Goal: Communication & Community: Answer question/provide support

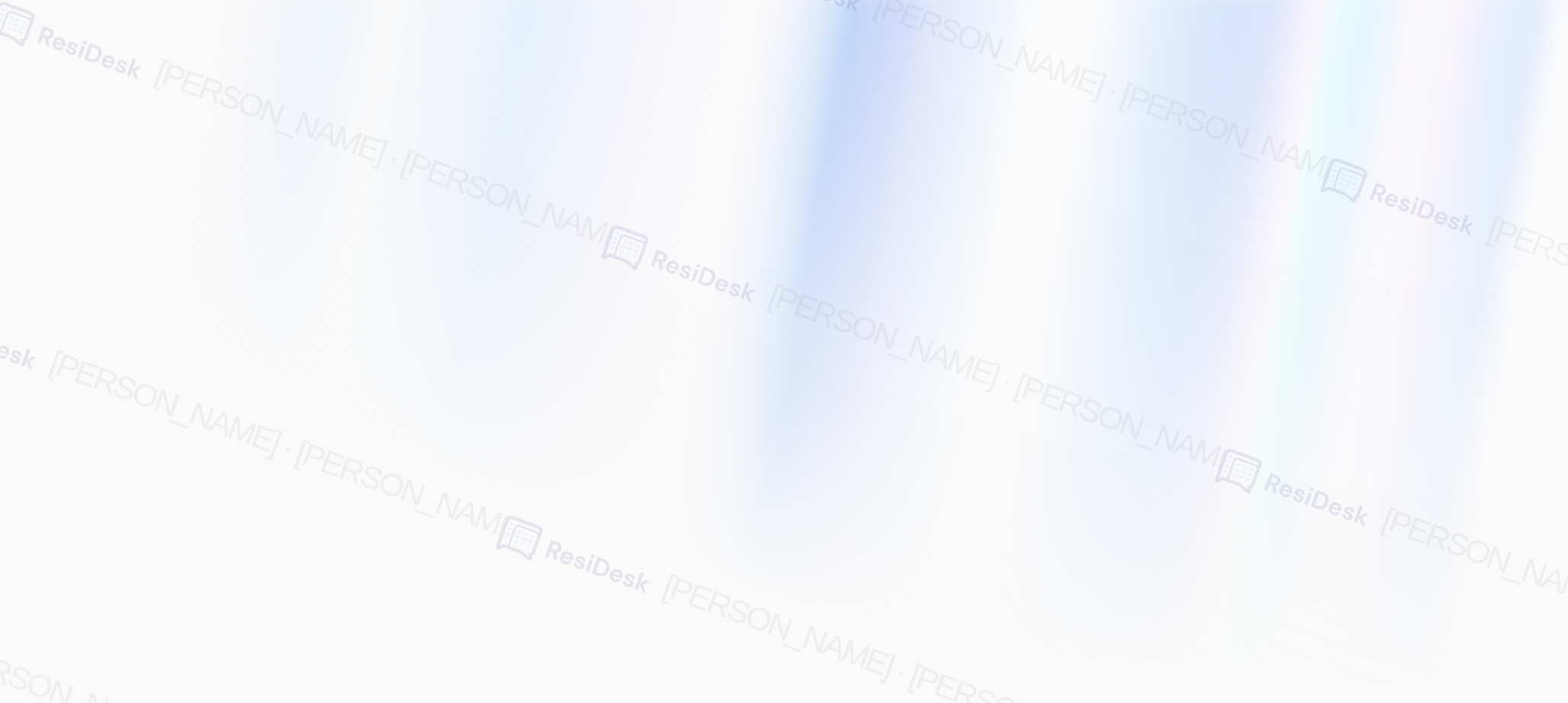
type input "[EMAIL_ADDRESS][PERSON_NAME][PERSON_NAME][PERSON_NAME][DOMAIN_NAME]"
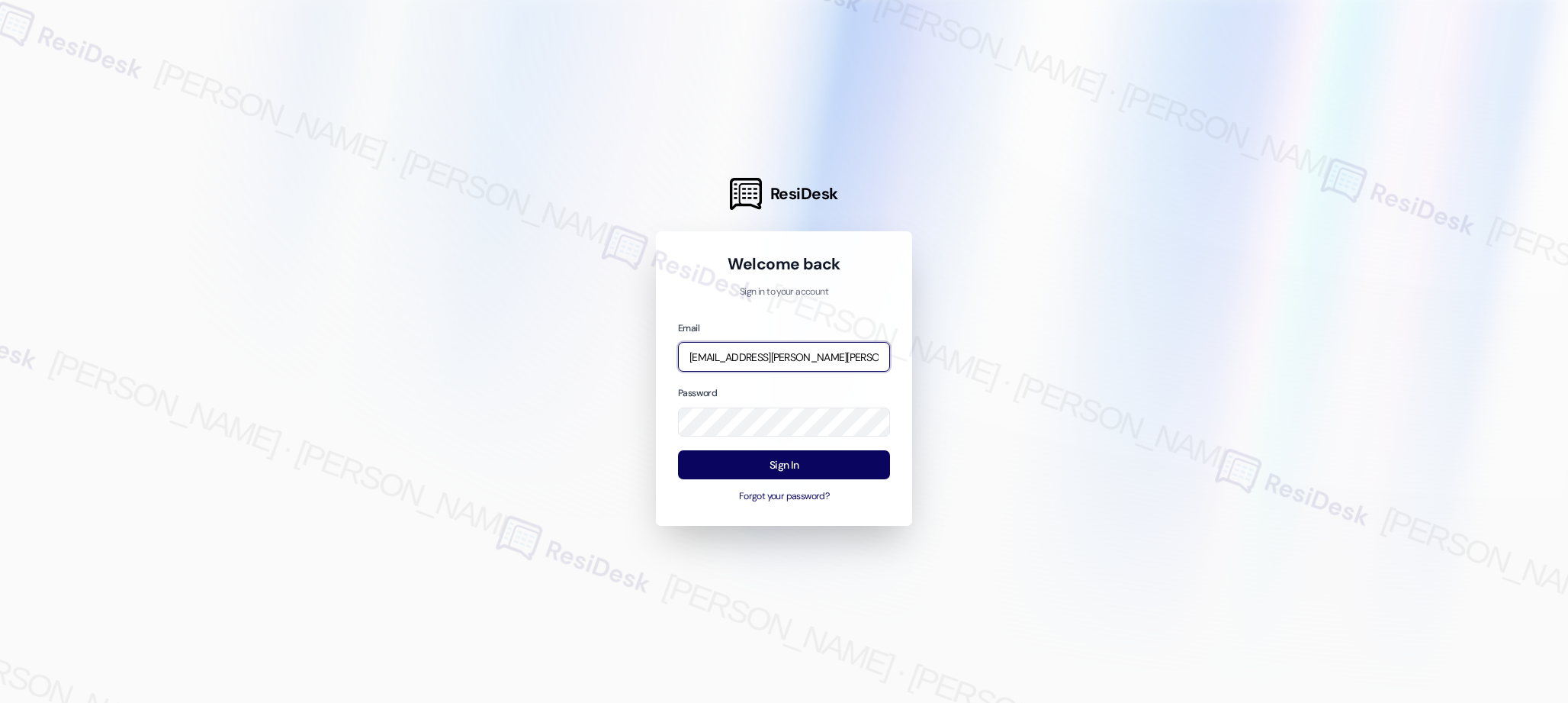
click at [773, 354] on input "[EMAIL_ADDRESS][PERSON_NAME][PERSON_NAME][PERSON_NAME][DOMAIN_NAME]" at bounding box center [784, 356] width 212 height 30
drag, startPoint x: 1087, startPoint y: 340, endPoint x: 837, endPoint y: 457, distance: 276.0
click at [1085, 340] on div at bounding box center [784, 351] width 1568 height 703
click at [778, 474] on button "Sign In" at bounding box center [784, 464] width 212 height 30
click at [792, 352] on input "[EMAIL_ADDRESS][PERSON_NAME][PERSON_NAME][PERSON_NAME][DOMAIN_NAME]" at bounding box center [784, 356] width 212 height 30
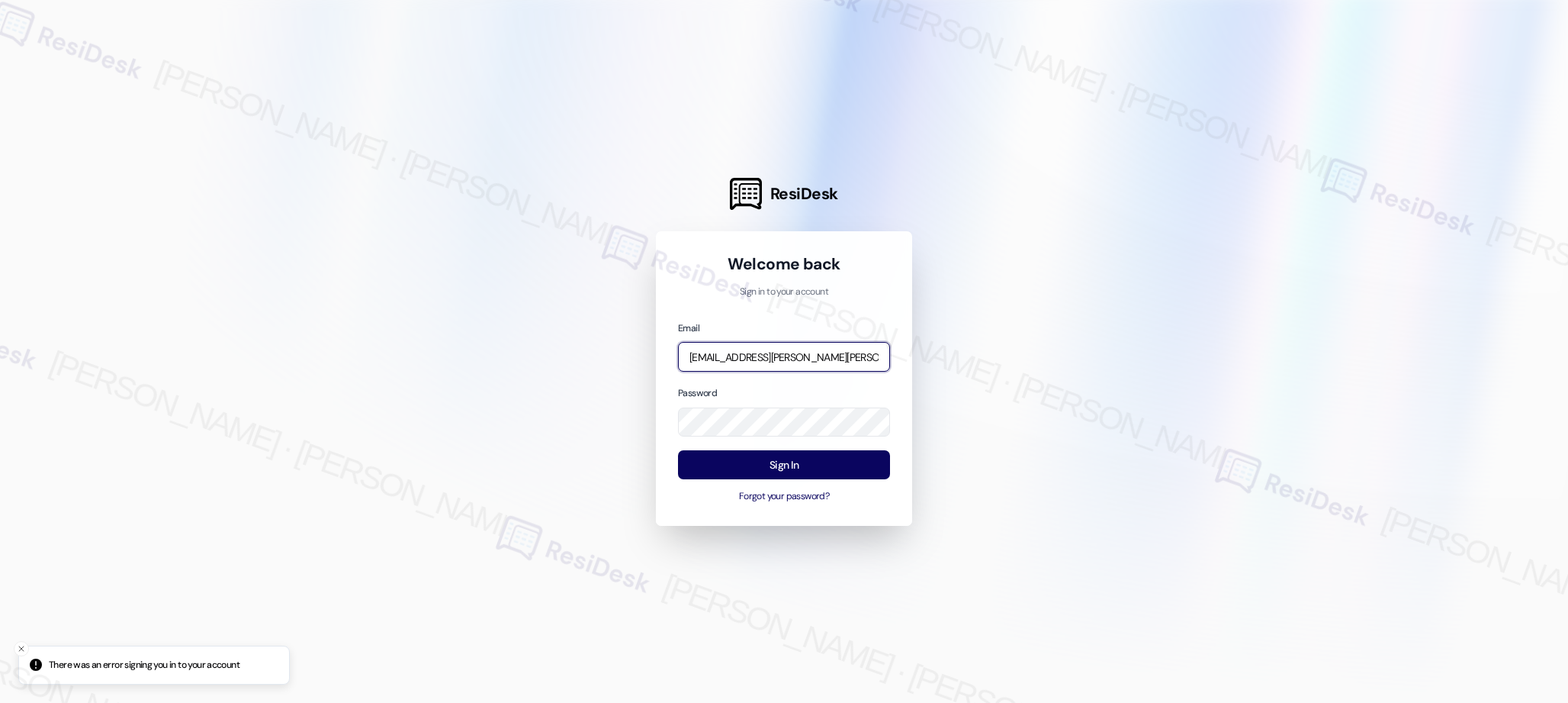
click at [792, 352] on input "[EMAIL_ADDRESS][PERSON_NAME][PERSON_NAME][PERSON_NAME][DOMAIN_NAME]" at bounding box center [784, 356] width 212 height 30
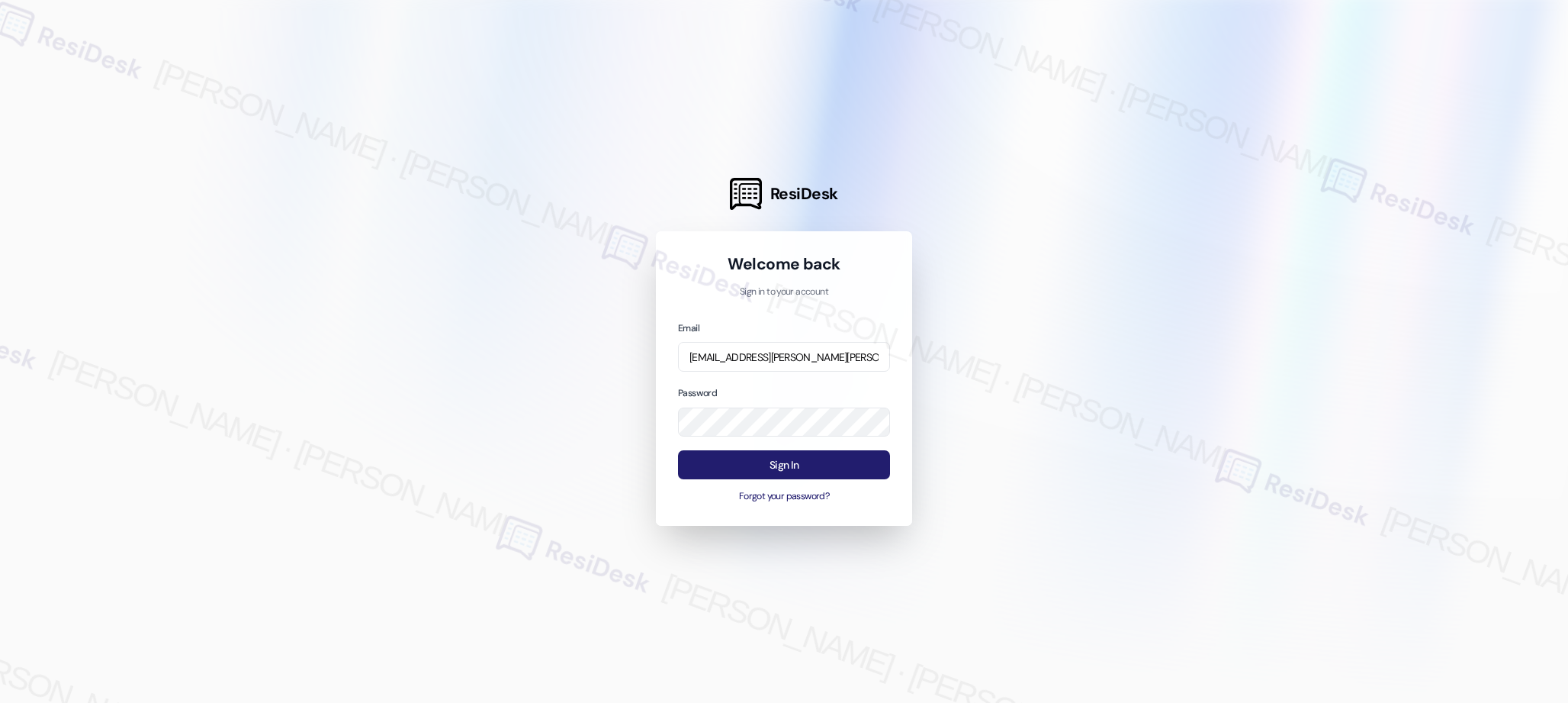
click at [775, 464] on button "Sign In" at bounding box center [784, 464] width 212 height 30
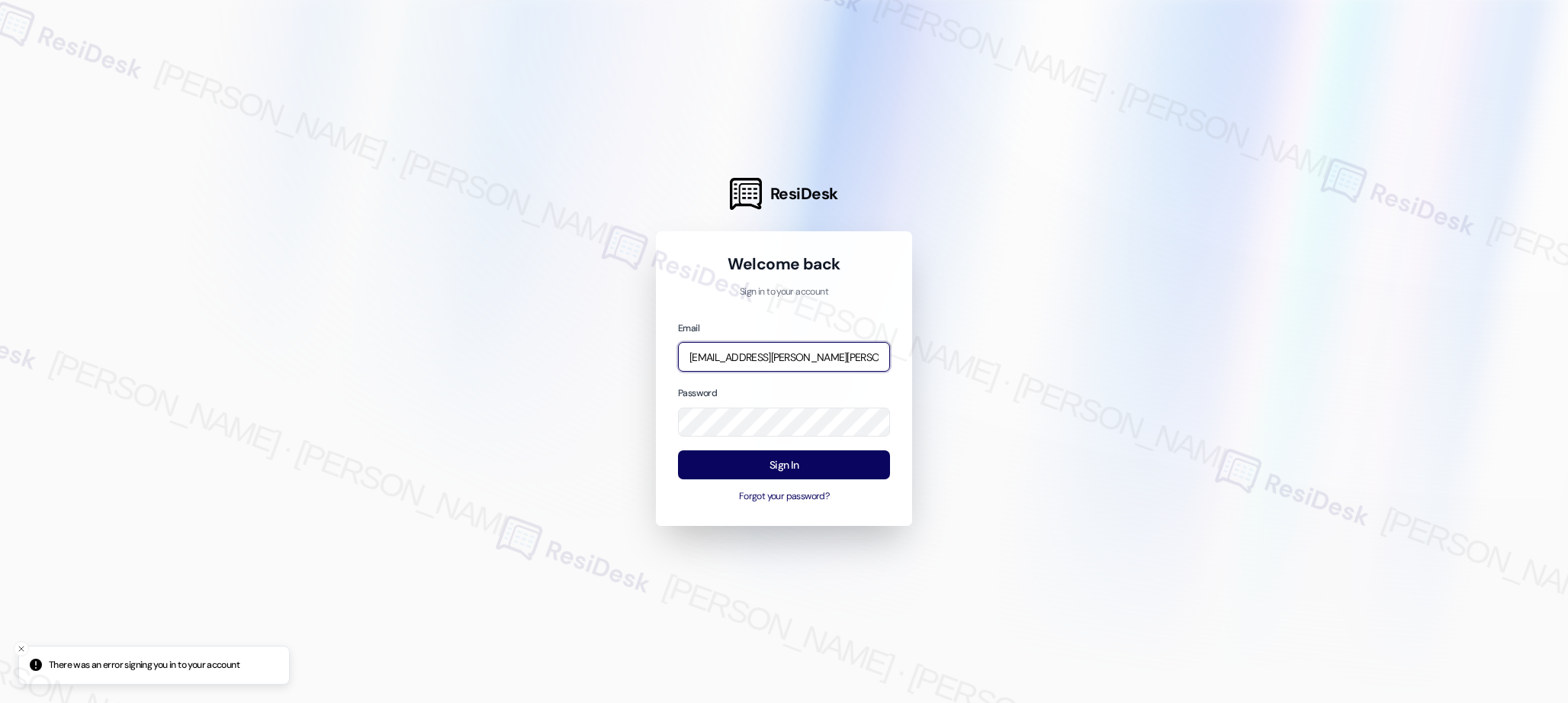
click at [785, 360] on input "[EMAIL_ADDRESS][PERSON_NAME][PERSON_NAME][PERSON_NAME][DOMAIN_NAME]" at bounding box center [784, 356] width 212 height 30
click at [0, 702] on com-1password-button at bounding box center [0, 703] width 0 height 0
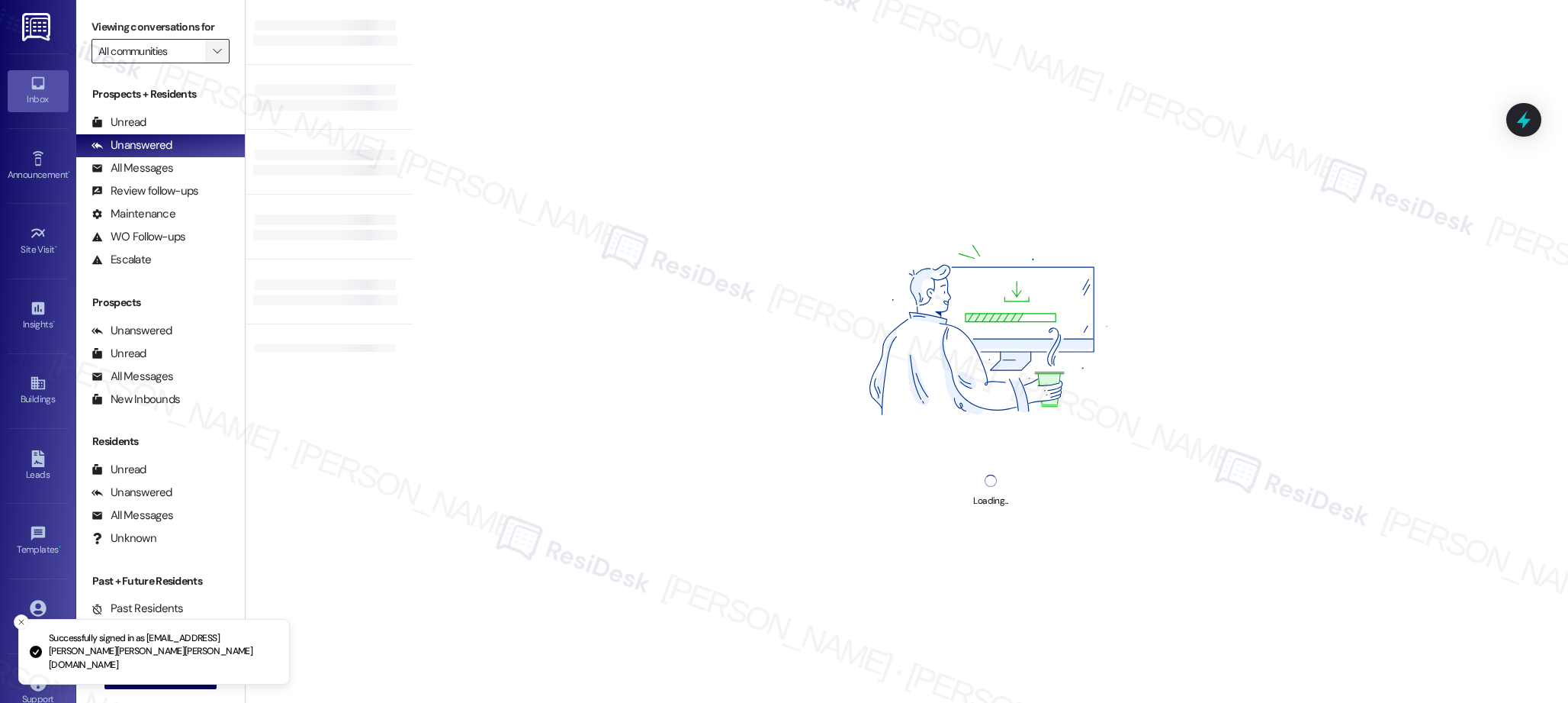
click at [213, 51] on icon "" at bounding box center [217, 51] width 9 height 12
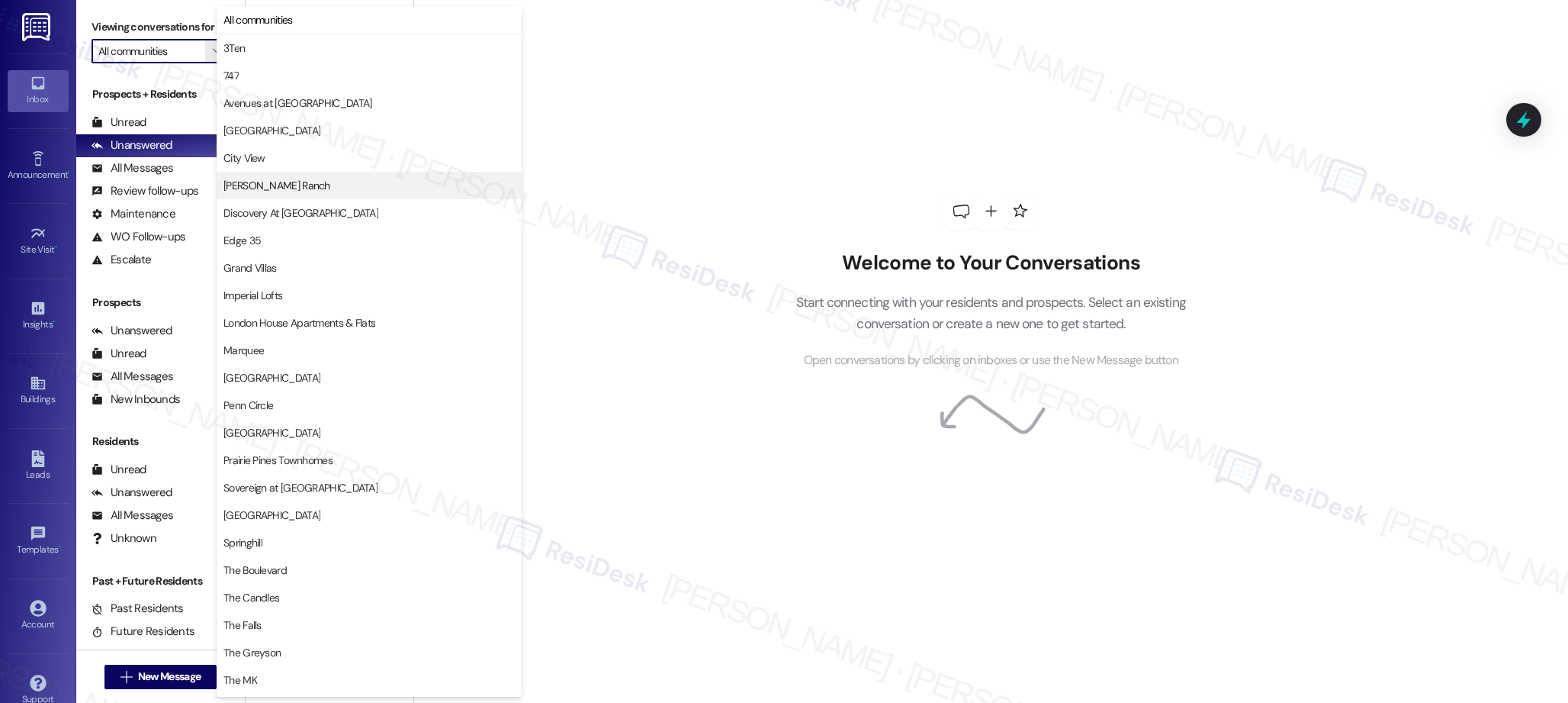
scroll to position [52, 0]
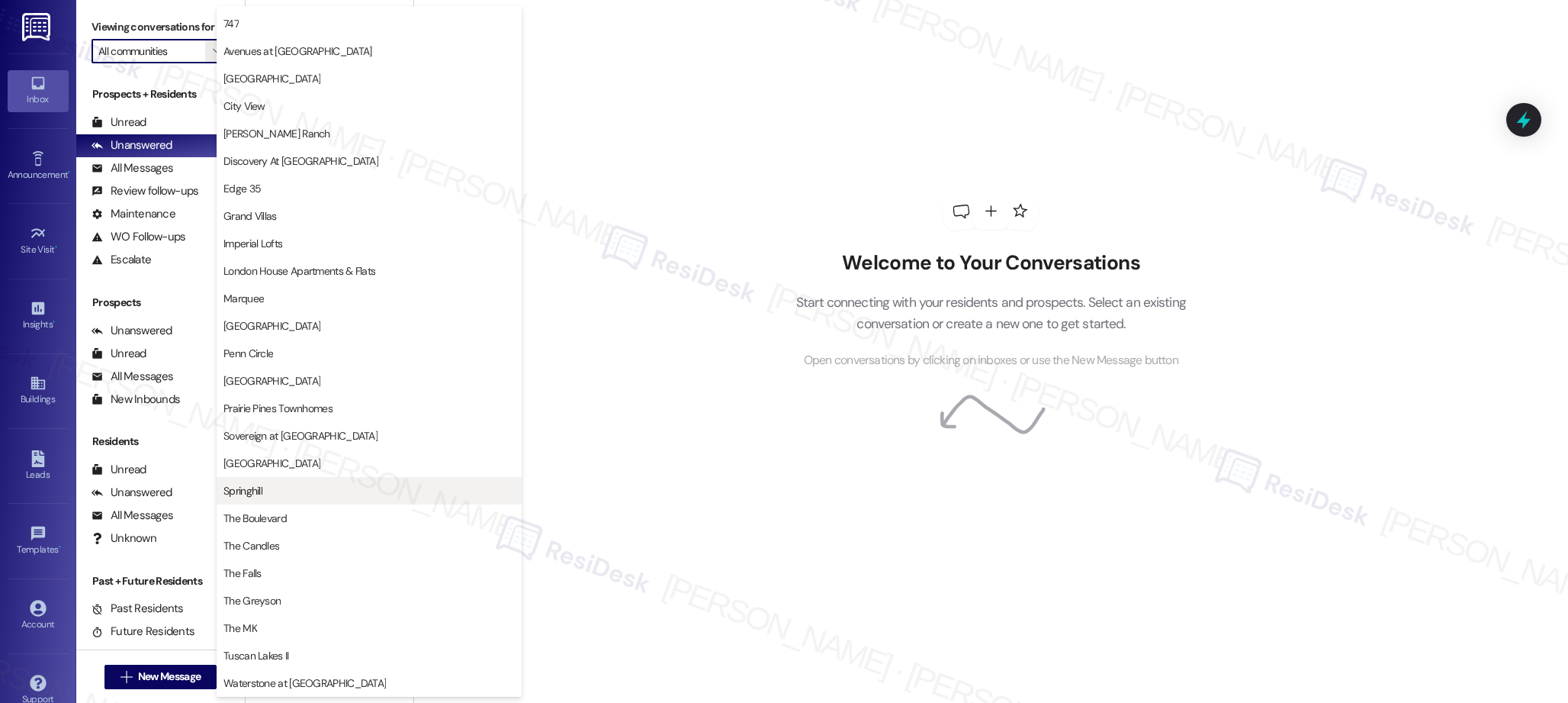
click at [268, 485] on span "Springhill" at bounding box center [369, 491] width 291 height 15
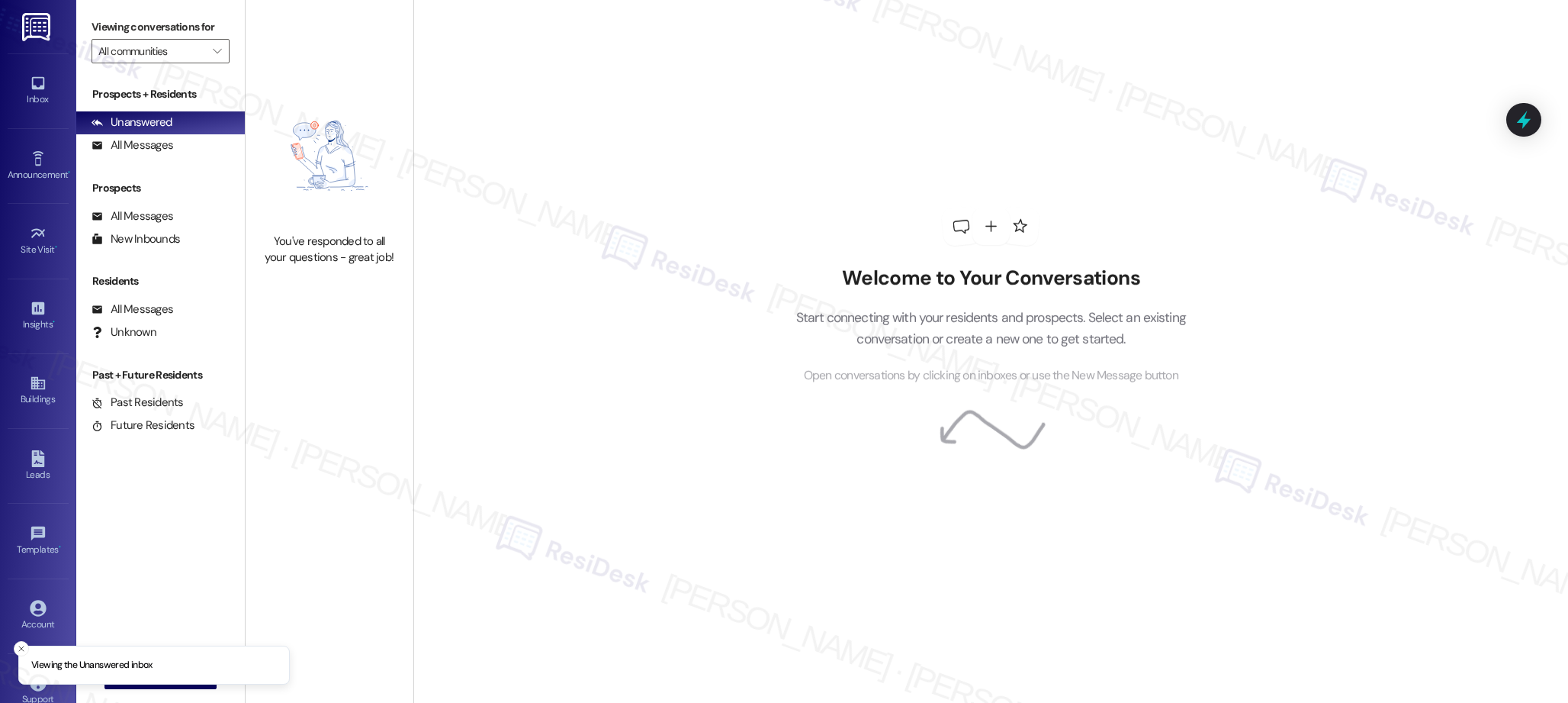
type input "Springhill"
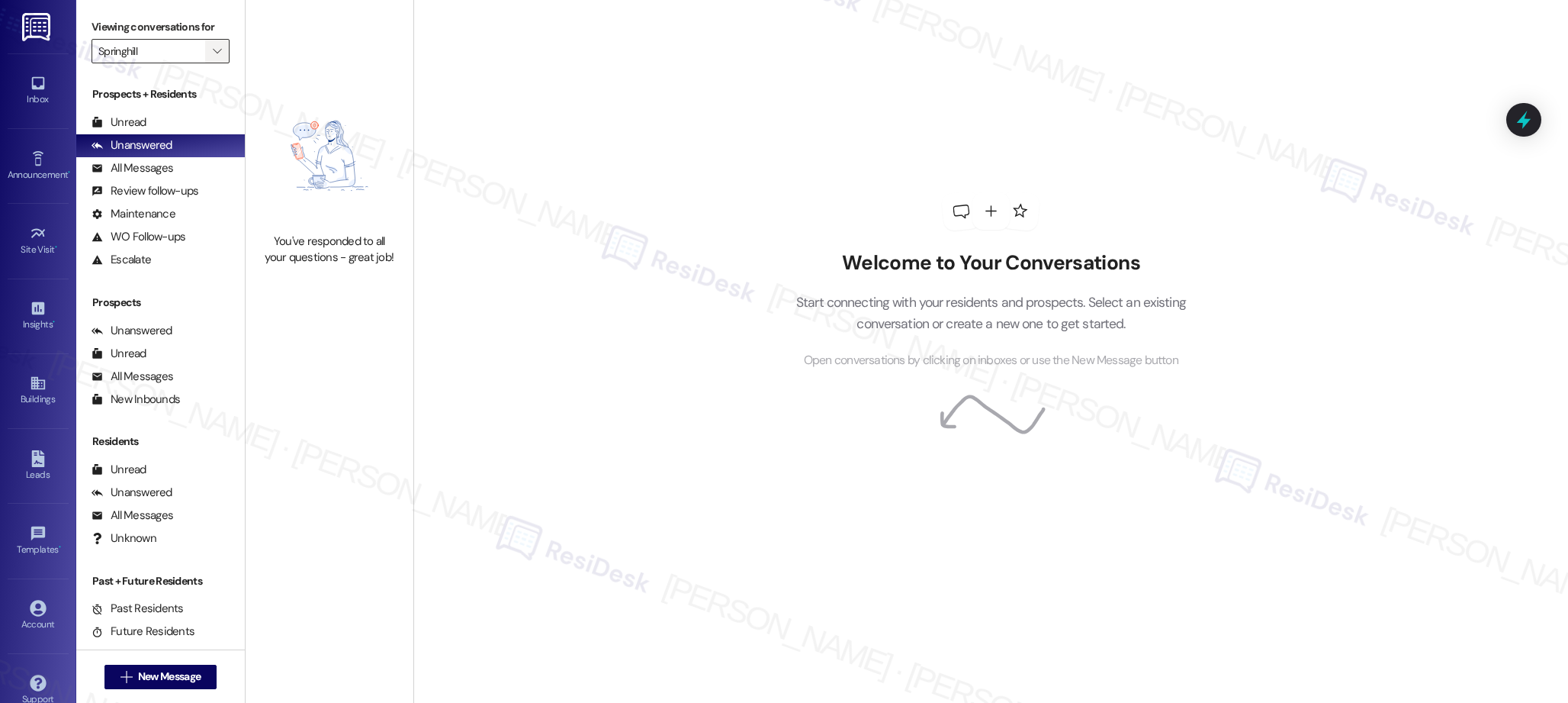
click at [213, 52] on icon "" at bounding box center [217, 51] width 9 height 12
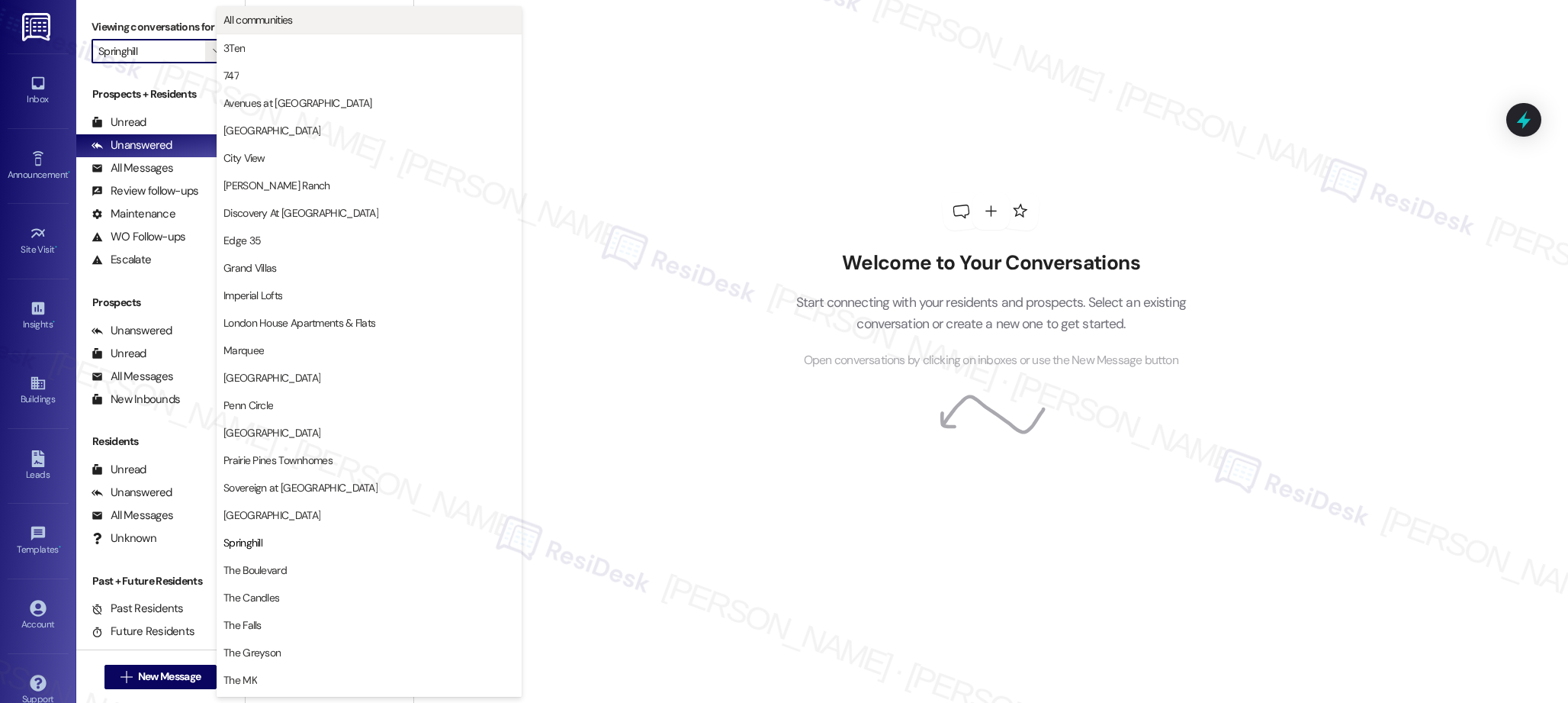
click at [263, 20] on span "All communities" at bounding box center [258, 20] width 70 height 15
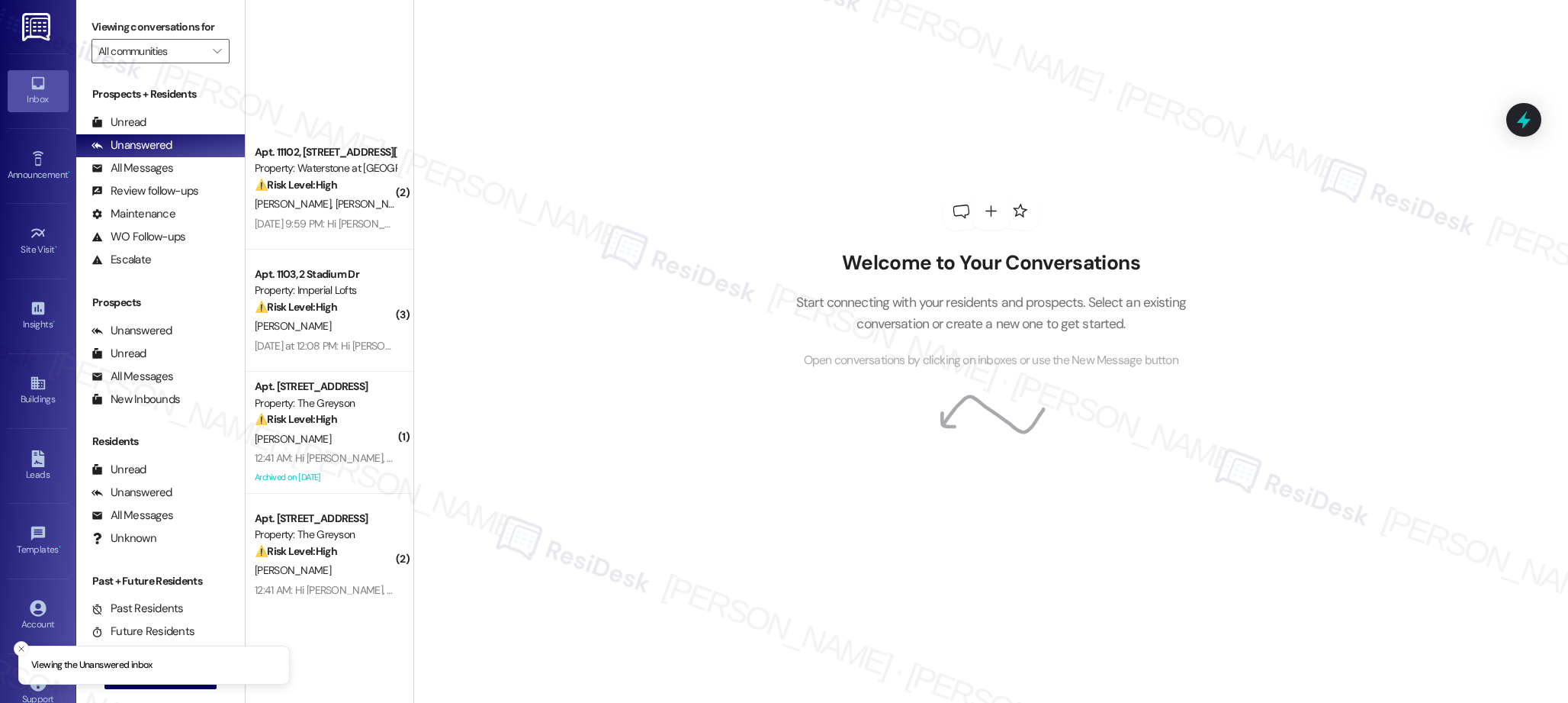
scroll to position [1583, 0]
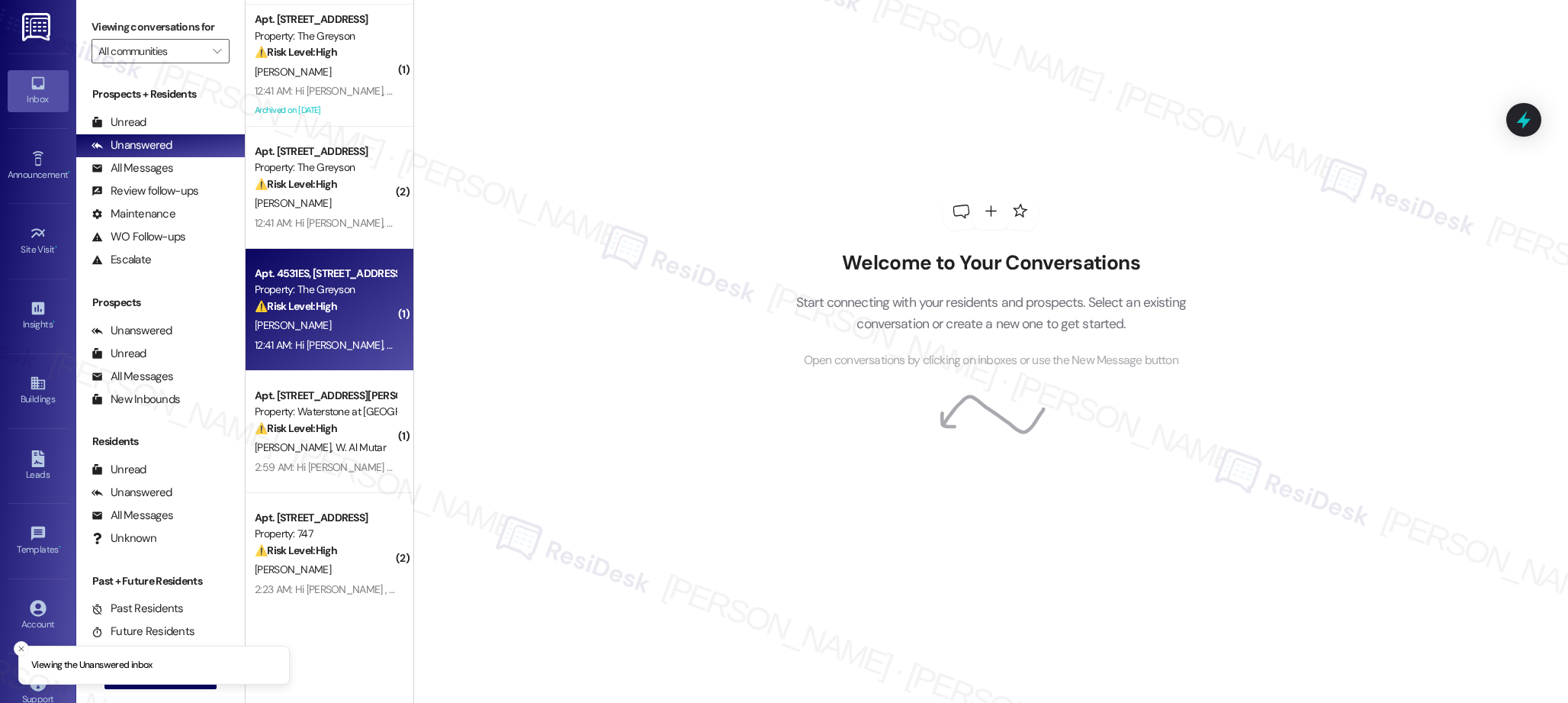
click at [351, 357] on div "Apt. 4531ES, 4460 Mountain Laurel Road Property: The Greyson ⚠️ Risk Level: Hig…" at bounding box center [329, 309] width 168 height 122
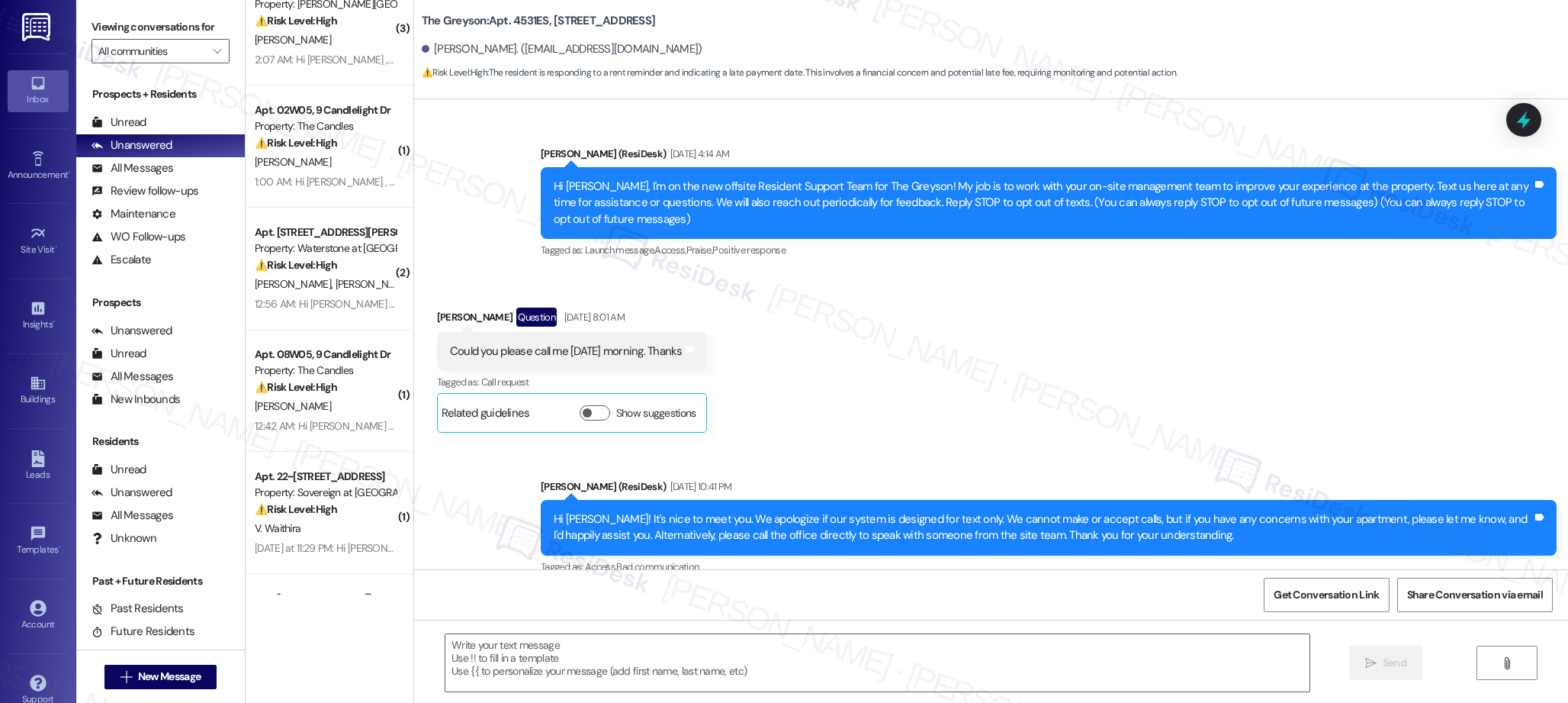
scroll to position [2234, 0]
type textarea "Fetching suggested responses. Please feel free to read through the conversation…"
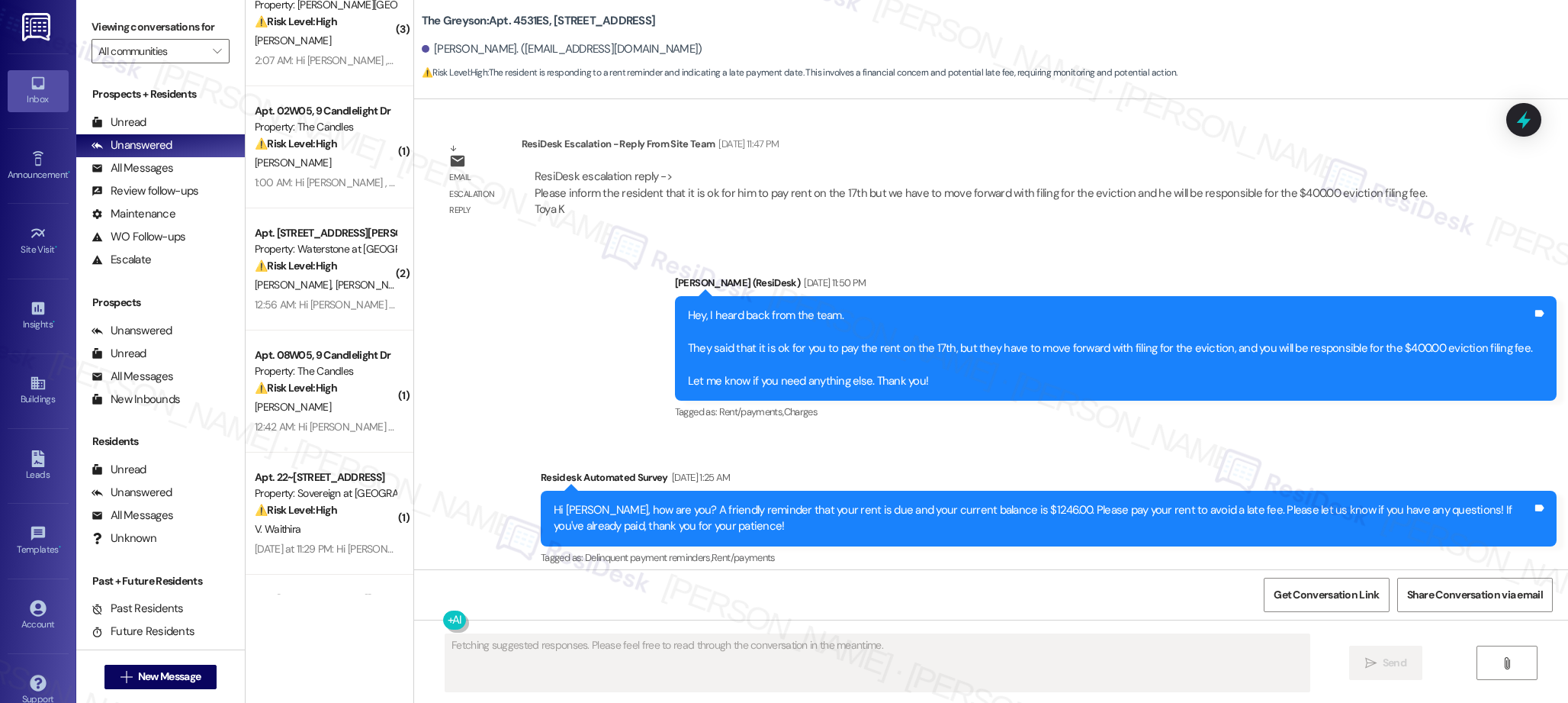
click at [333, 412] on div "[PERSON_NAME]" at bounding box center [325, 407] width 144 height 19
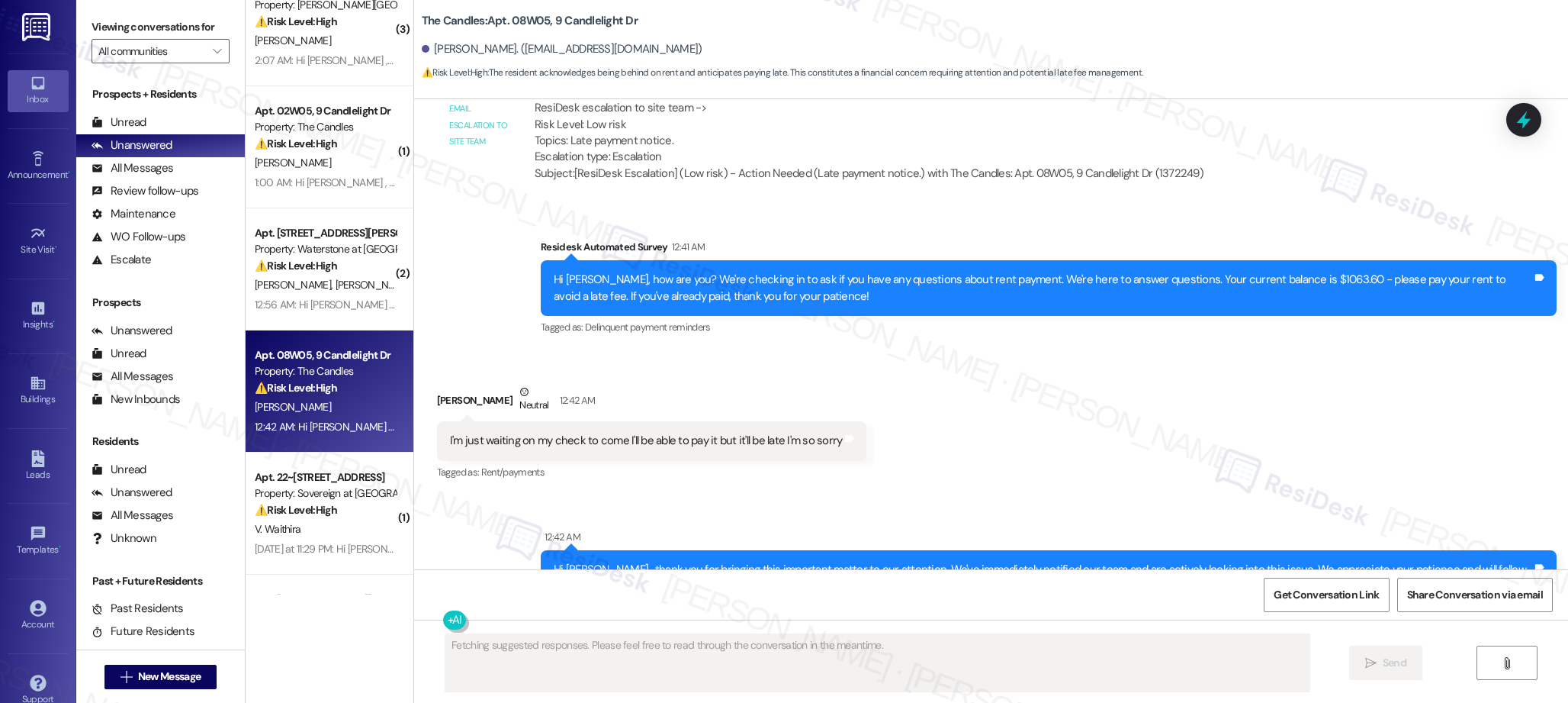
scroll to position [12262, 0]
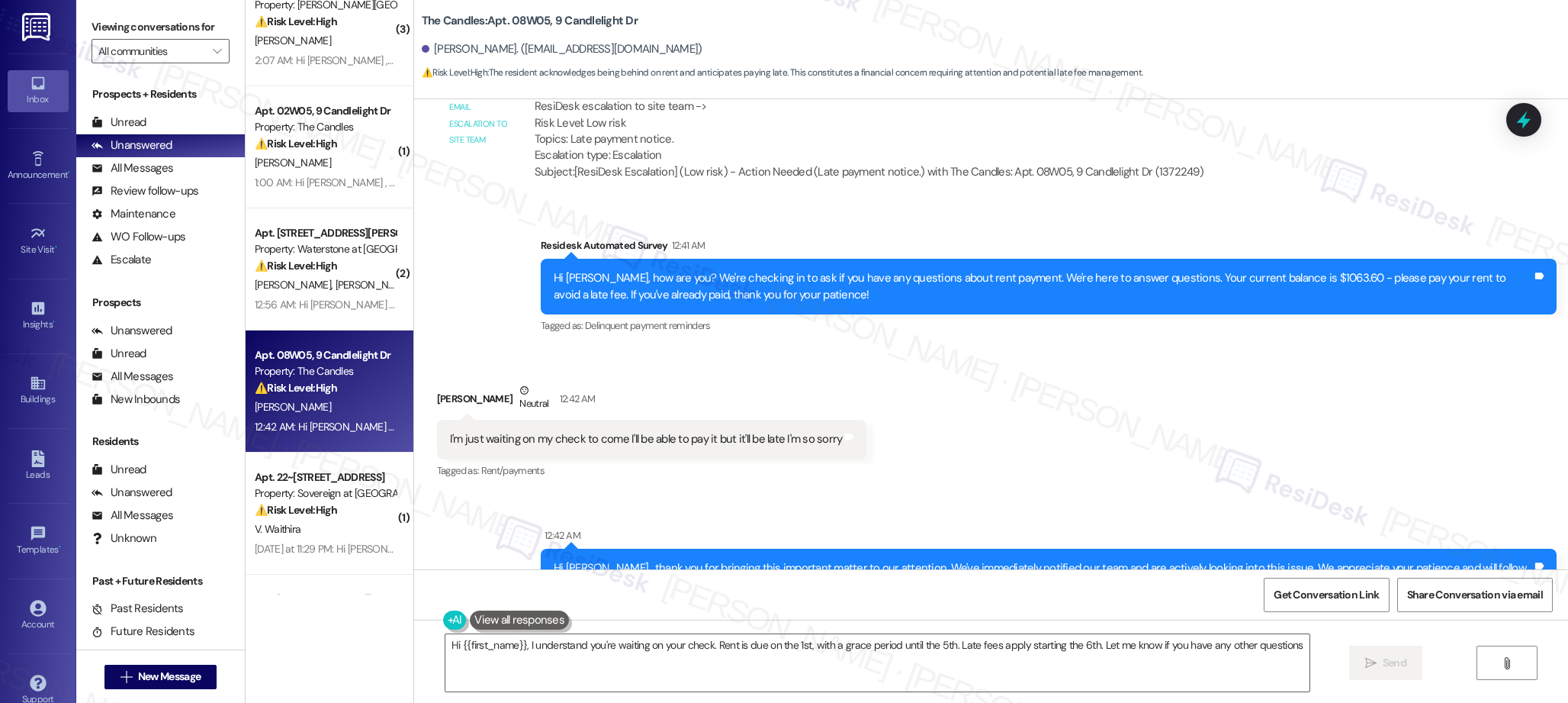
type textarea "Hi {{first_name}}, I understand you're waiting on your check. Rent is due on th…"
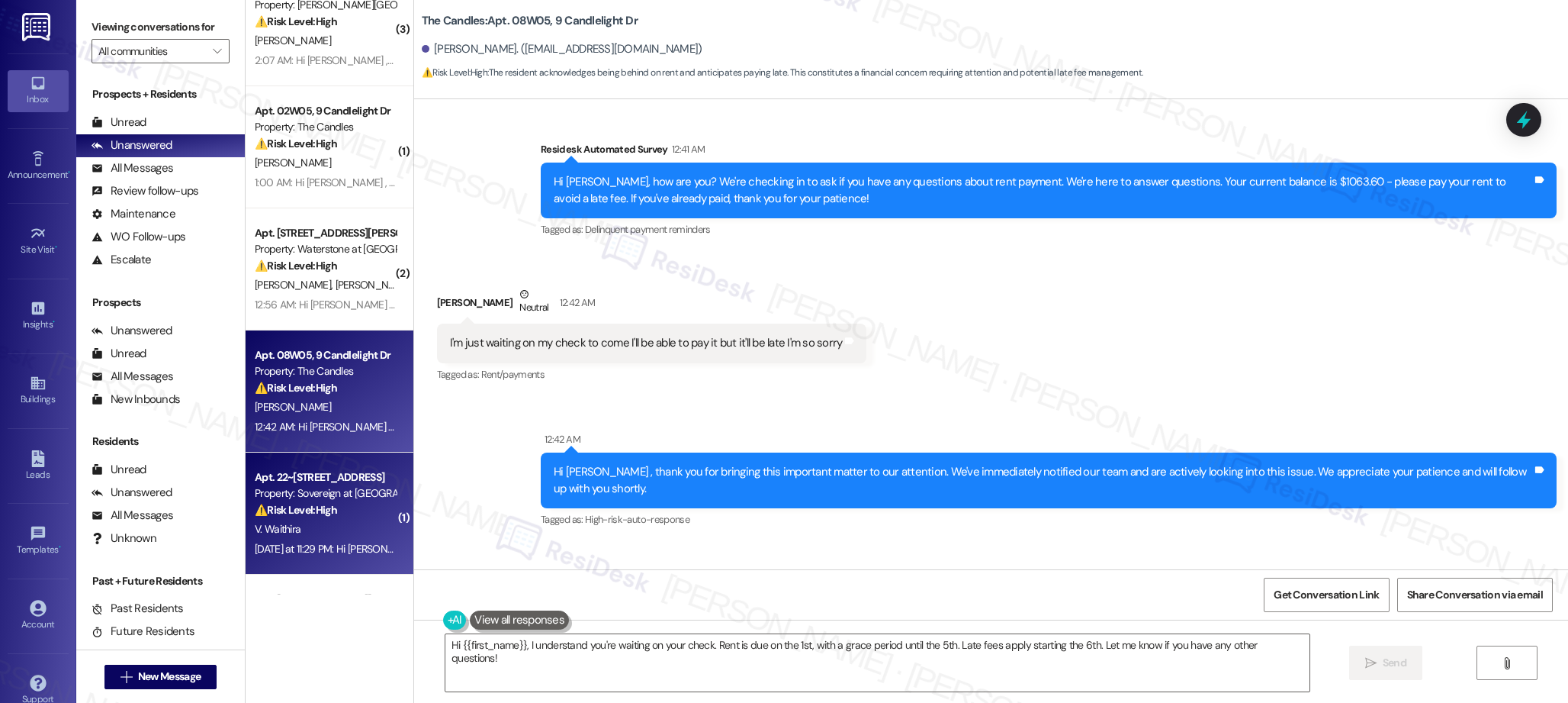
click at [311, 493] on div "Property: Sovereign at [GEOGRAPHIC_DATA]" at bounding box center [325, 493] width 141 height 16
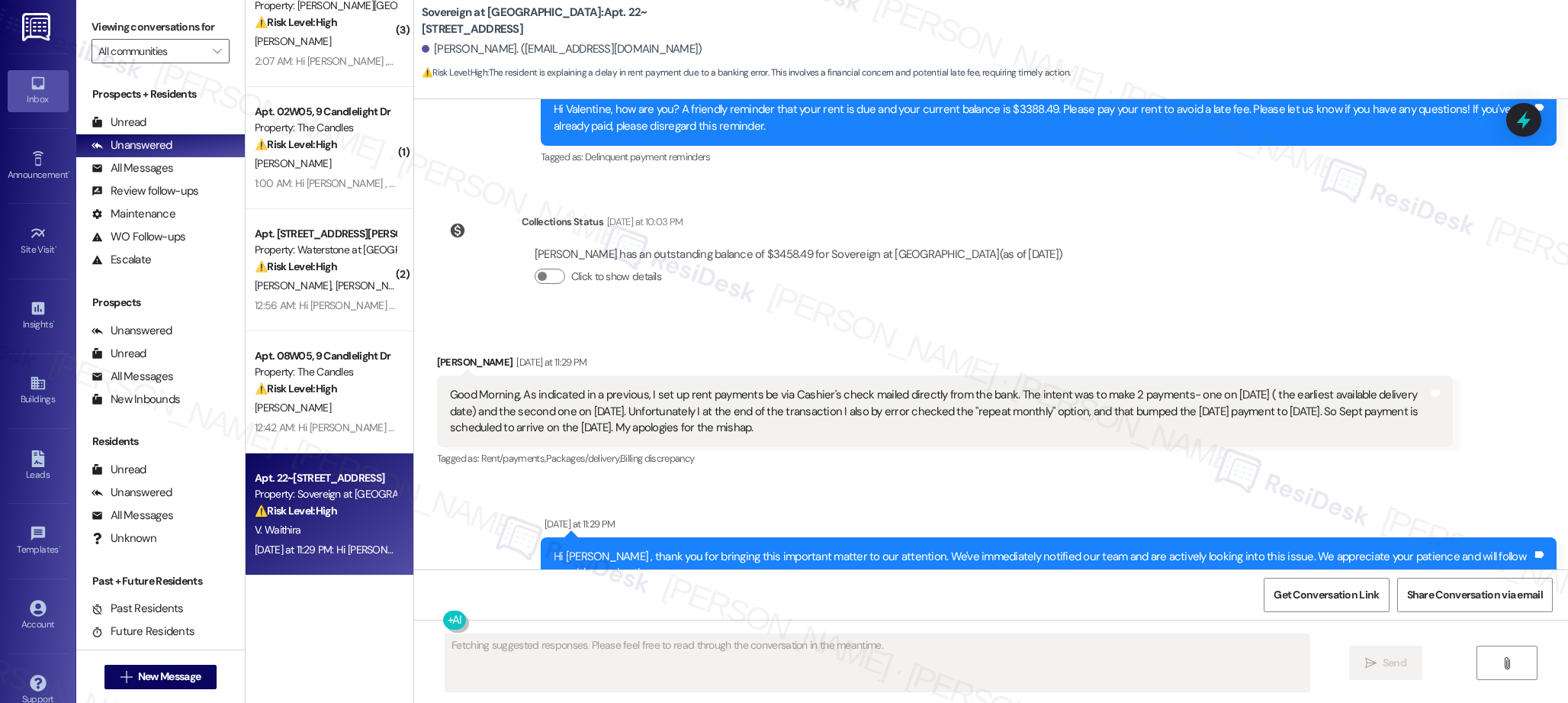
scroll to position [6910, 0]
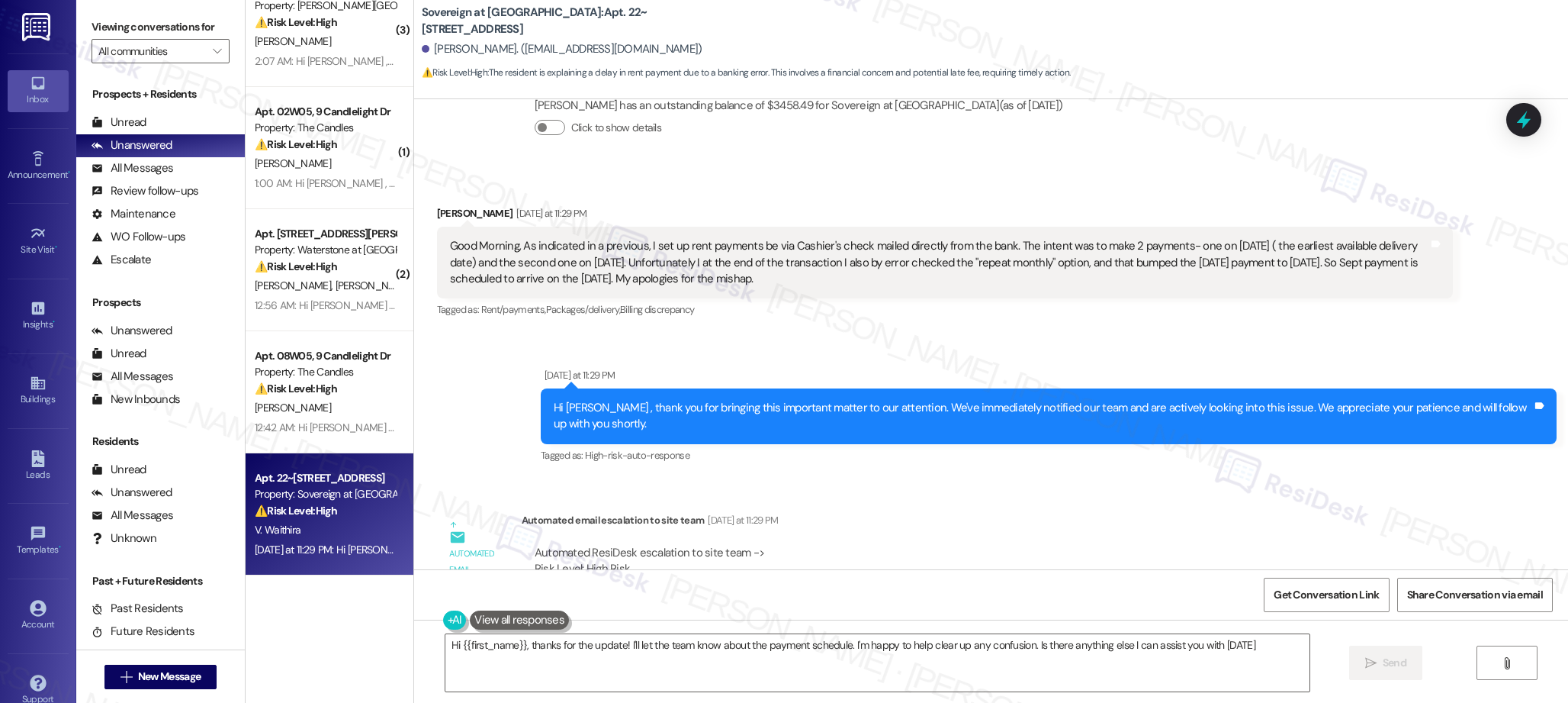
type textarea "Hi {{first_name}}, thanks for the update! I'll let the team know about the paym…"
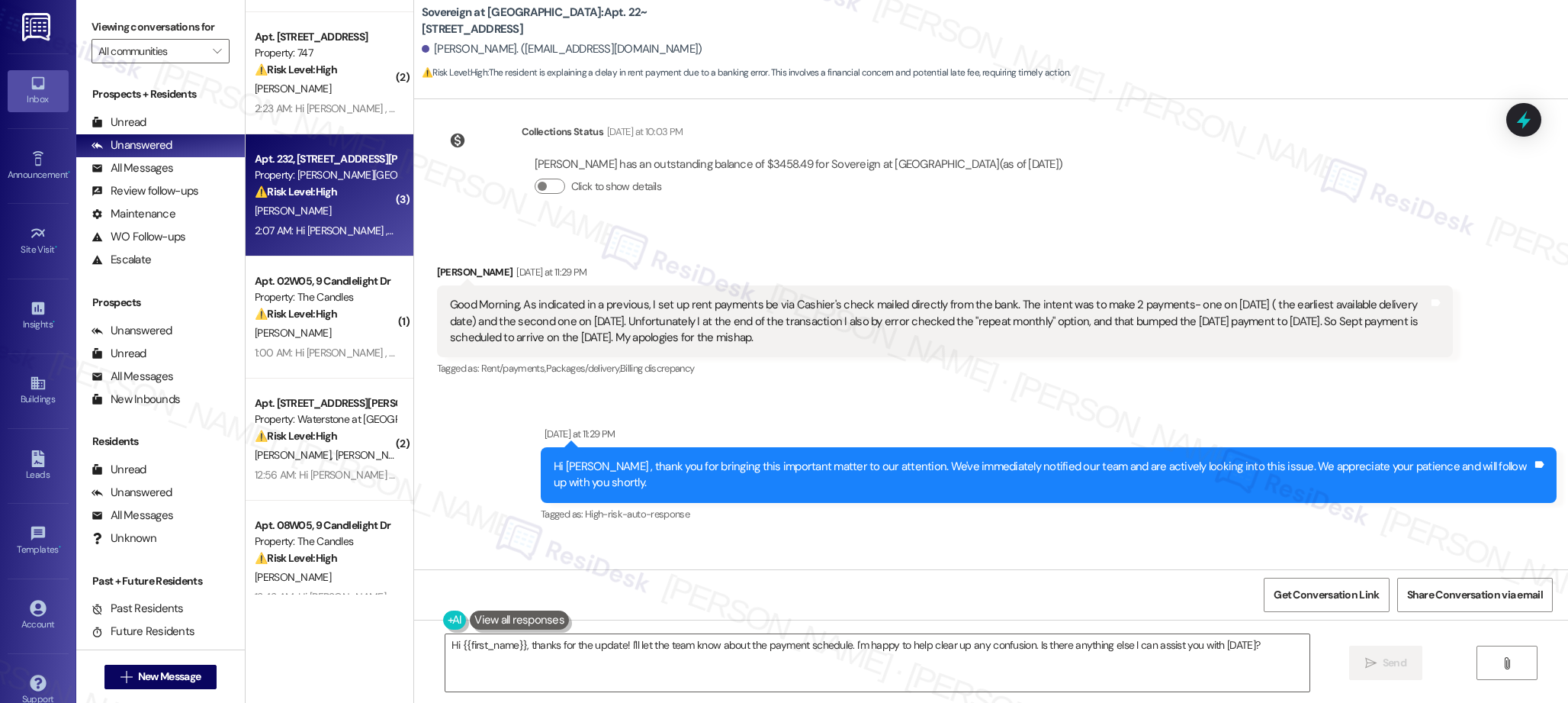
scroll to position [2062, 0]
click at [296, 183] on div "Property: [PERSON_NAME][GEOGRAPHIC_DATA]" at bounding box center [325, 176] width 141 height 16
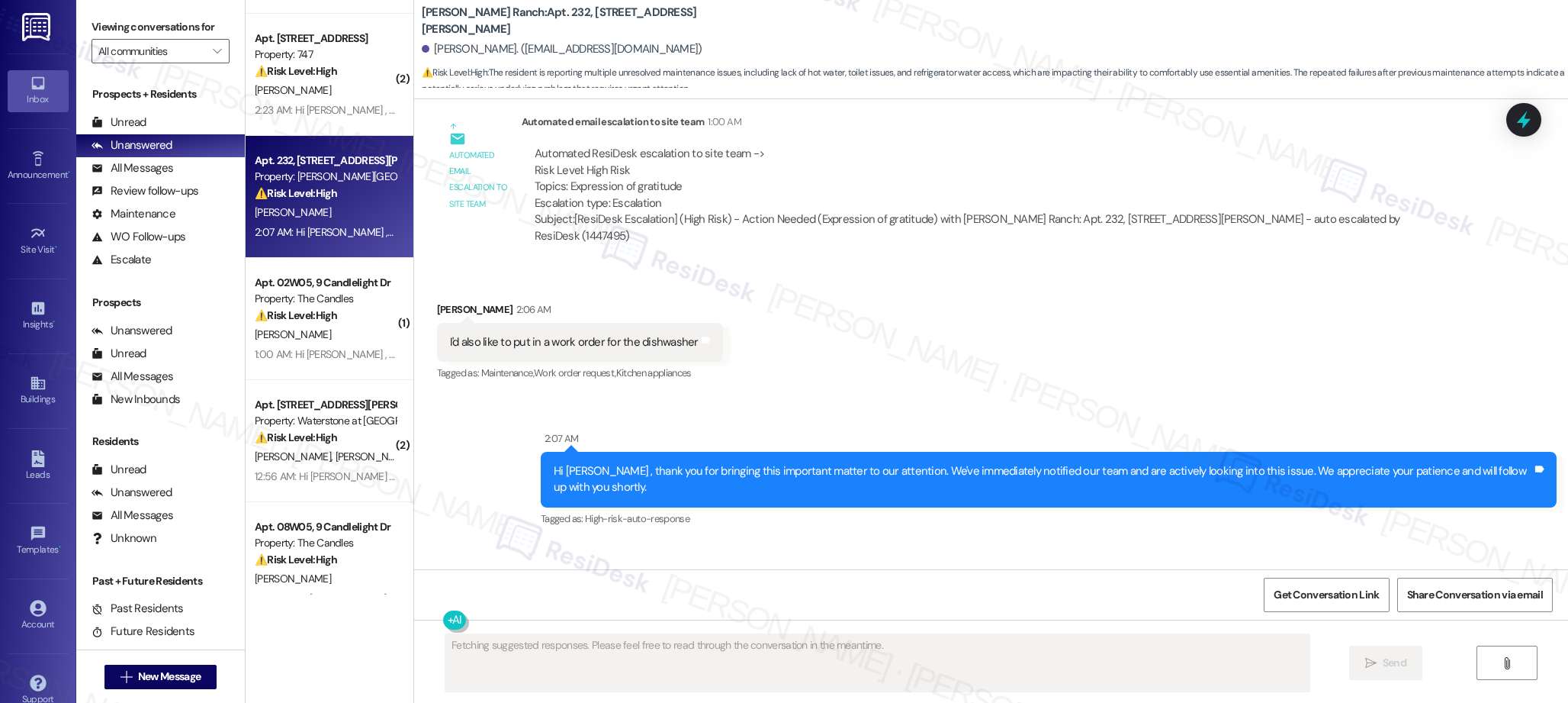
scroll to position [4247, 0]
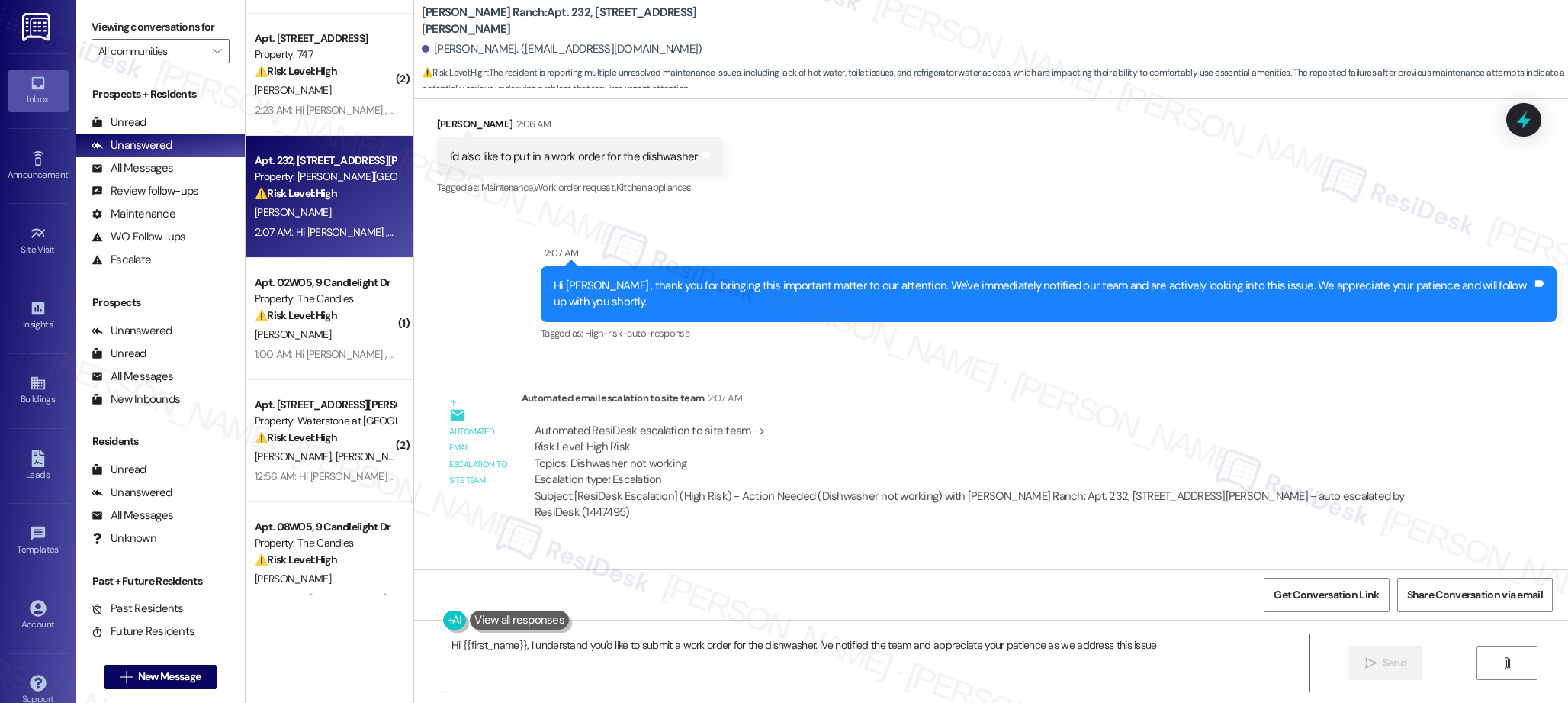
type textarea "Hi {{first_name}}, I understand you'd like to submit a work order for the dishw…"
click at [314, 158] on div "Apt. 232, [STREET_ADDRESS][PERSON_NAME]" at bounding box center [325, 160] width 141 height 16
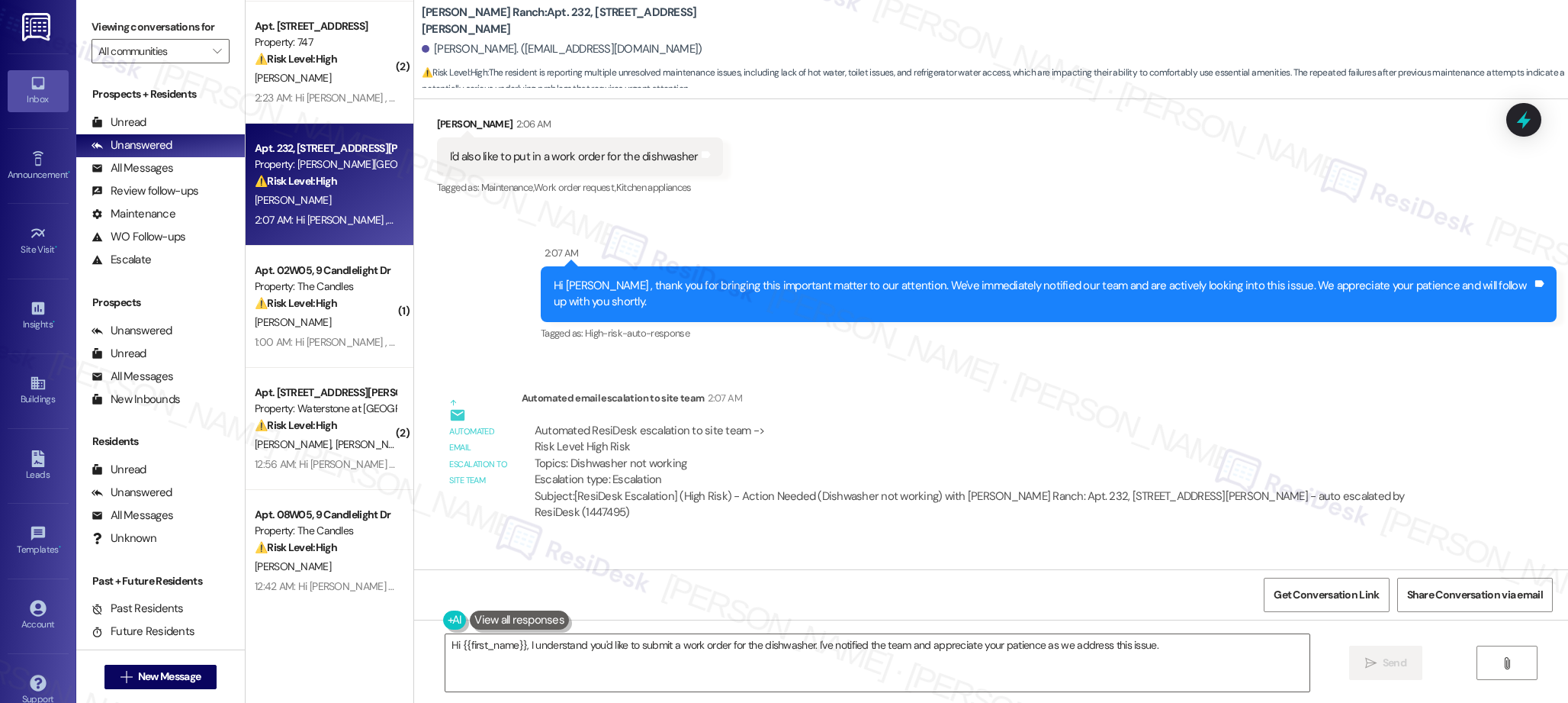
scroll to position [2075, 0]
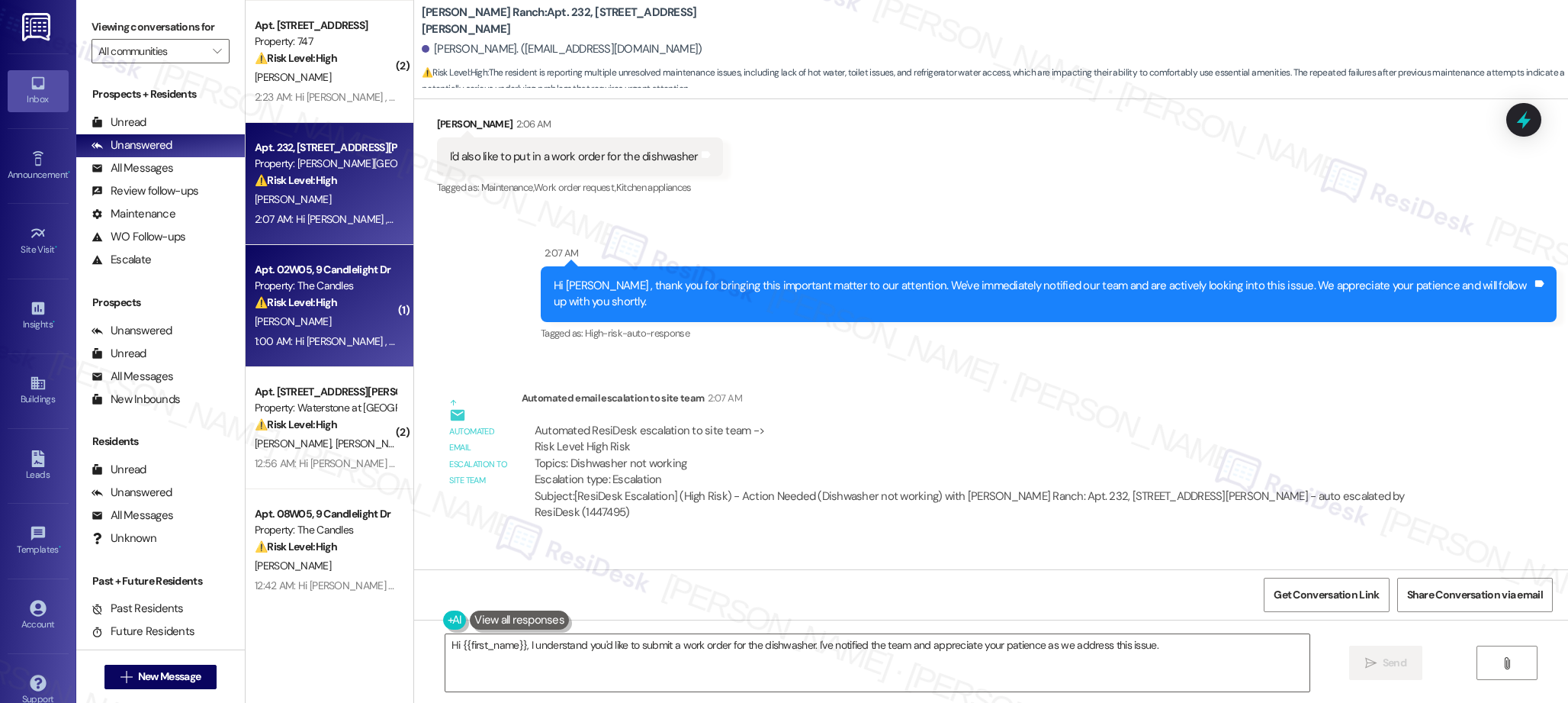
click at [319, 290] on div "Property: The Candles" at bounding box center [325, 285] width 141 height 16
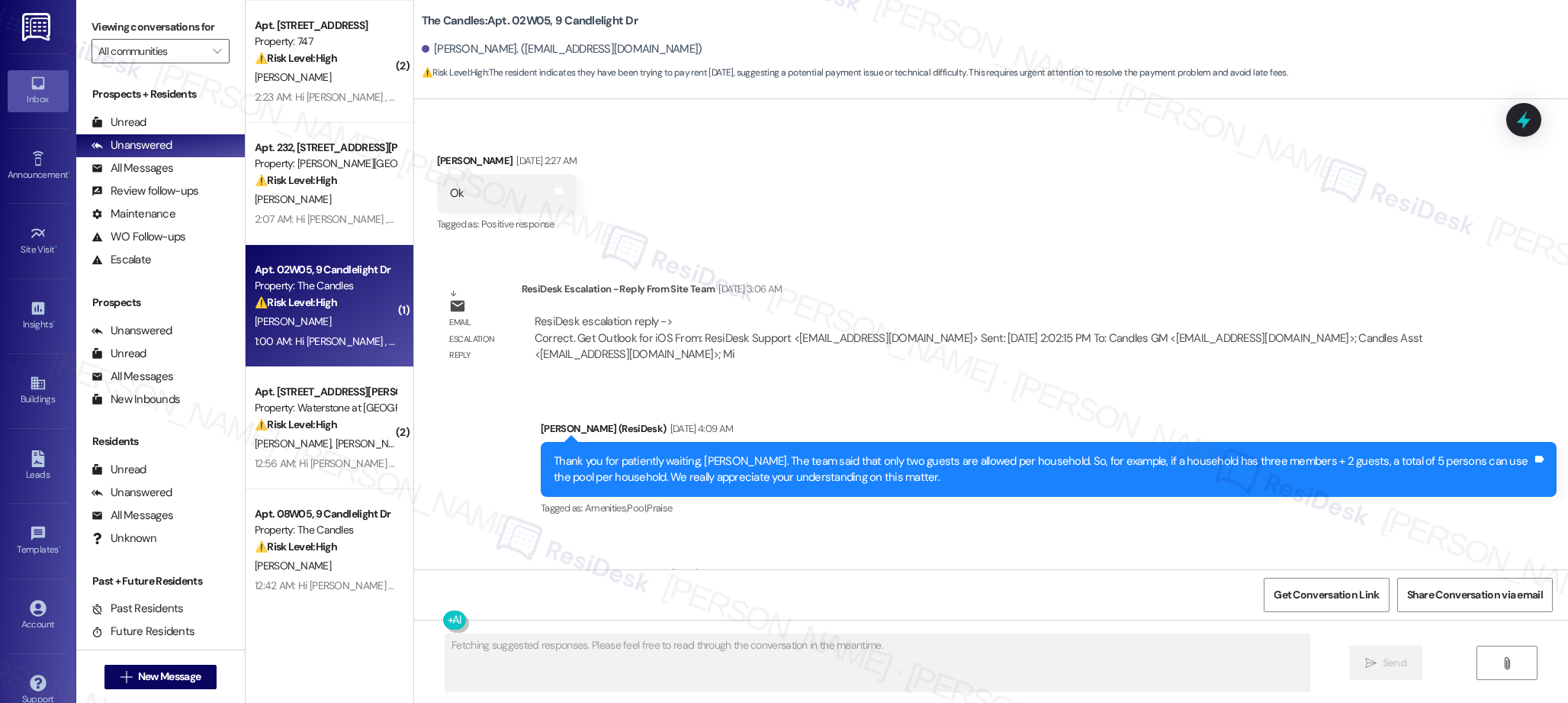
scroll to position [5566, 0]
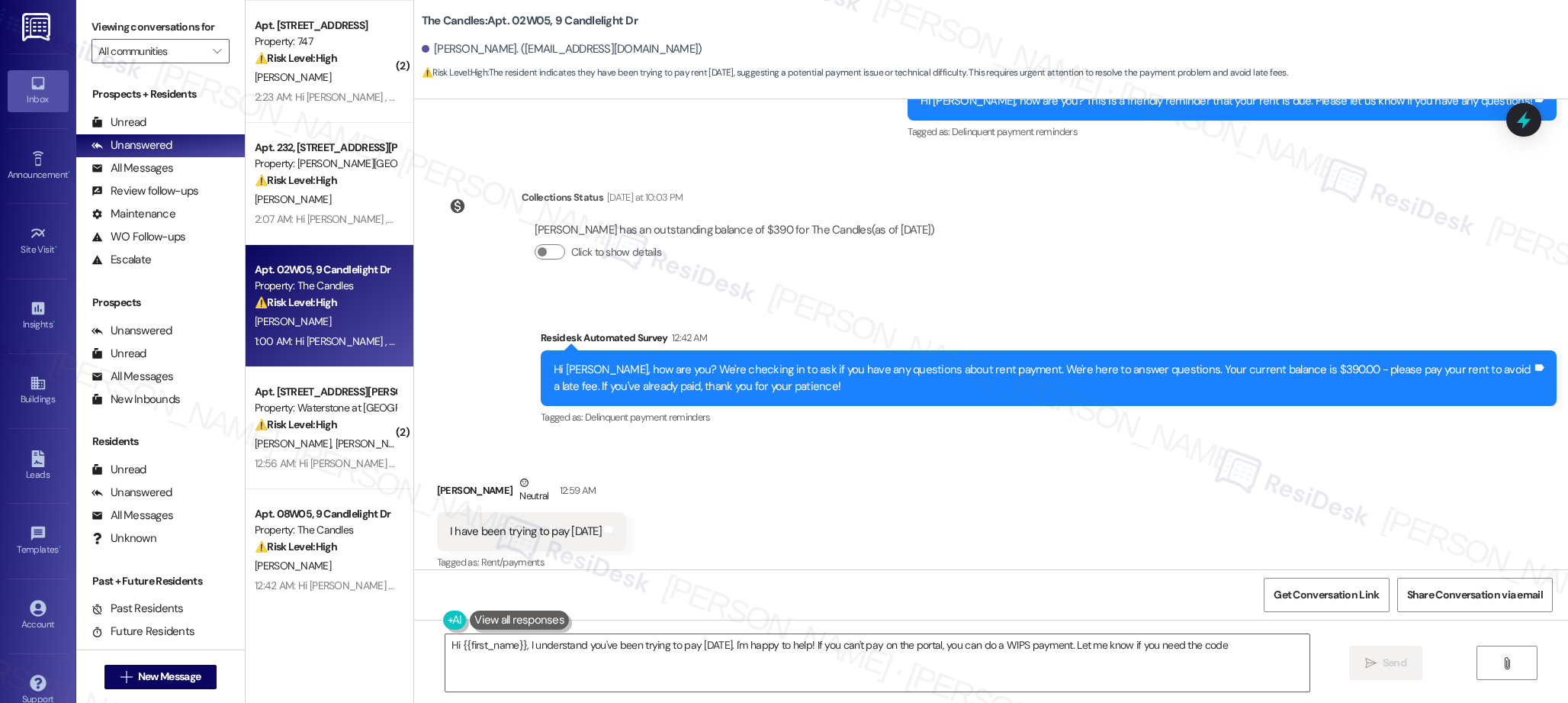
type textarea "Hi {{first_name}}, I understand you've been trying to pay since Friday. I'm hap…"
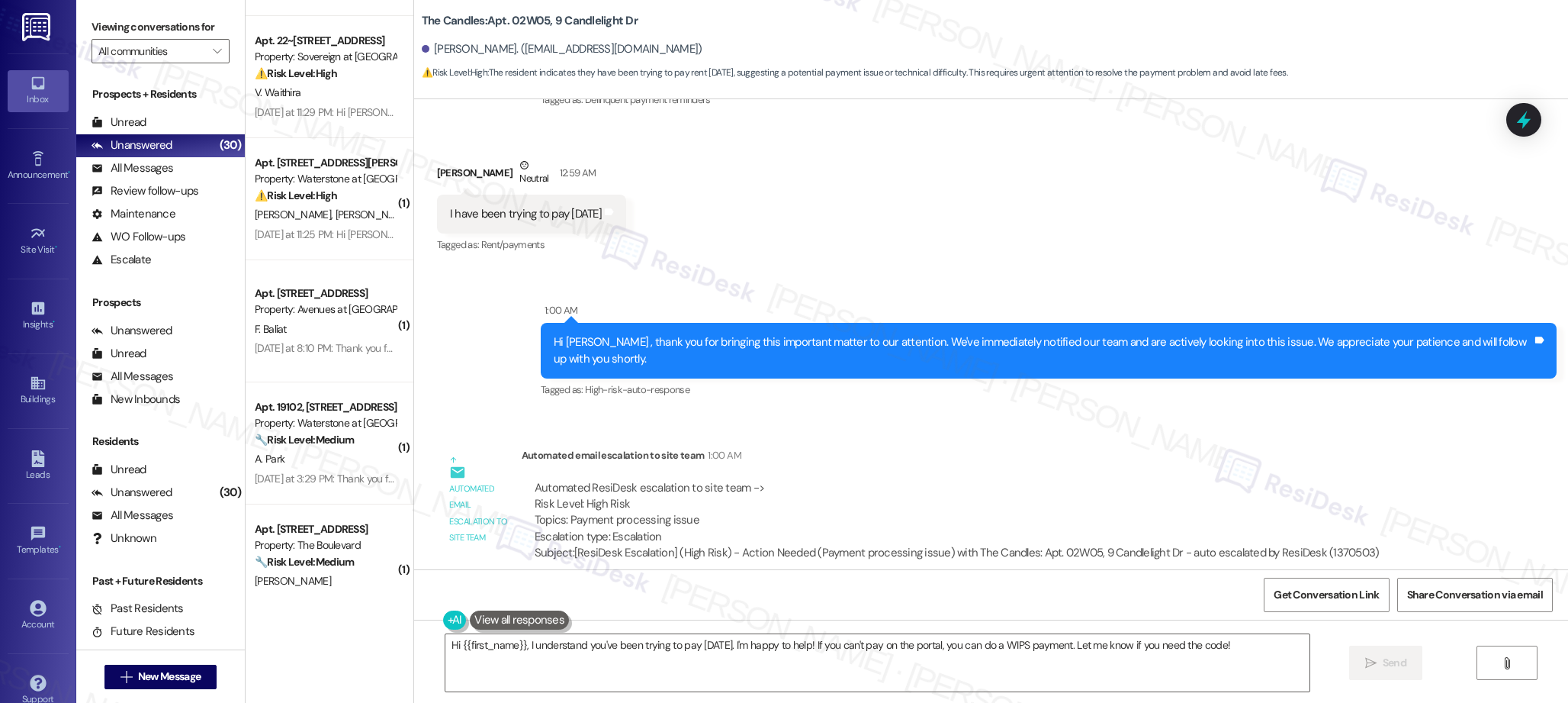
scroll to position [2702, 0]
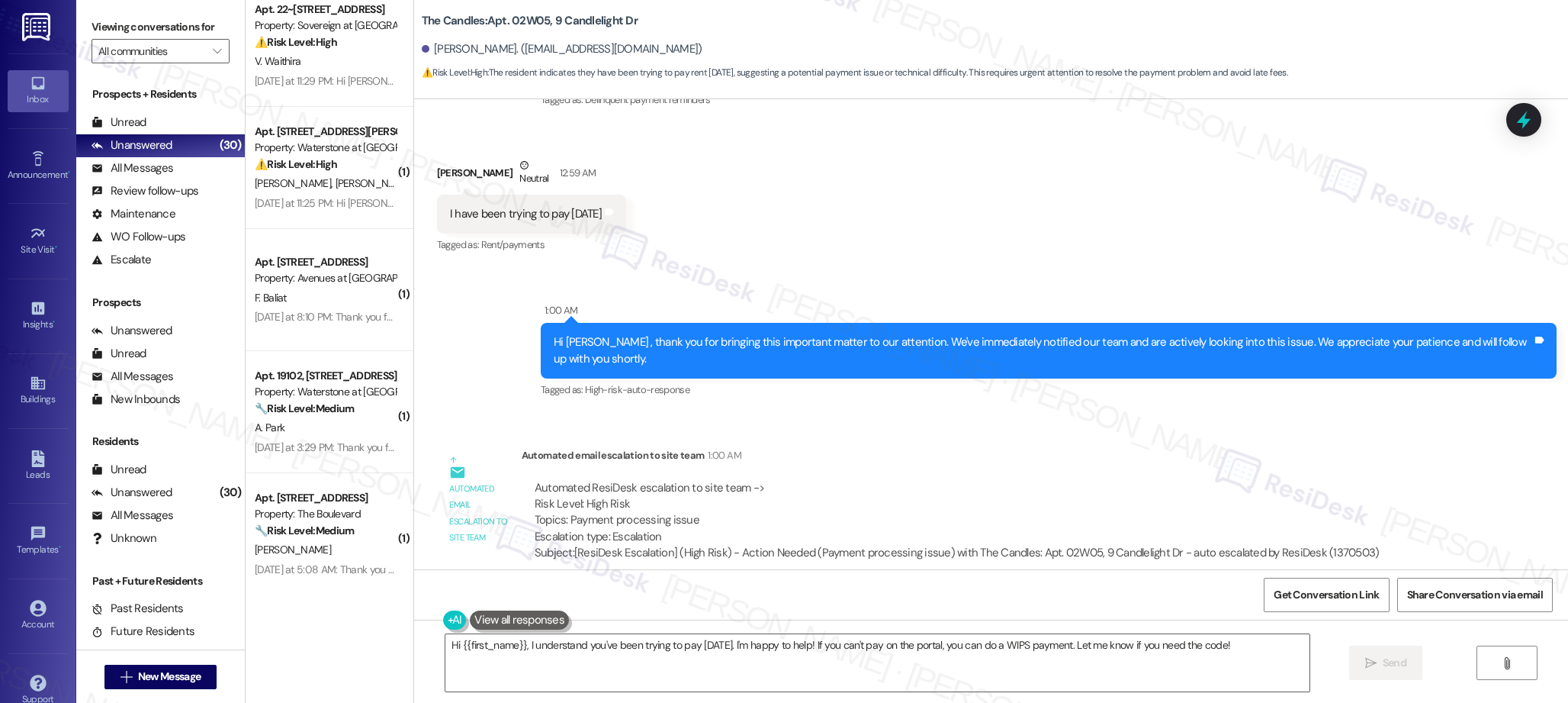
click at [344, 191] on div "H. Sanudo Y. Ibarra" at bounding box center [325, 183] width 144 height 19
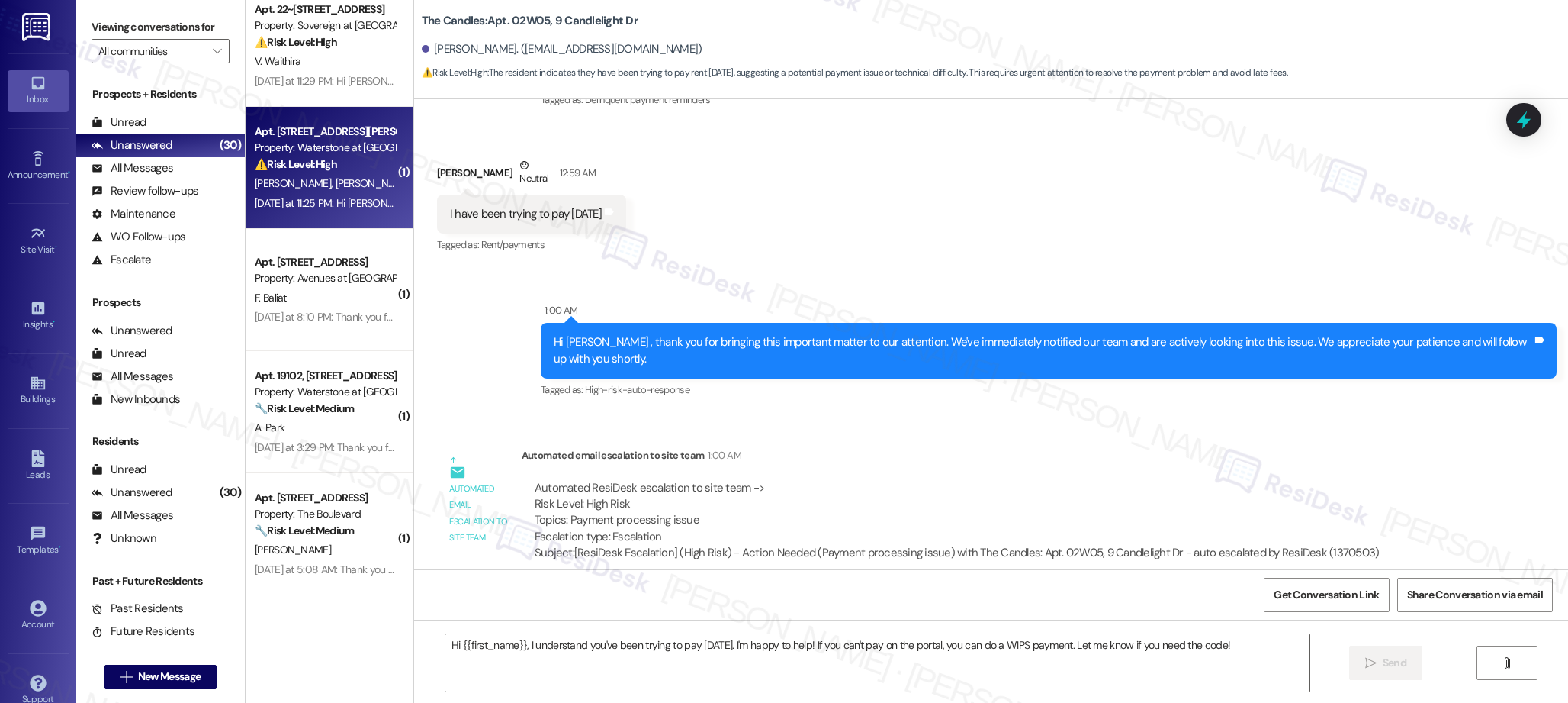
type textarea "Fetching suggested responses. Please feel free to read through the conversation…"
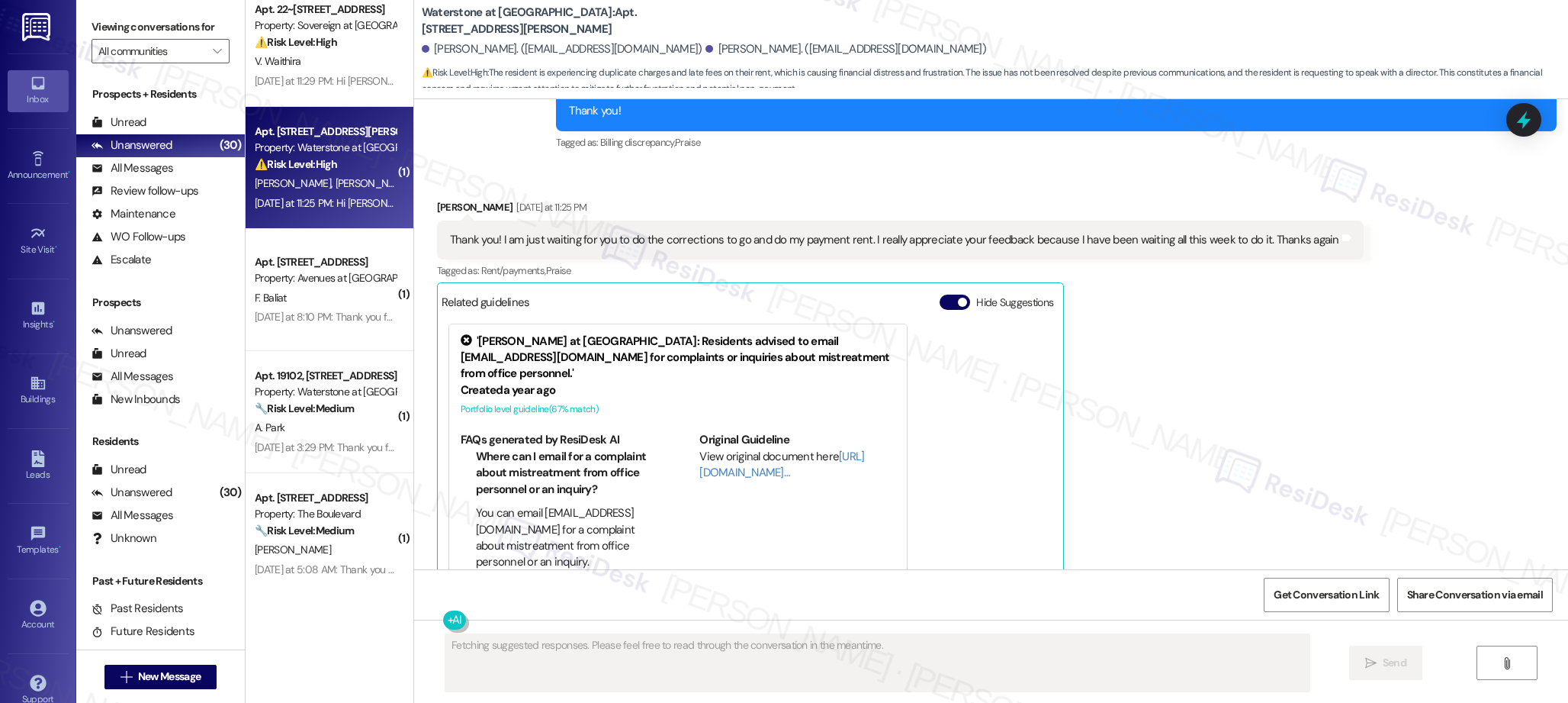
scroll to position [2576, 0]
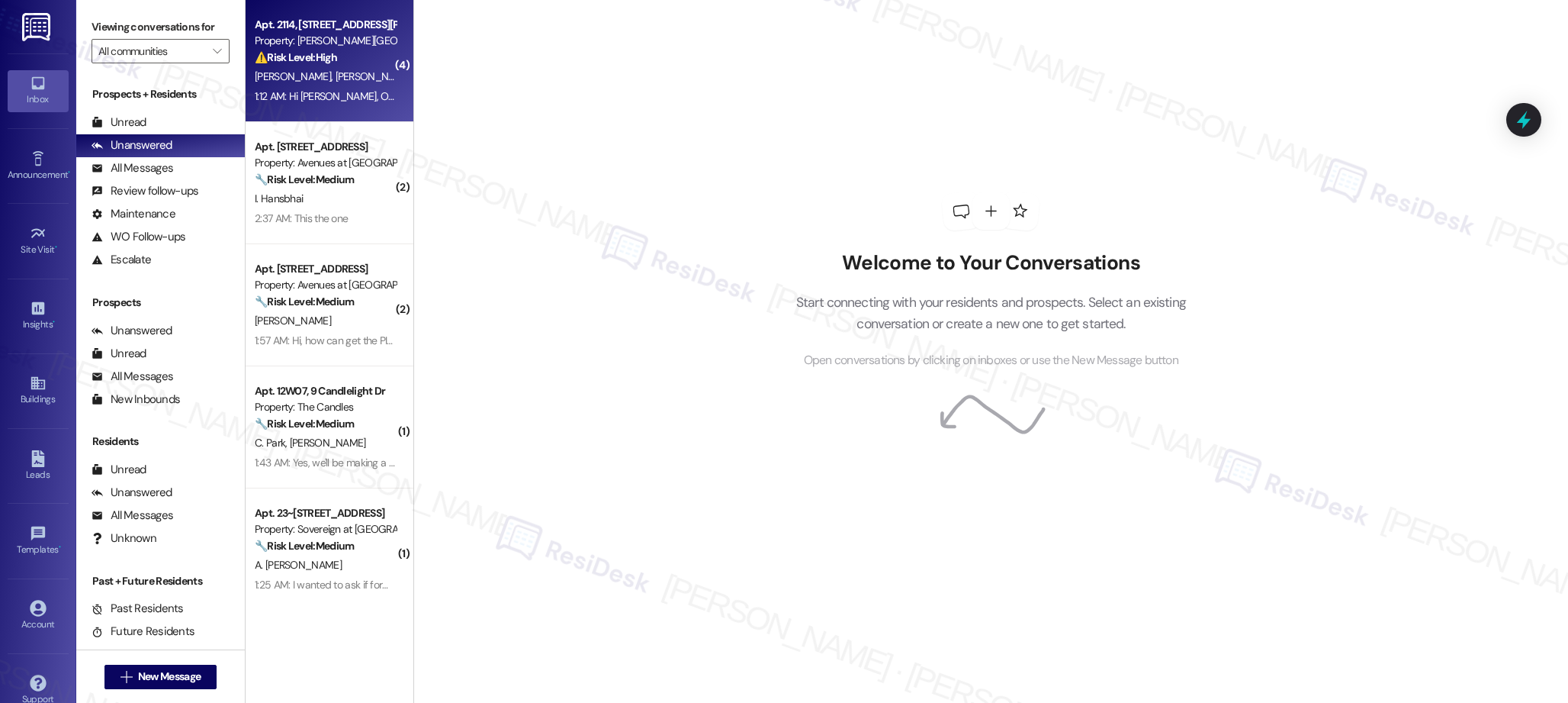
click at [354, 95] on div "1:12 AM: Hi [PERSON_NAME], One of the maintenance members came by and mentioned…" at bounding box center [801, 96] width 1092 height 14
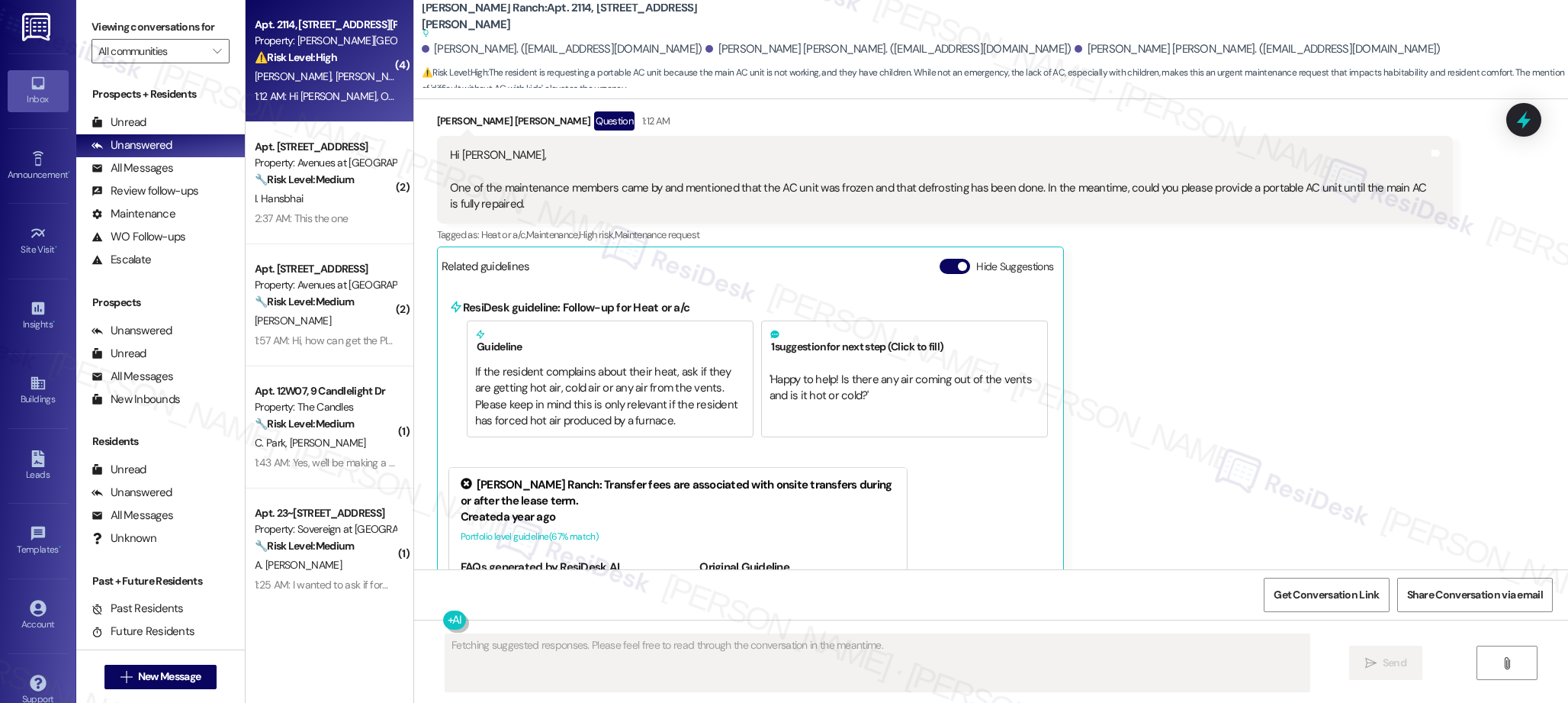
scroll to position [11561, 0]
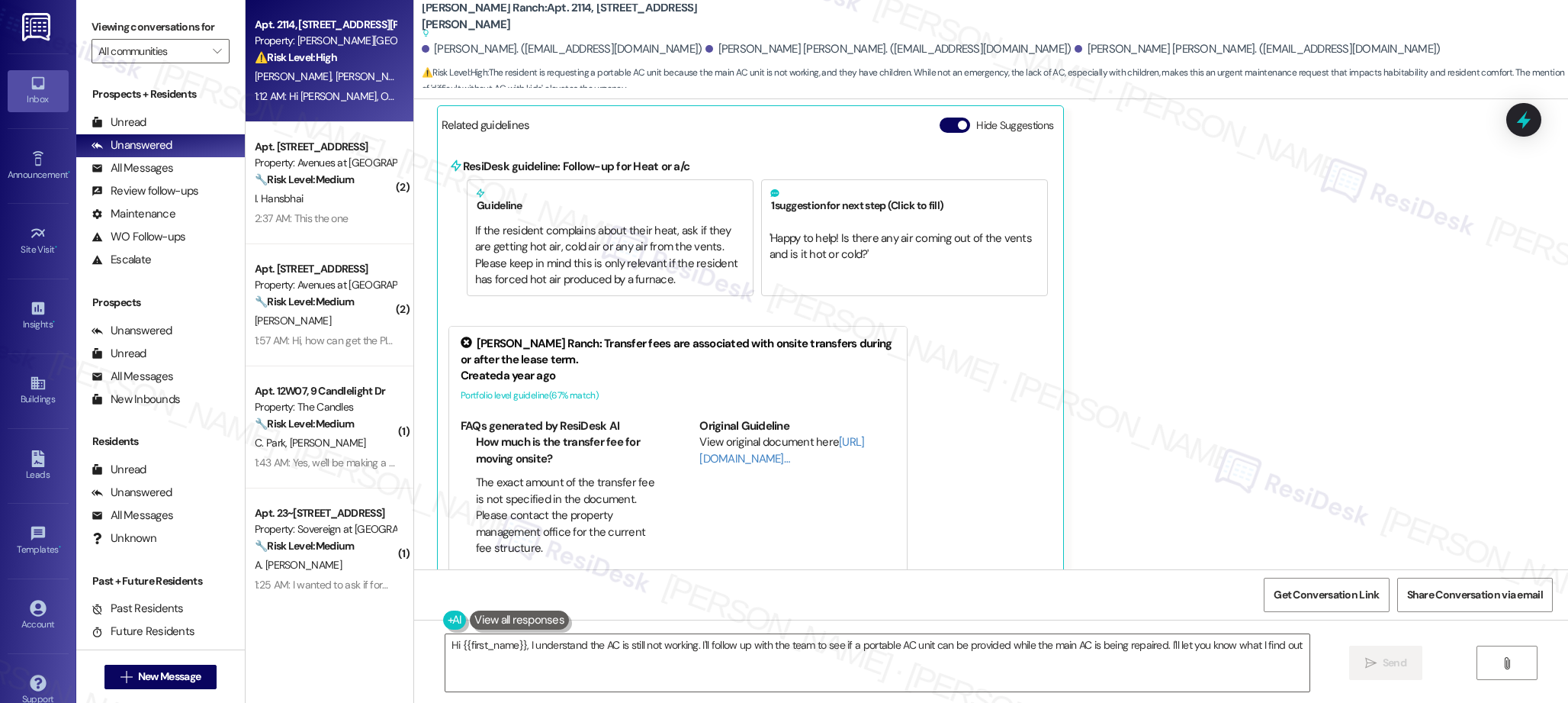
type textarea "Hi {{first_name}}, I understand the AC is still not working. I'll follow up wit…"
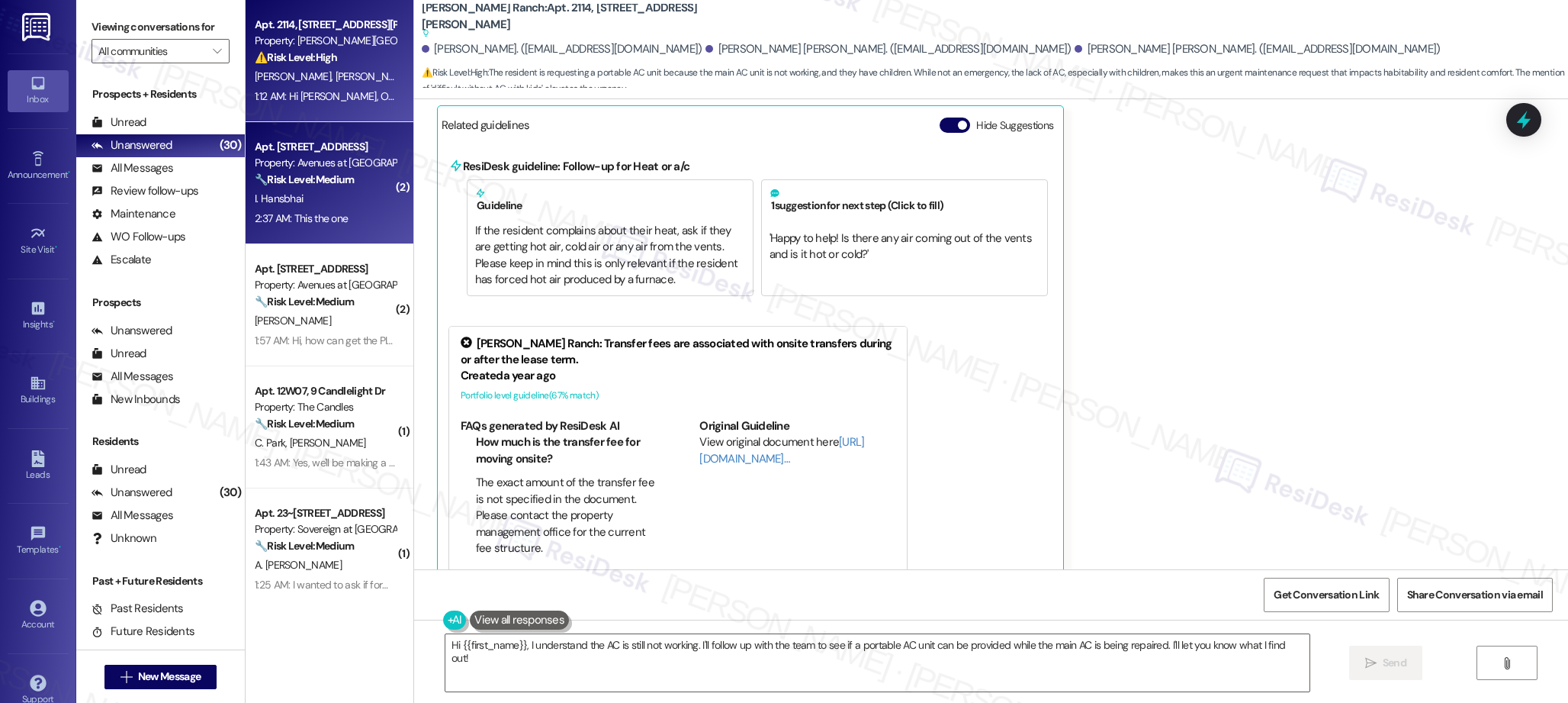
click at [364, 193] on div "I. Hansbhai" at bounding box center [325, 199] width 144 height 19
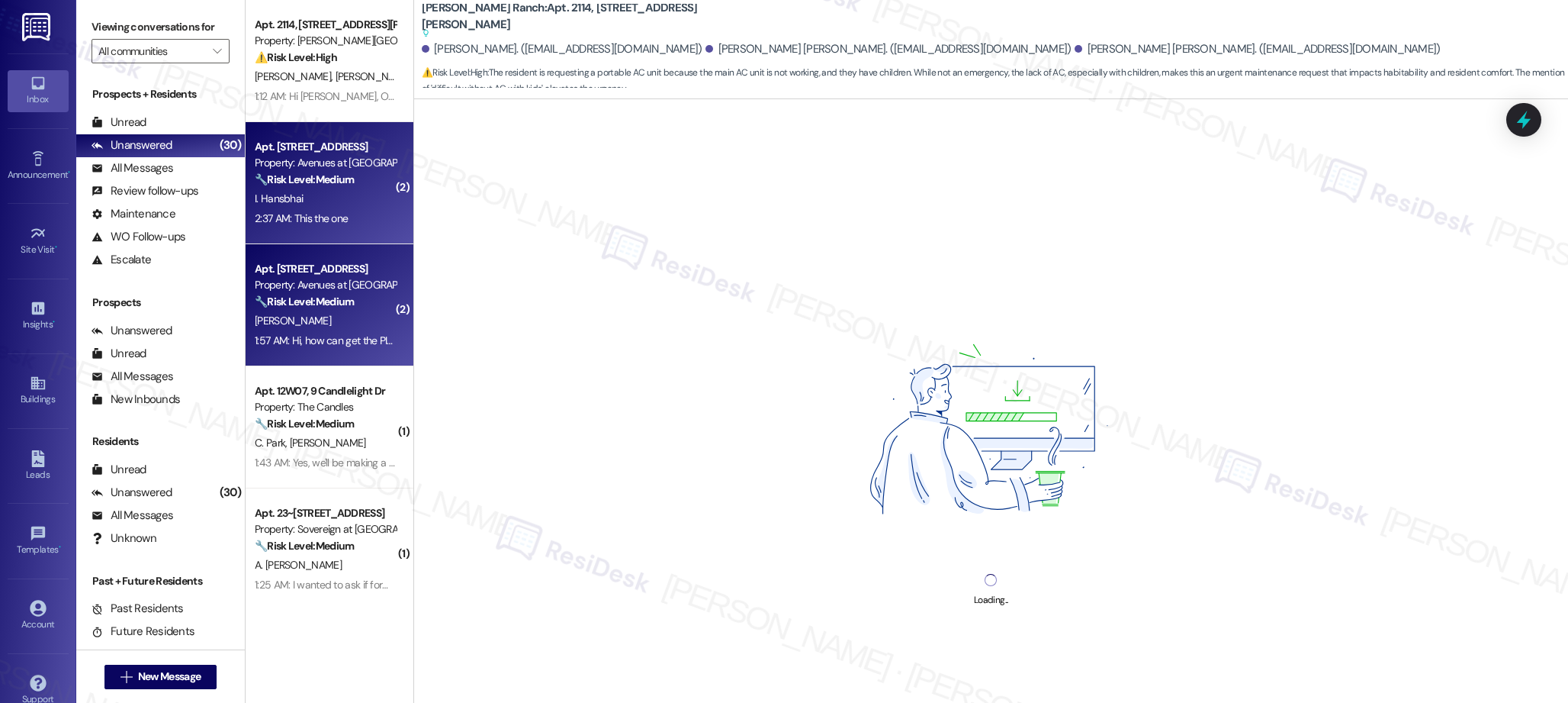
click at [300, 274] on div "Apt. [STREET_ADDRESS]" at bounding box center [325, 268] width 141 height 16
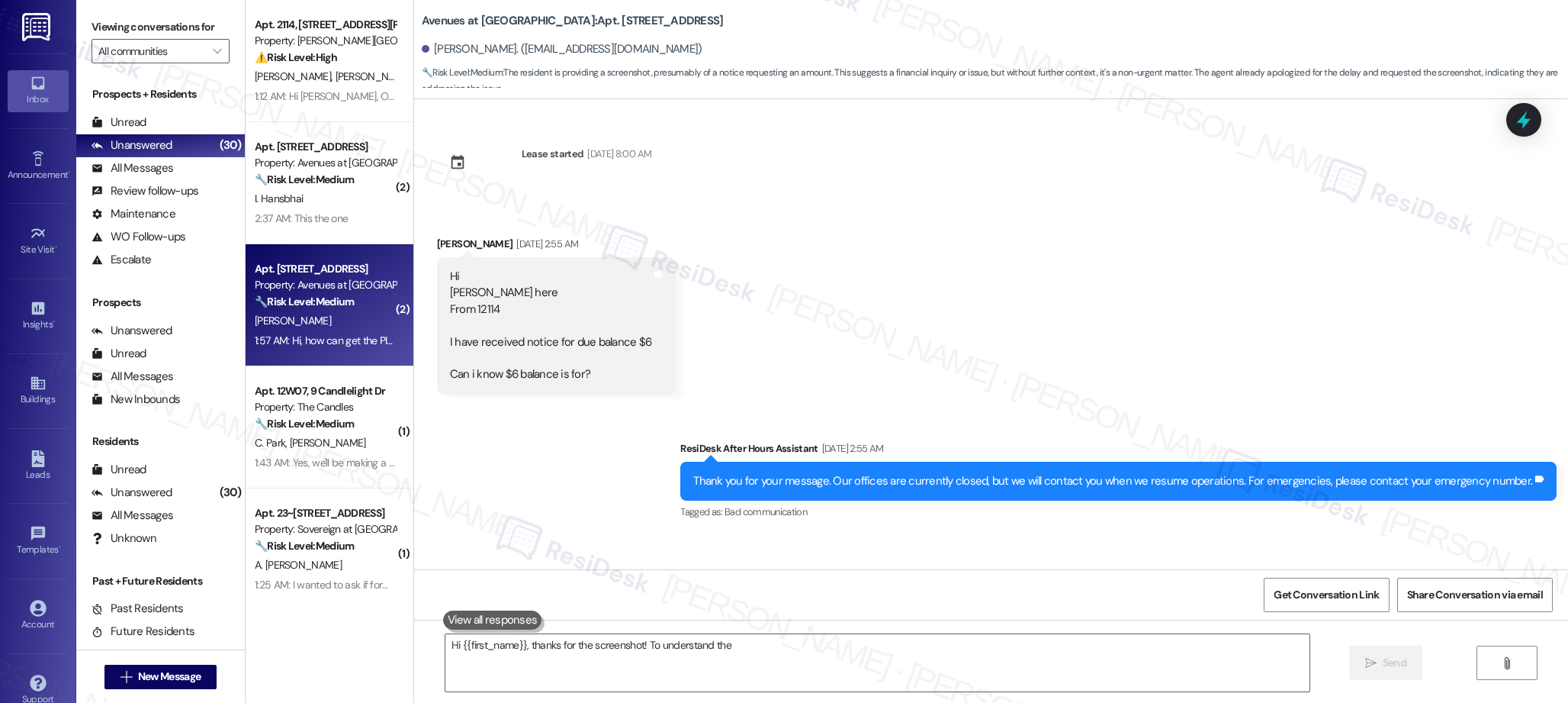
scroll to position [32, 0]
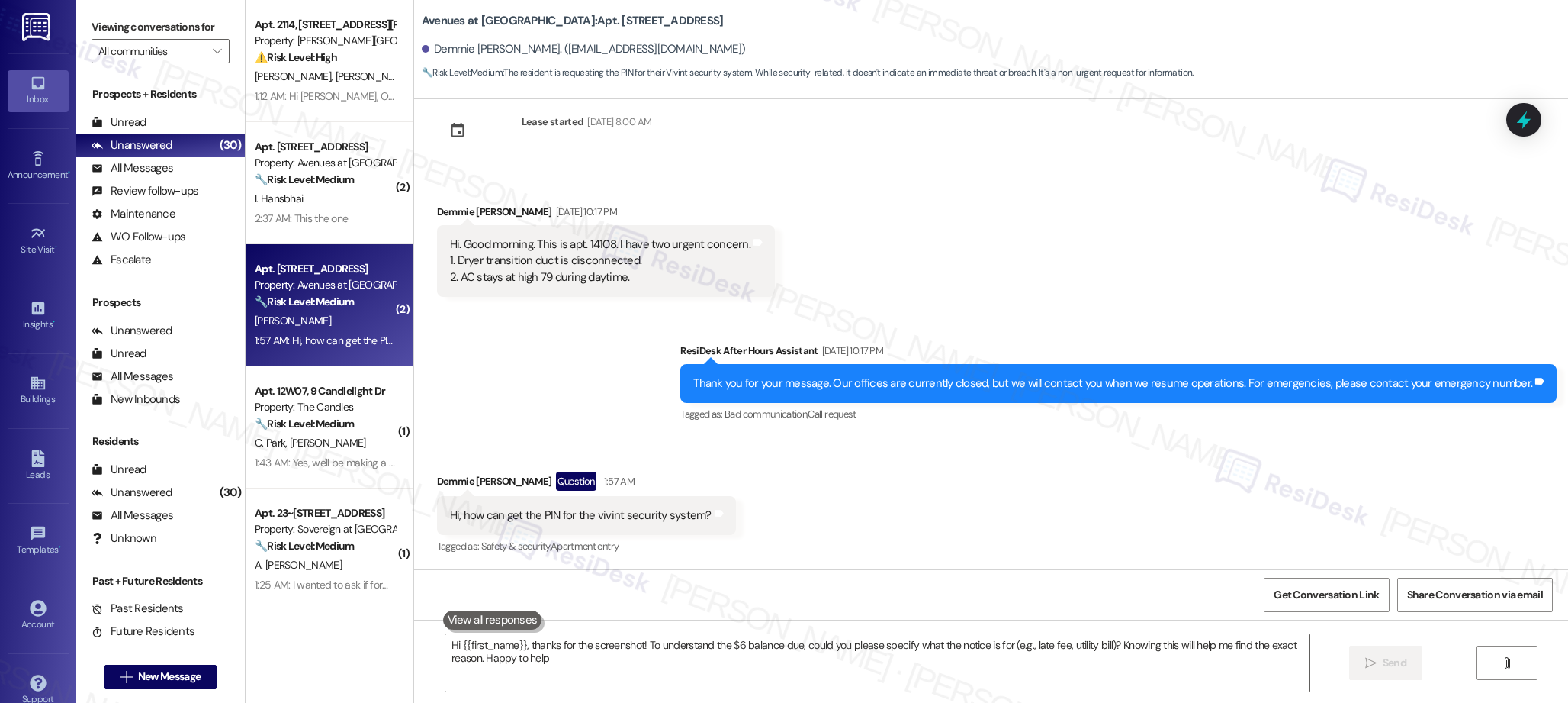
type textarea "Hi {{first_name}}, thanks for the screenshot! To understand the $6 balance due,…"
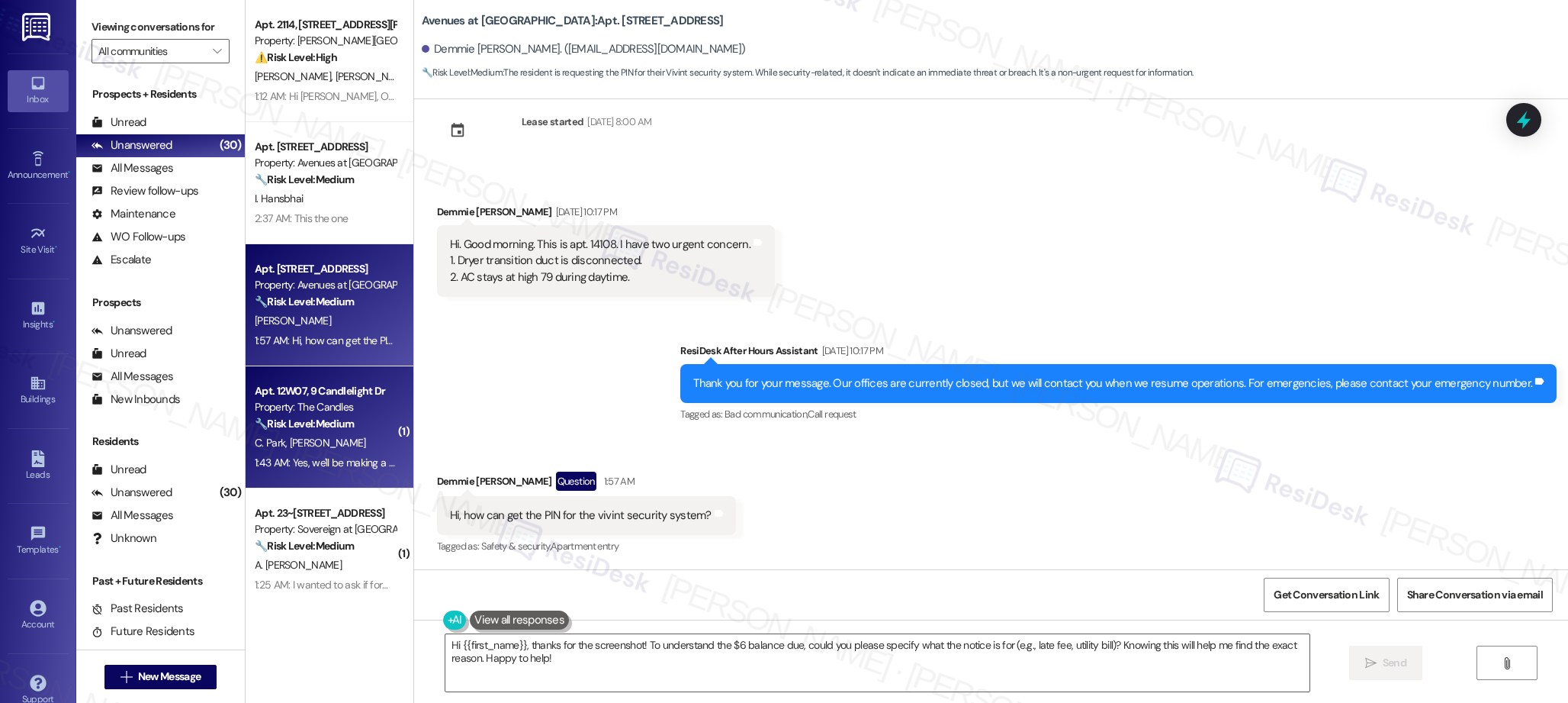
click at [293, 440] on span "[PERSON_NAME]" at bounding box center [327, 442] width 77 height 14
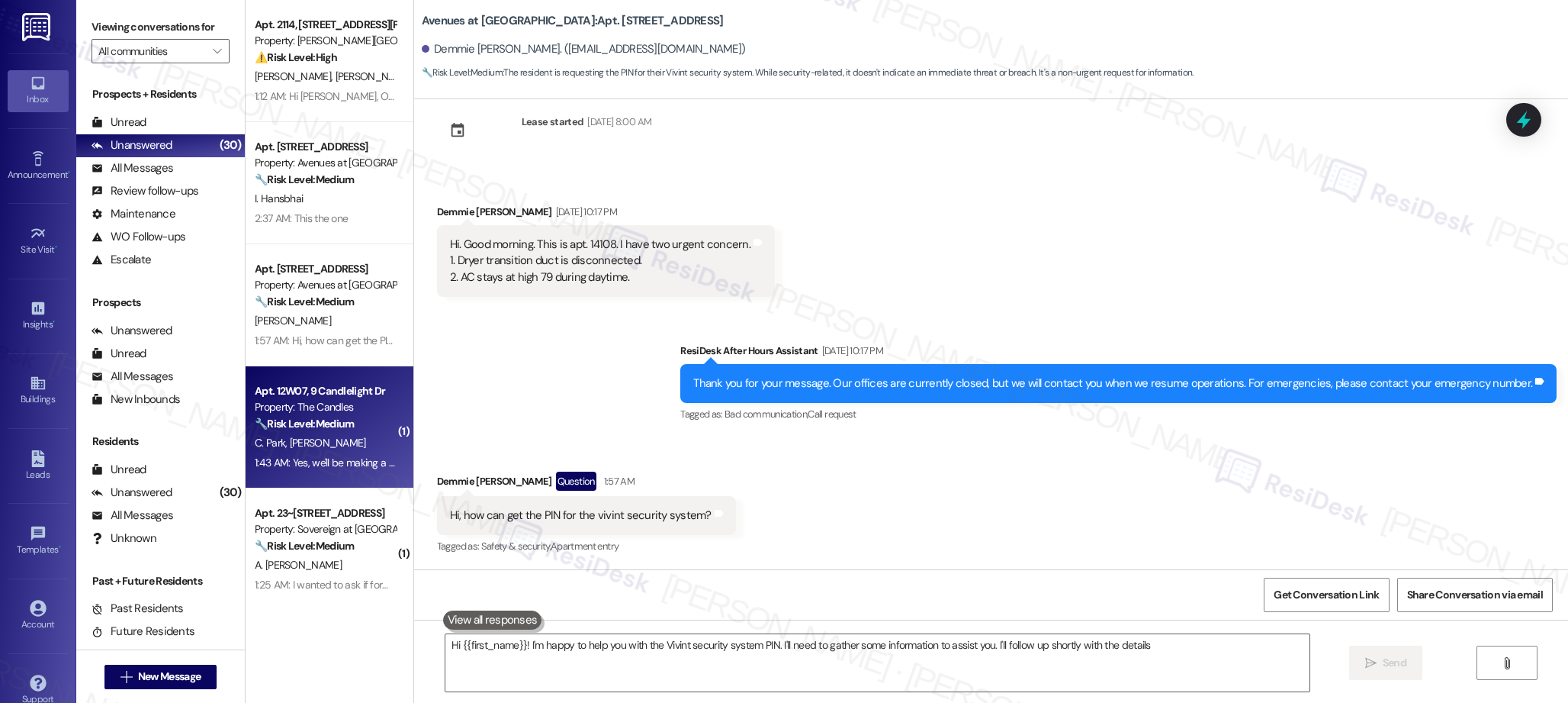
type textarea "Hi {{first_name}}! I'm happy to help you with the Vivint security system PIN. I…"
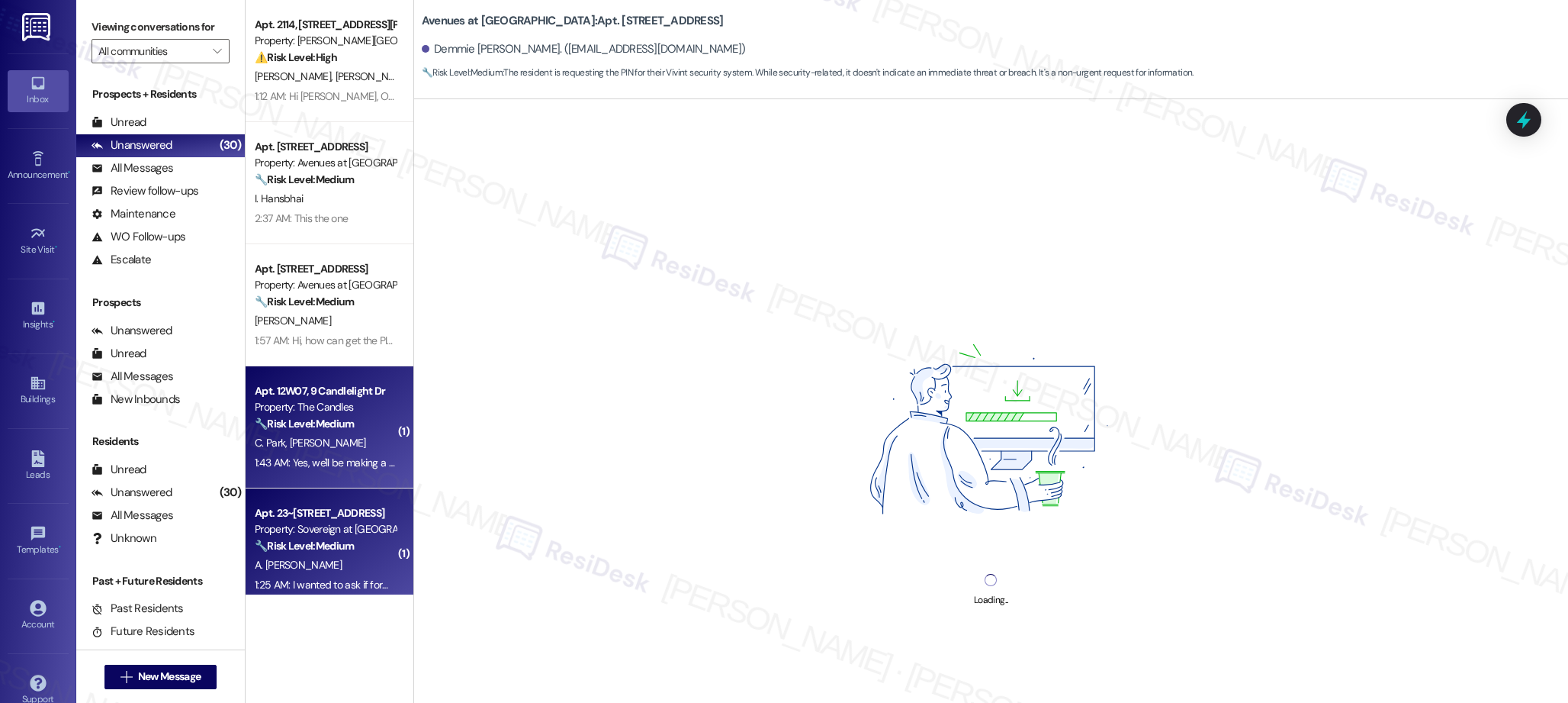
click at [313, 520] on div "Apt. 23~[STREET_ADDRESS]" at bounding box center [325, 513] width 141 height 16
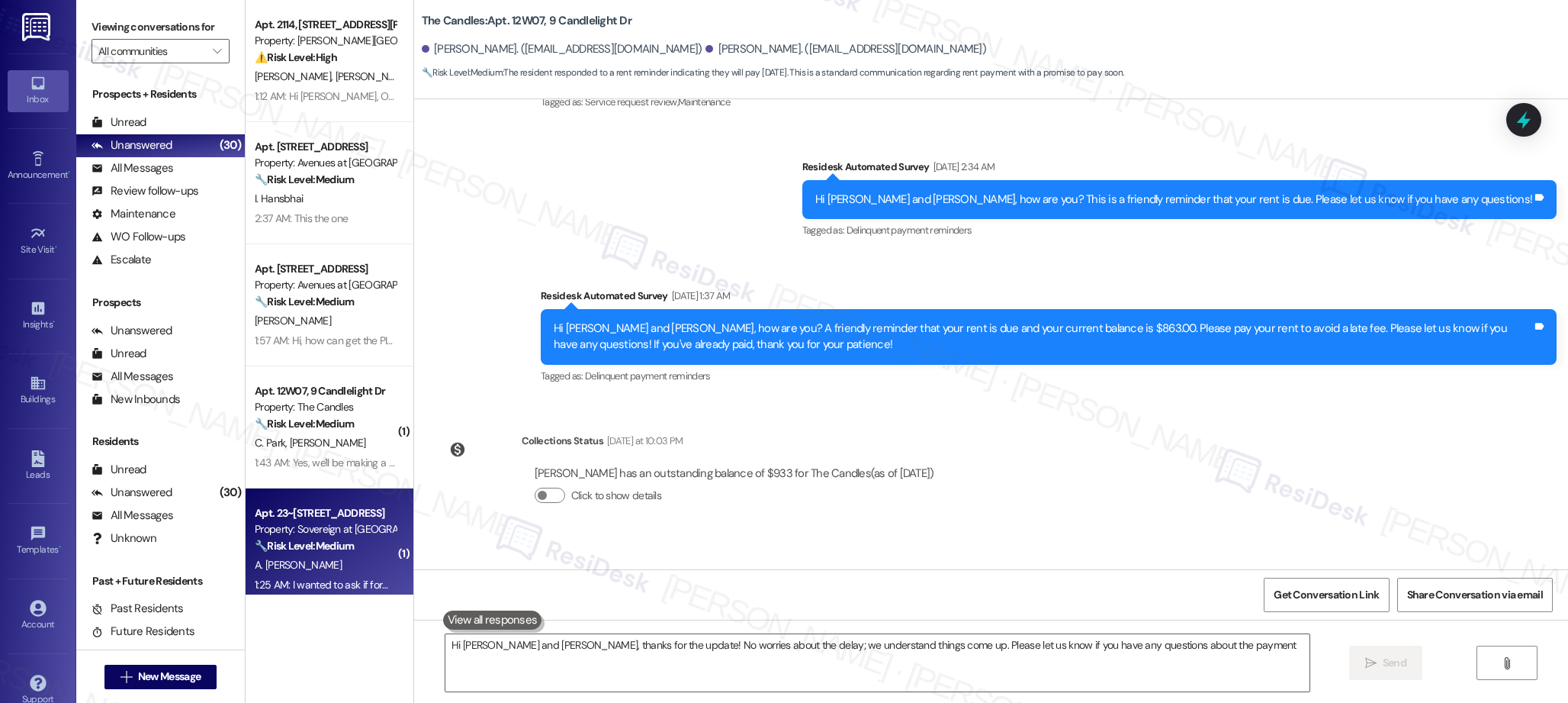
scroll to position [134, 0]
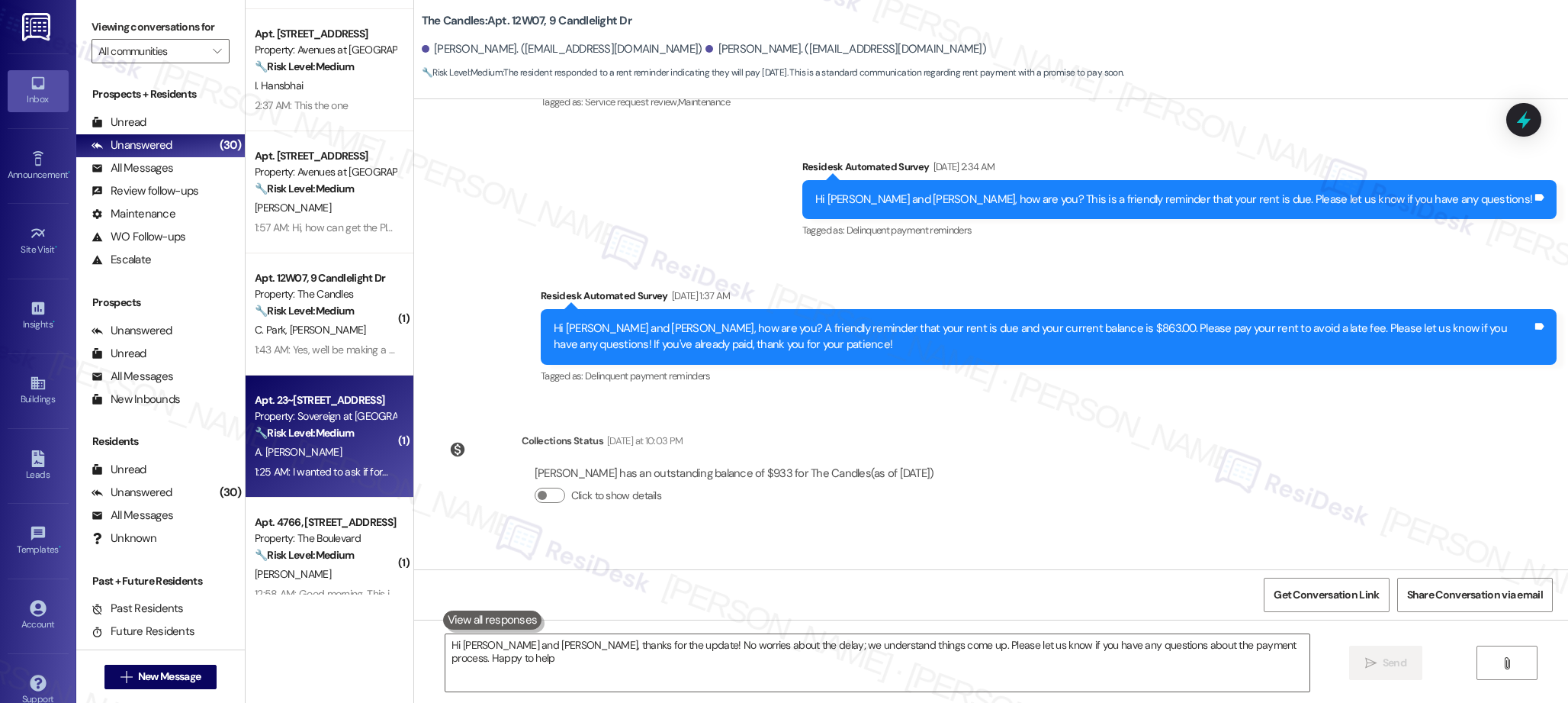
type textarea "Hi [PERSON_NAME] and [PERSON_NAME], thanks for the update! No worries about the…"
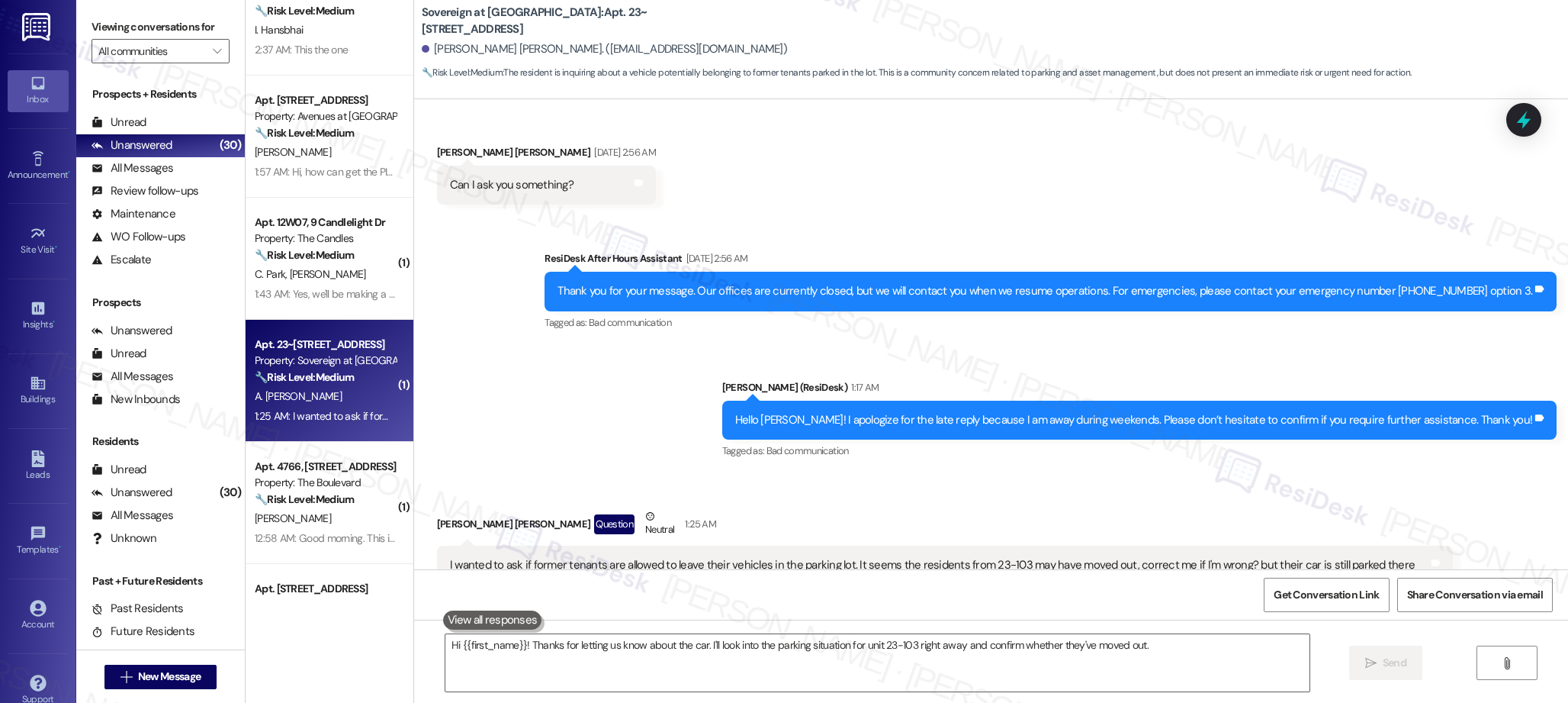
scroll to position [173, 0]
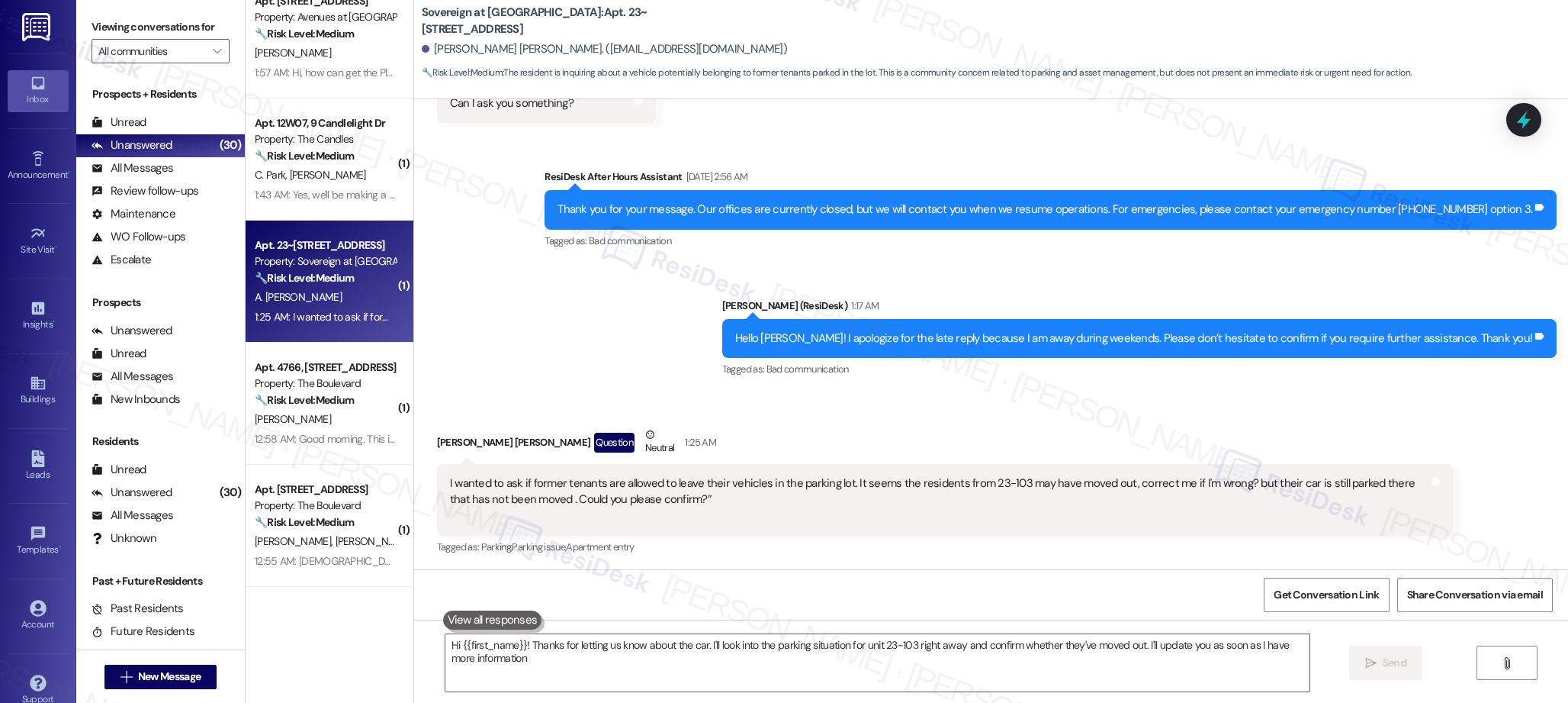
type textarea "Hi {{first_name}}! Thanks for letting us know about the car. I'll look into the…"
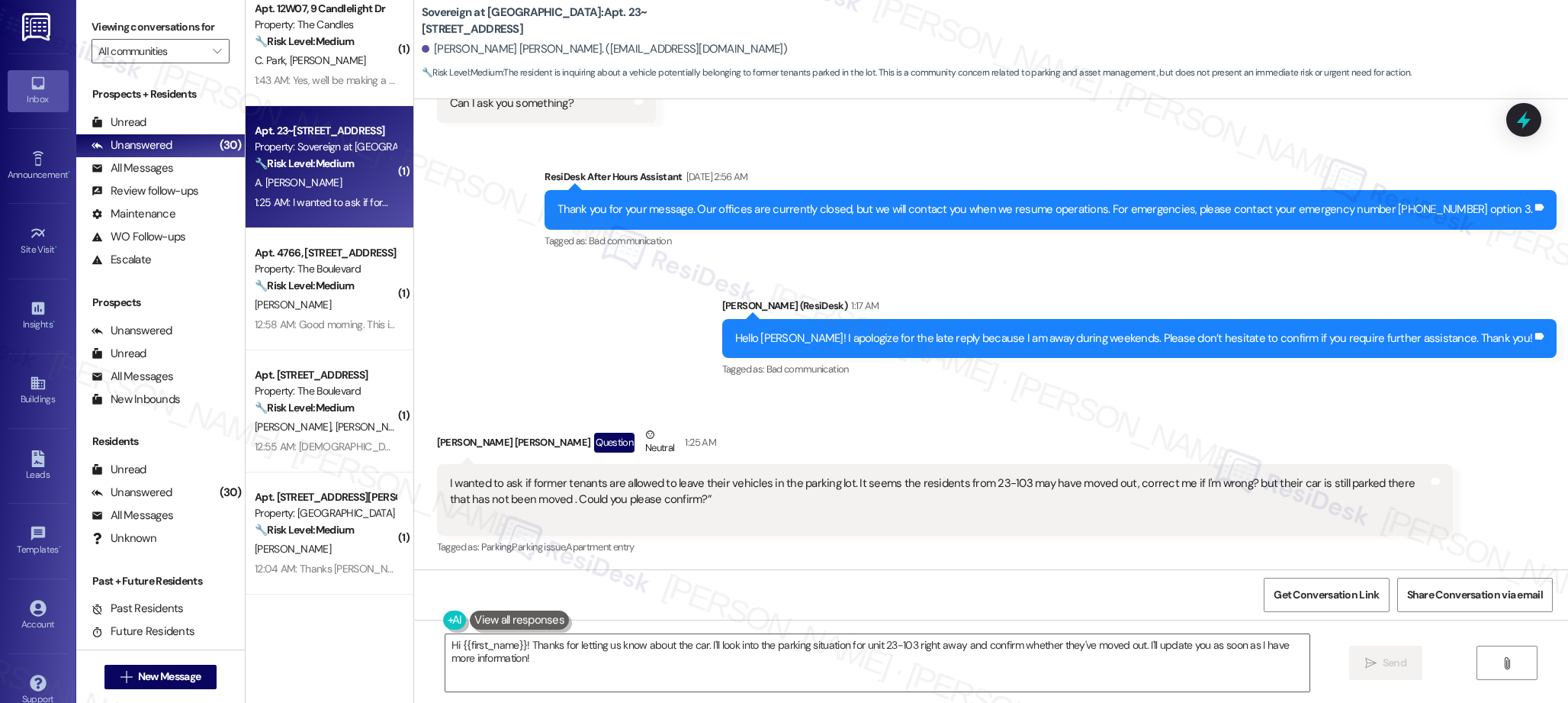
scroll to position [389, 0]
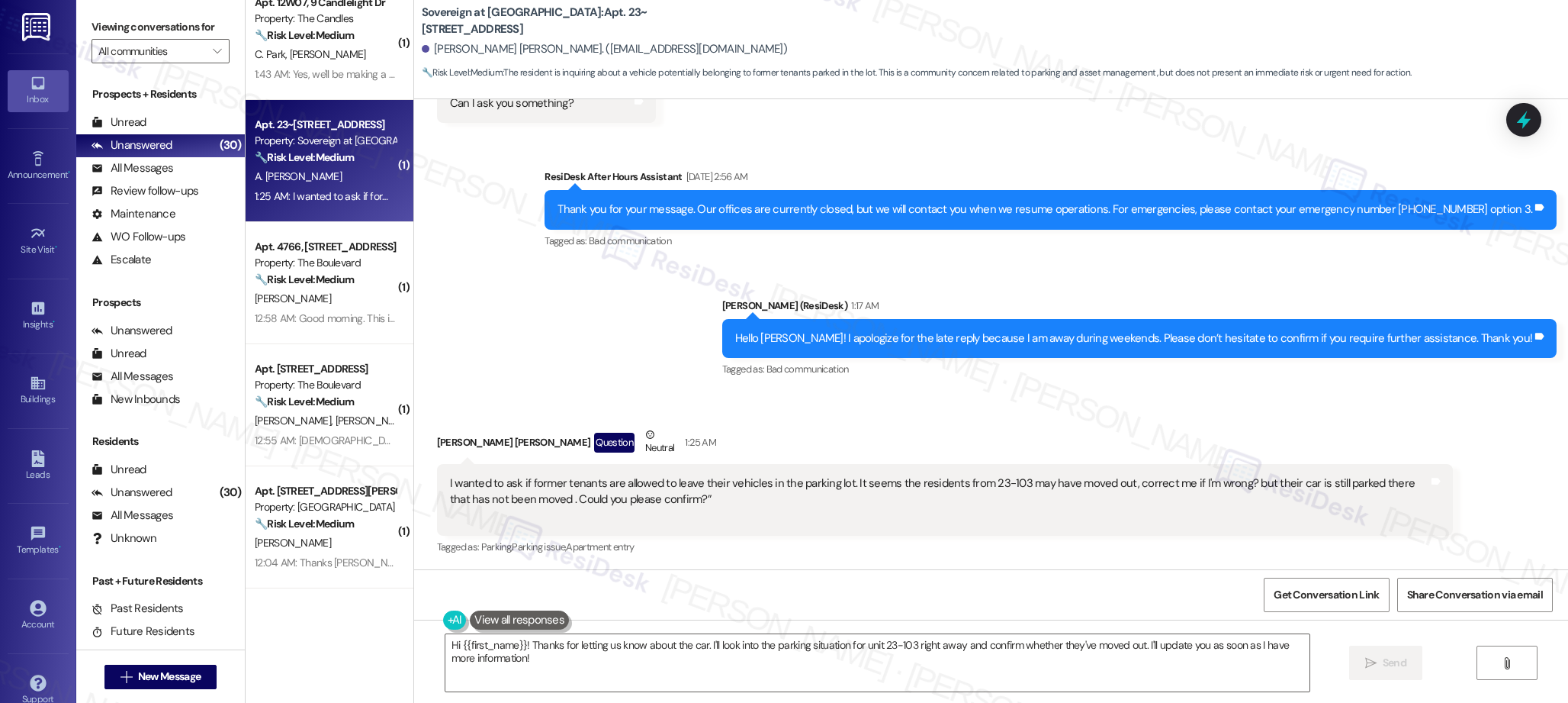
click at [323, 281] on div "Apt. [STREET_ADDRESS] Property: Avenues at [GEOGRAPHIC_DATA] 🔧 Risk Level: Medi…" at bounding box center [329, 297] width 168 height 595
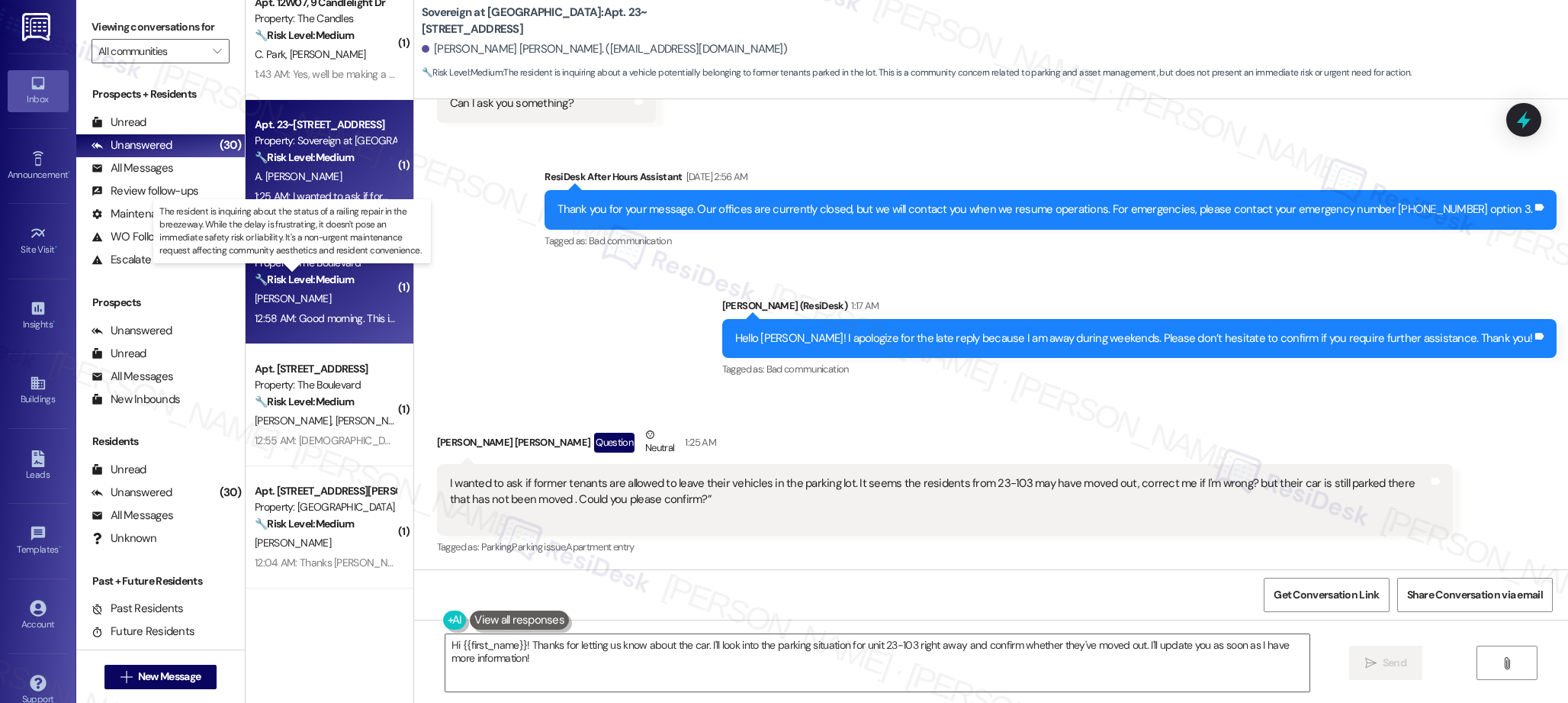
click at [325, 281] on strong "🔧 Risk Level: Medium" at bounding box center [304, 279] width 99 height 14
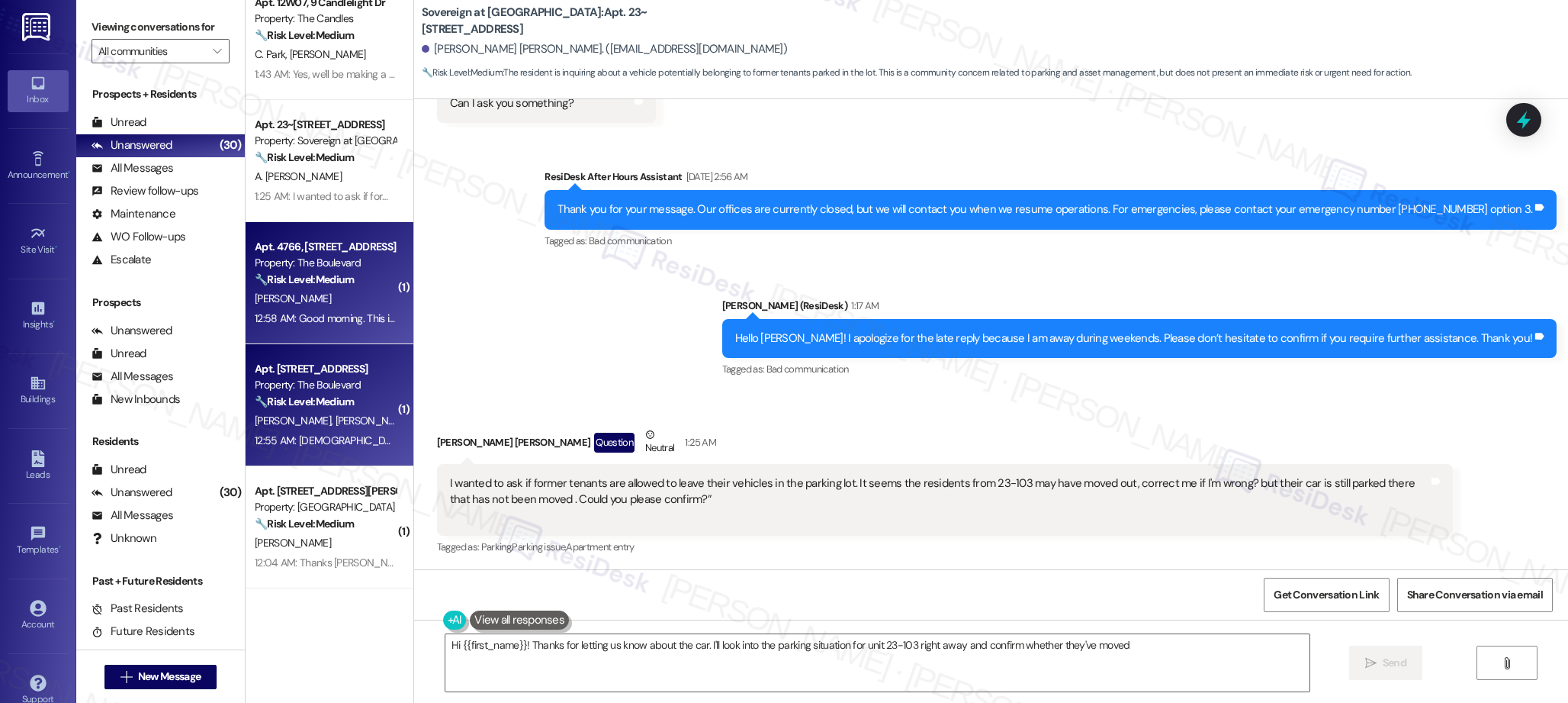
type textarea "Hi {{first_name}}! Thanks for letting us know about the car. I'll look into the…"
click at [364, 373] on div "Apt. [STREET_ADDRESS]" at bounding box center [325, 369] width 141 height 16
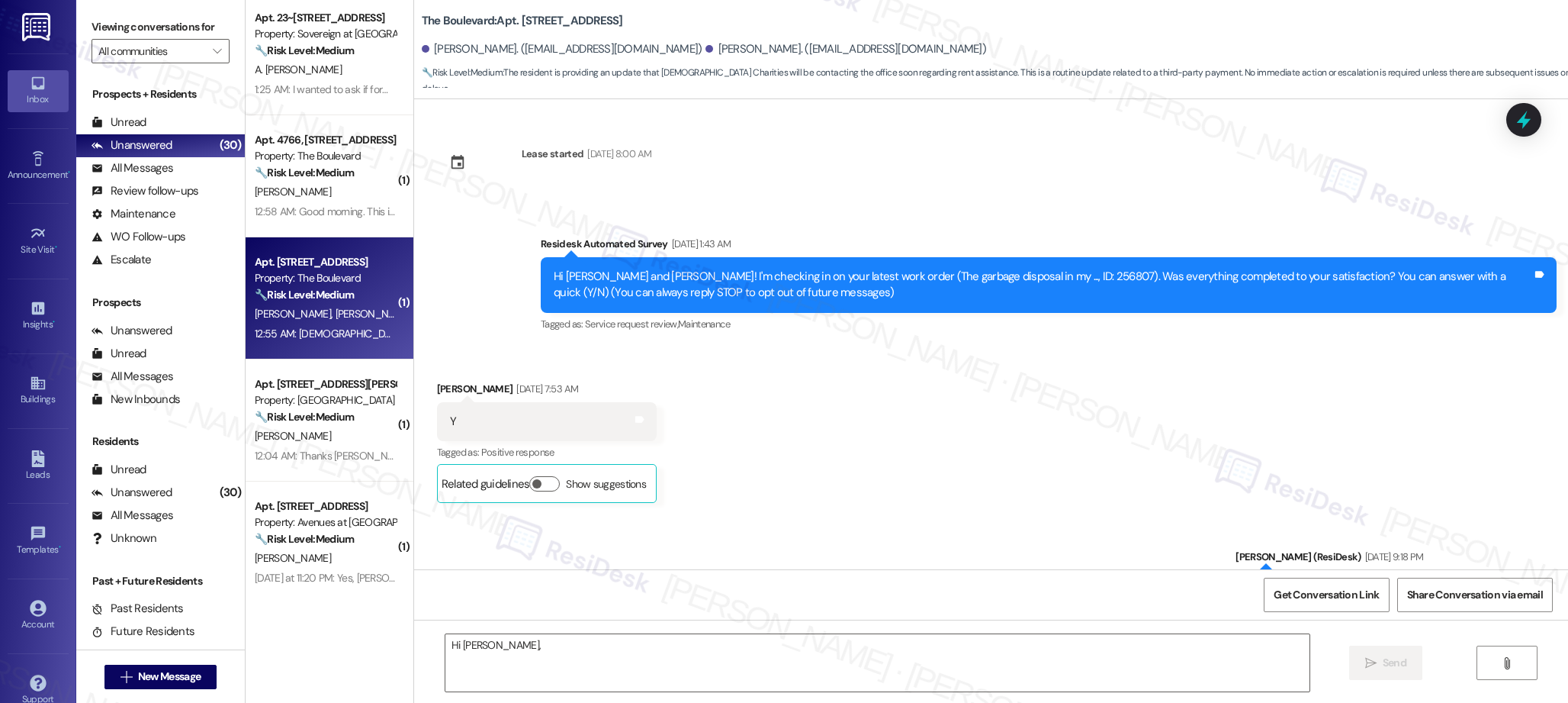
scroll to position [502, 0]
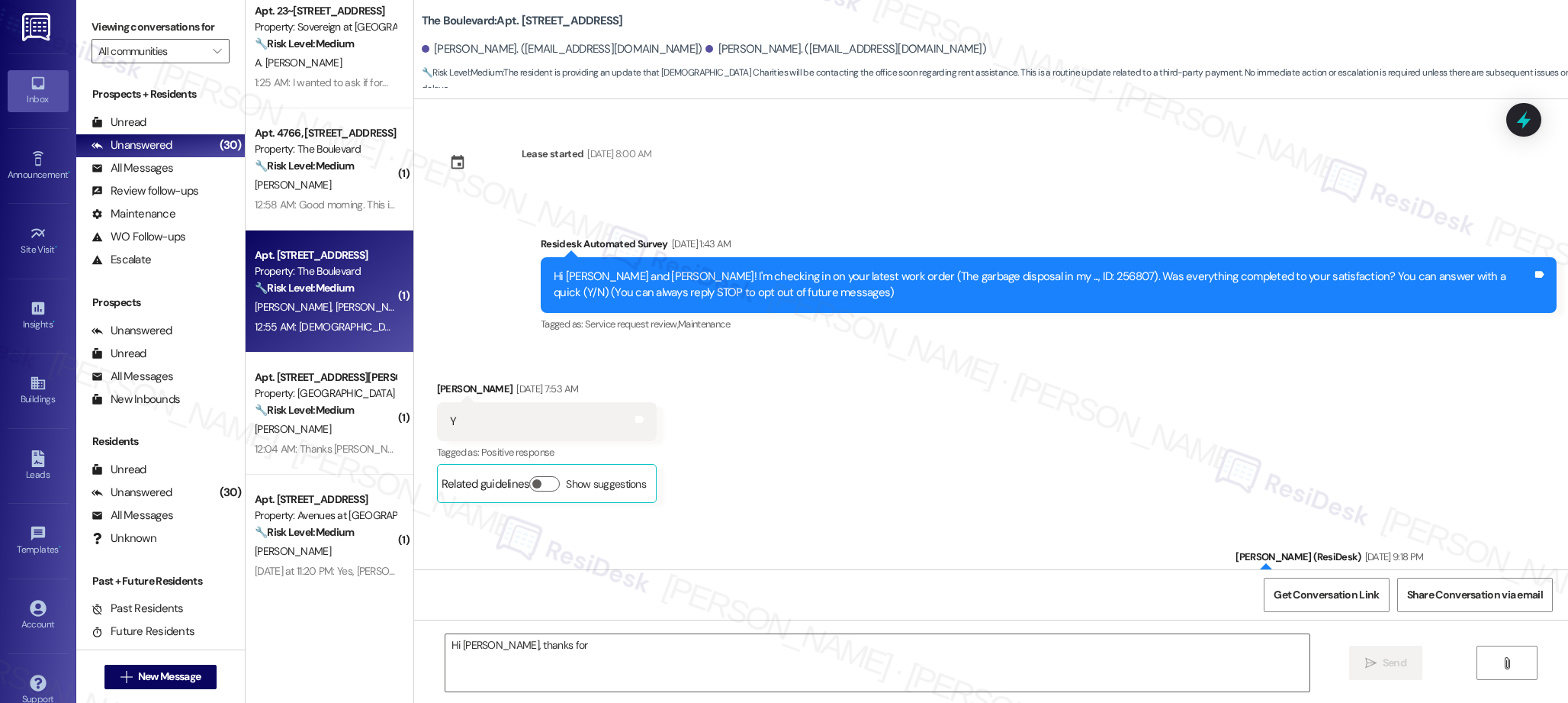
click at [354, 400] on div "Apt. 12W07, 9 Candlelight Dr Property: The Candles 🔧 Risk Level: Medium The res…" at bounding box center [329, 297] width 168 height 595
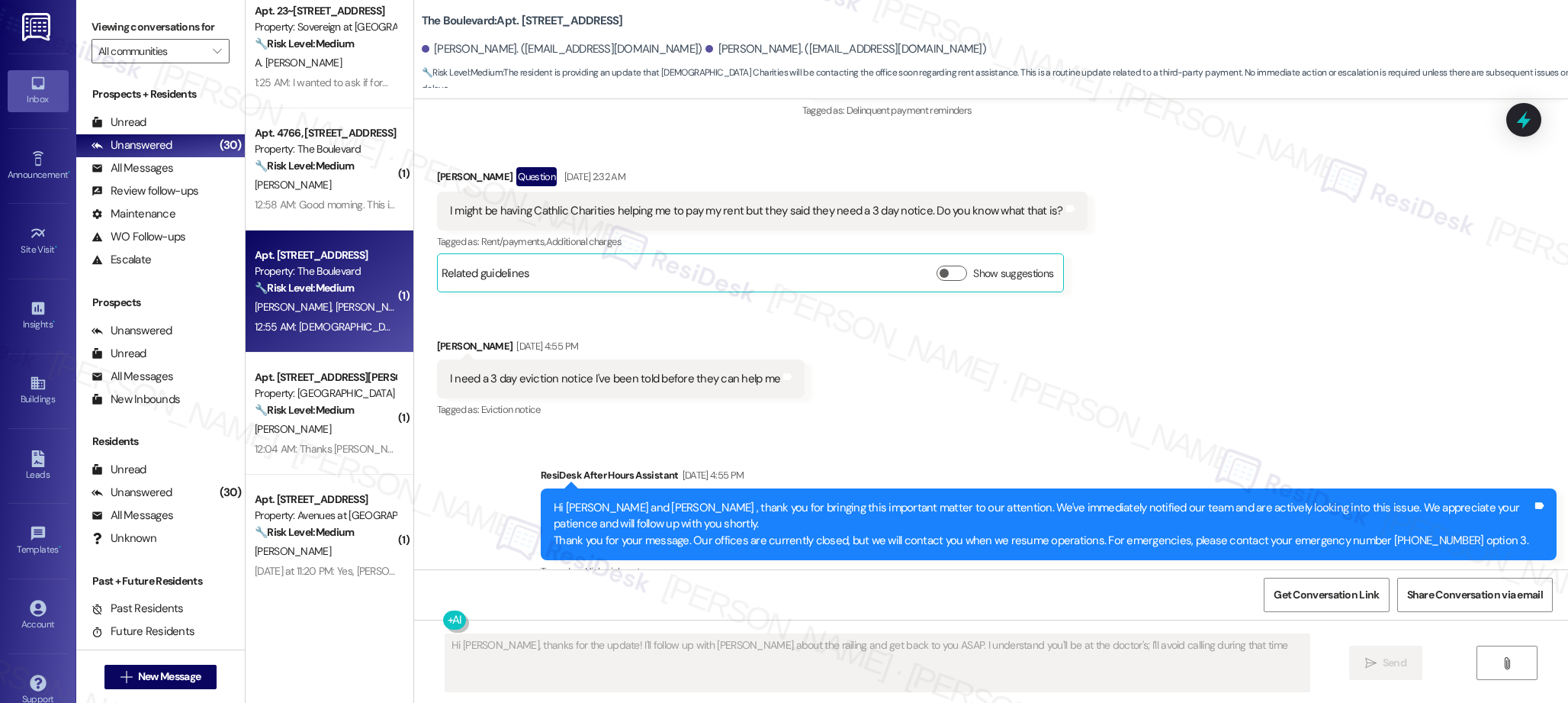
type textarea "Hi [PERSON_NAME], thanks for the update! I'll follow up with [PERSON_NAME] abou…"
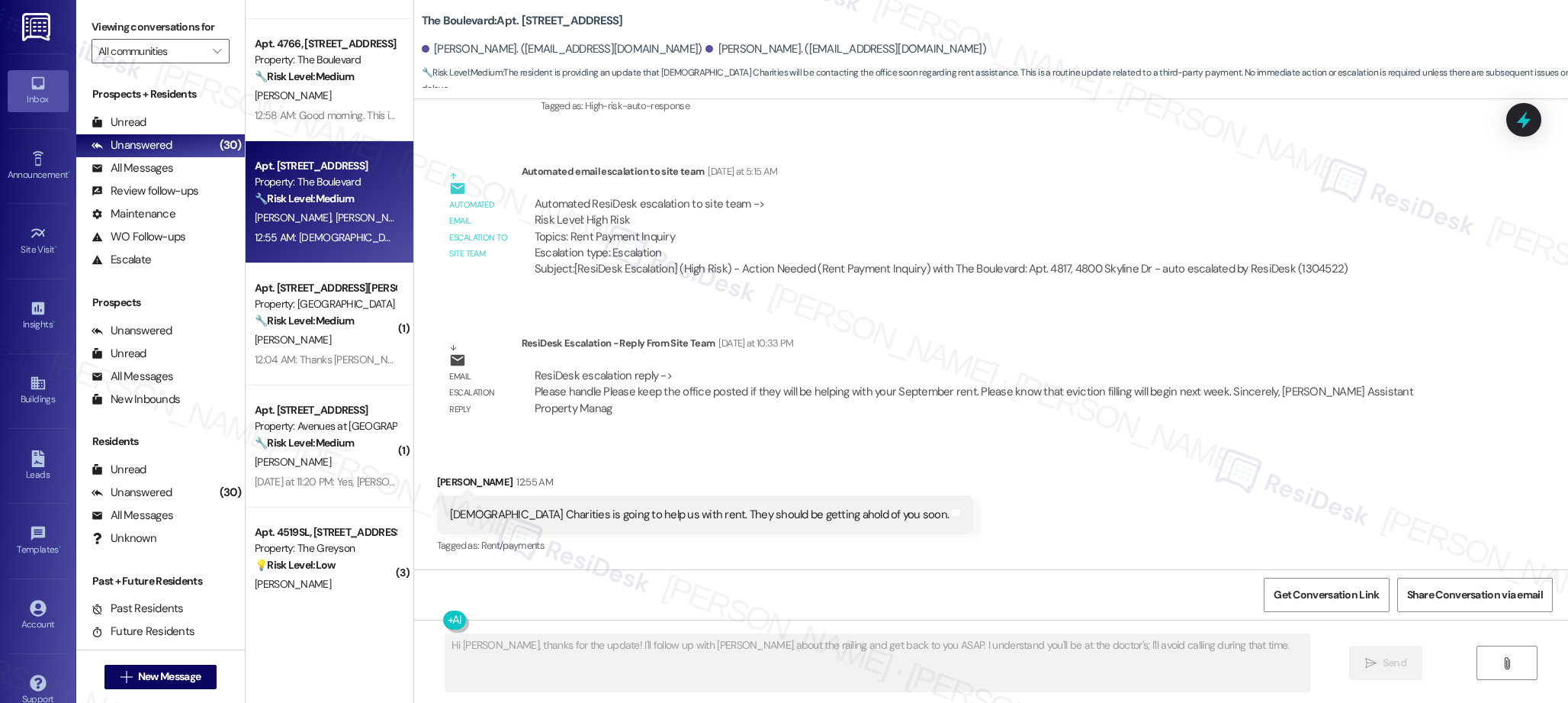
scroll to position [592, 0]
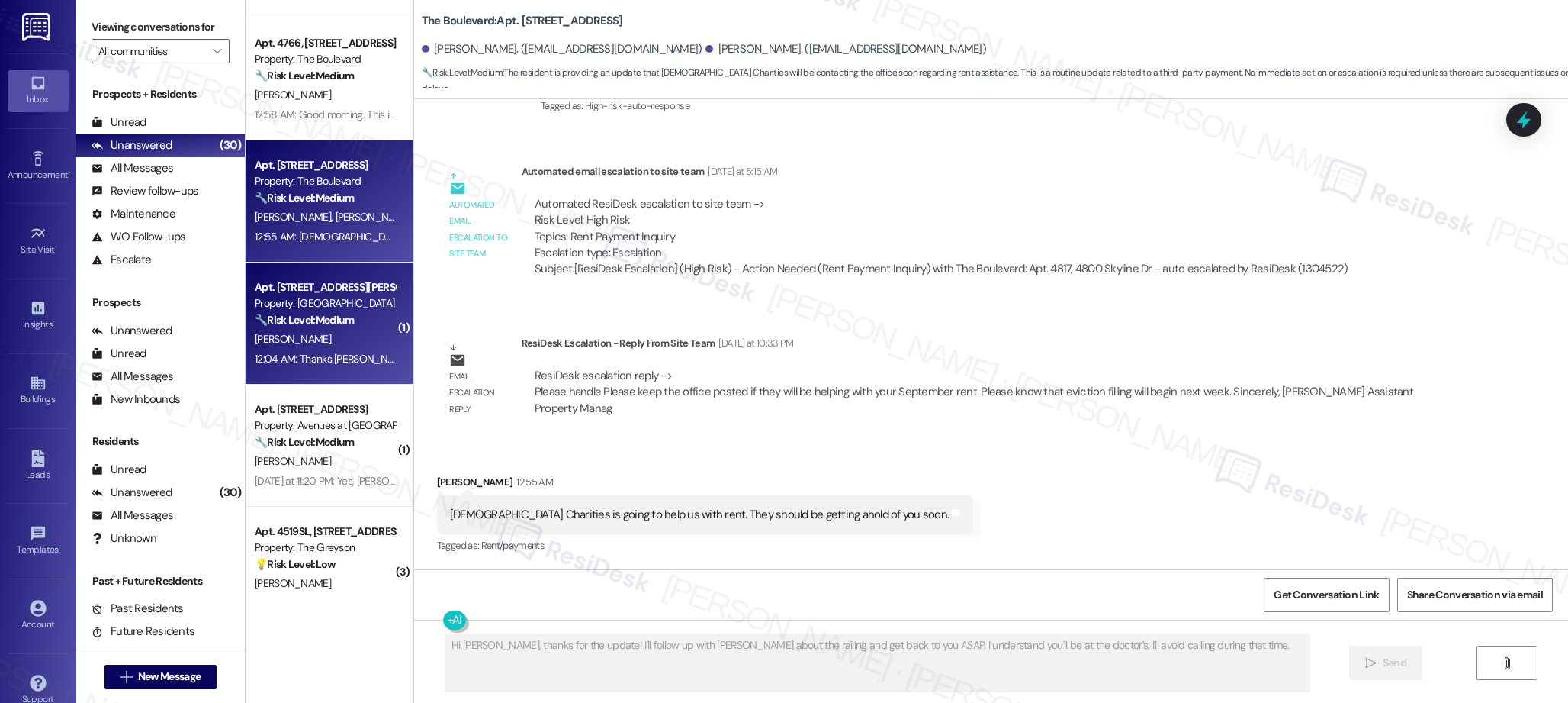
click at [340, 348] on div "[PERSON_NAME]" at bounding box center [325, 339] width 144 height 19
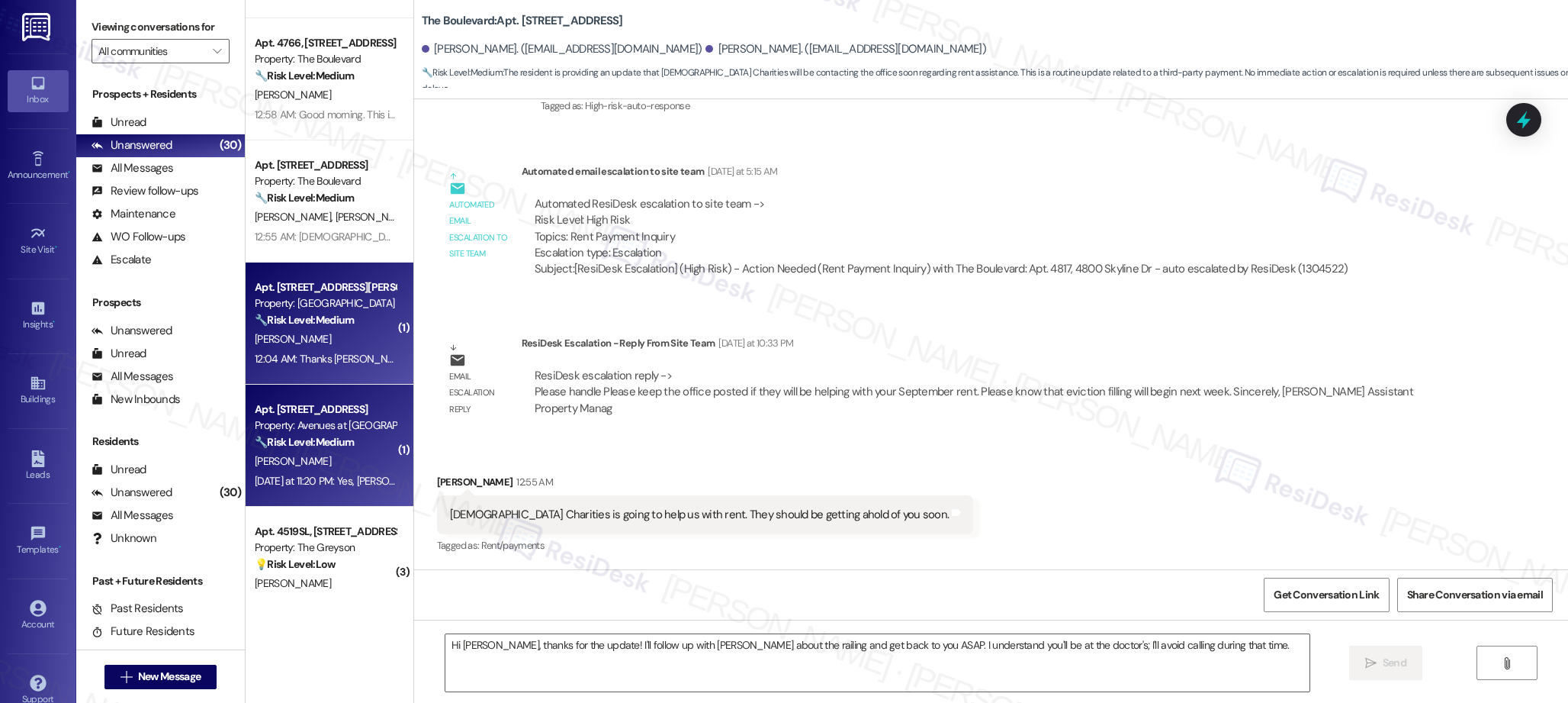
type textarea "Fetching suggested responses. Please feel free to read through the conversation…"
click at [330, 416] on div "Apt. [STREET_ADDRESS]" at bounding box center [325, 409] width 141 height 16
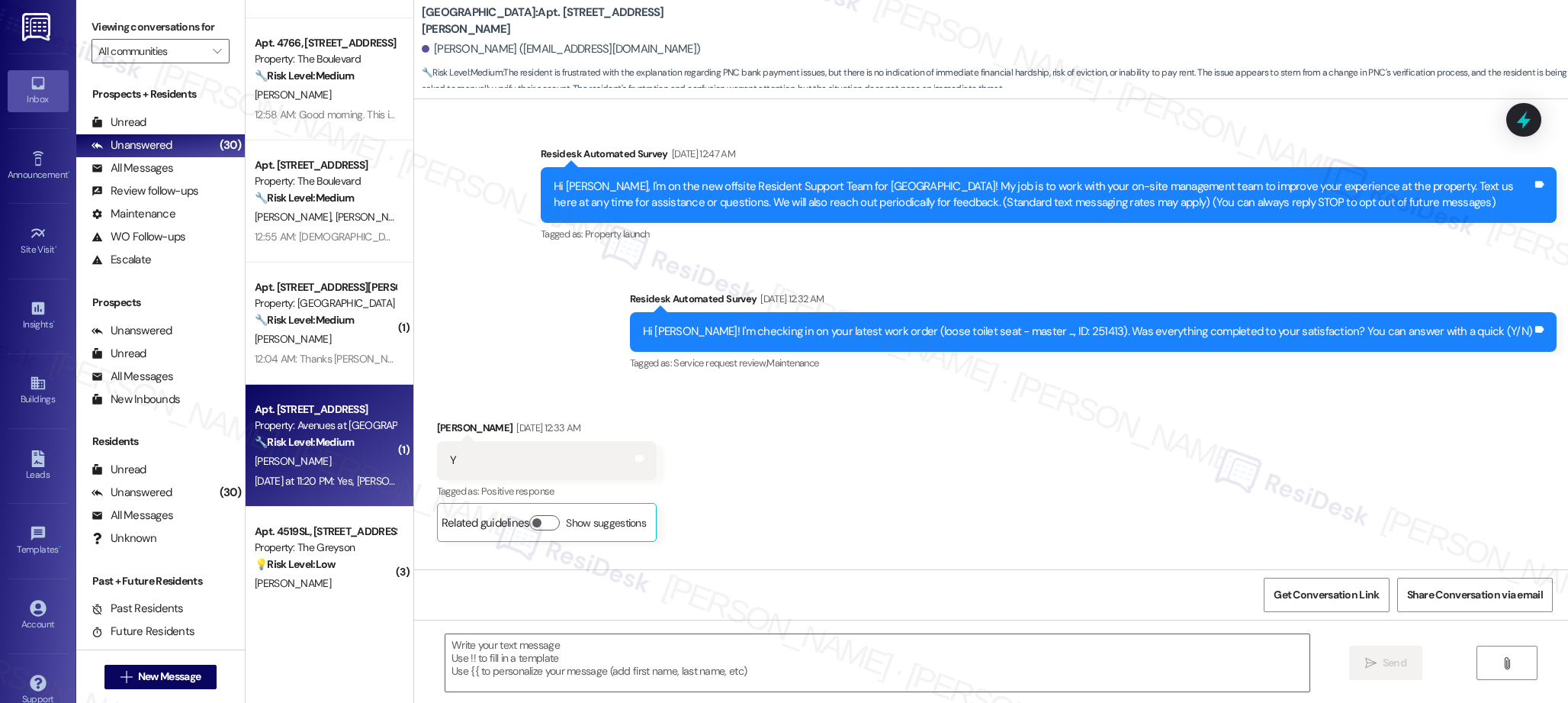
scroll to position [1958, 0]
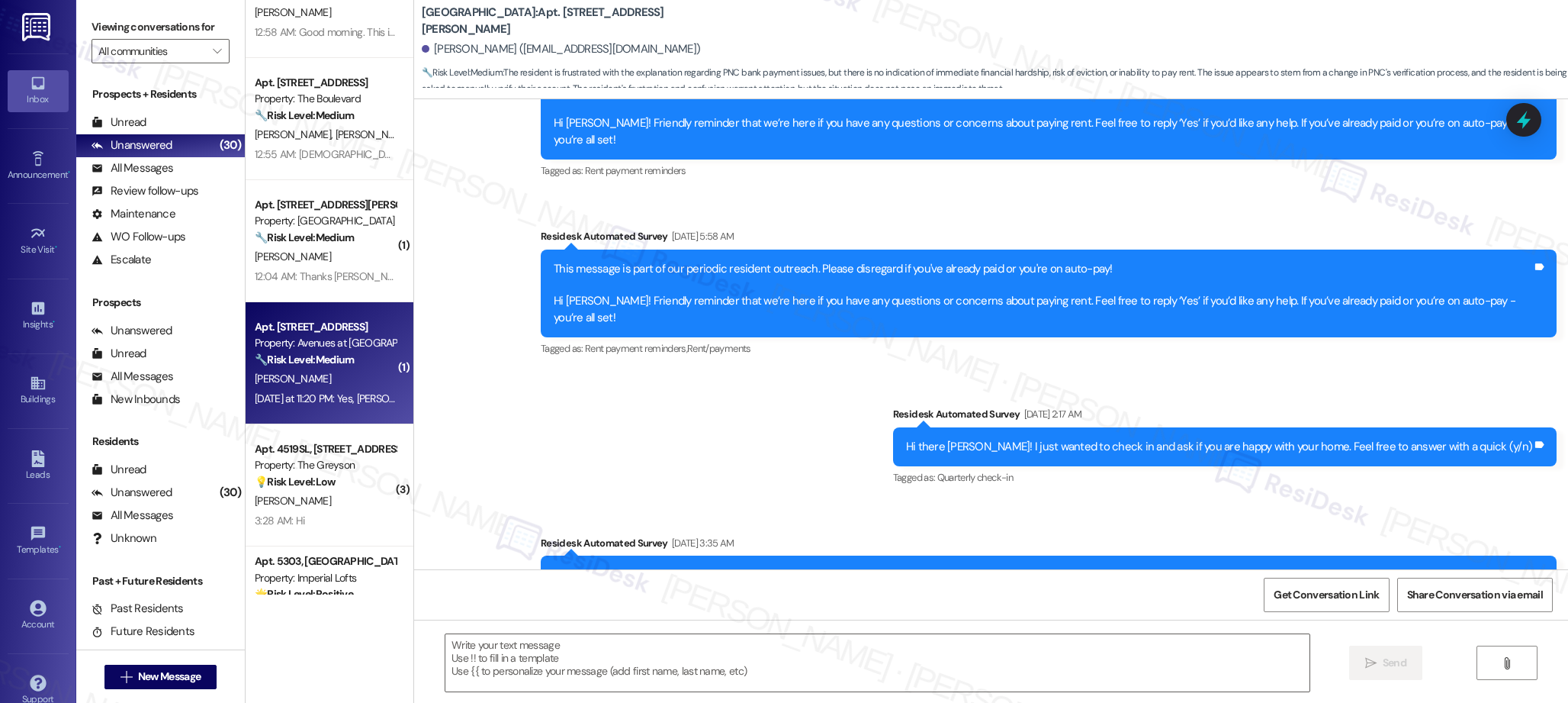
type textarea "Fetching suggested responses. Please feel free to read through the conversation…"
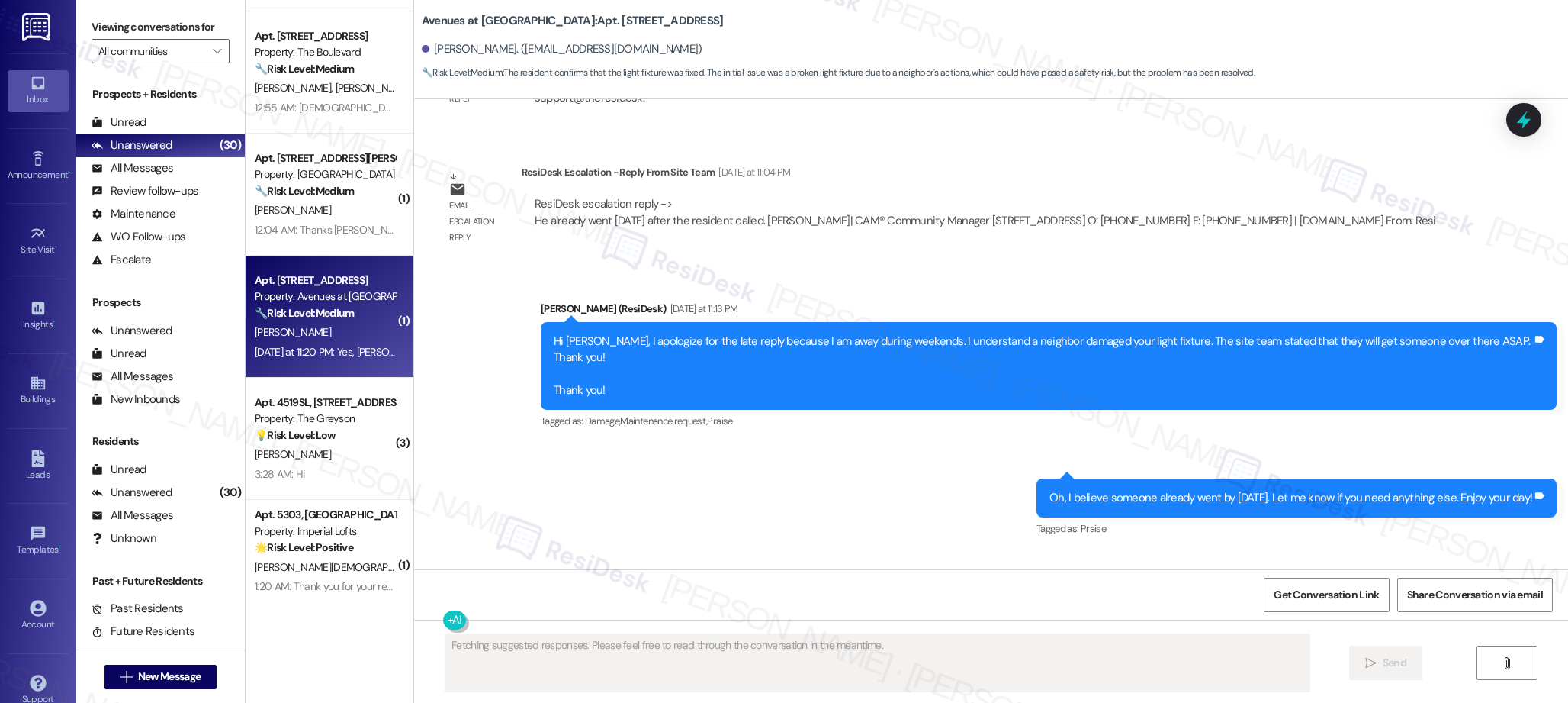
scroll to position [2072, 0]
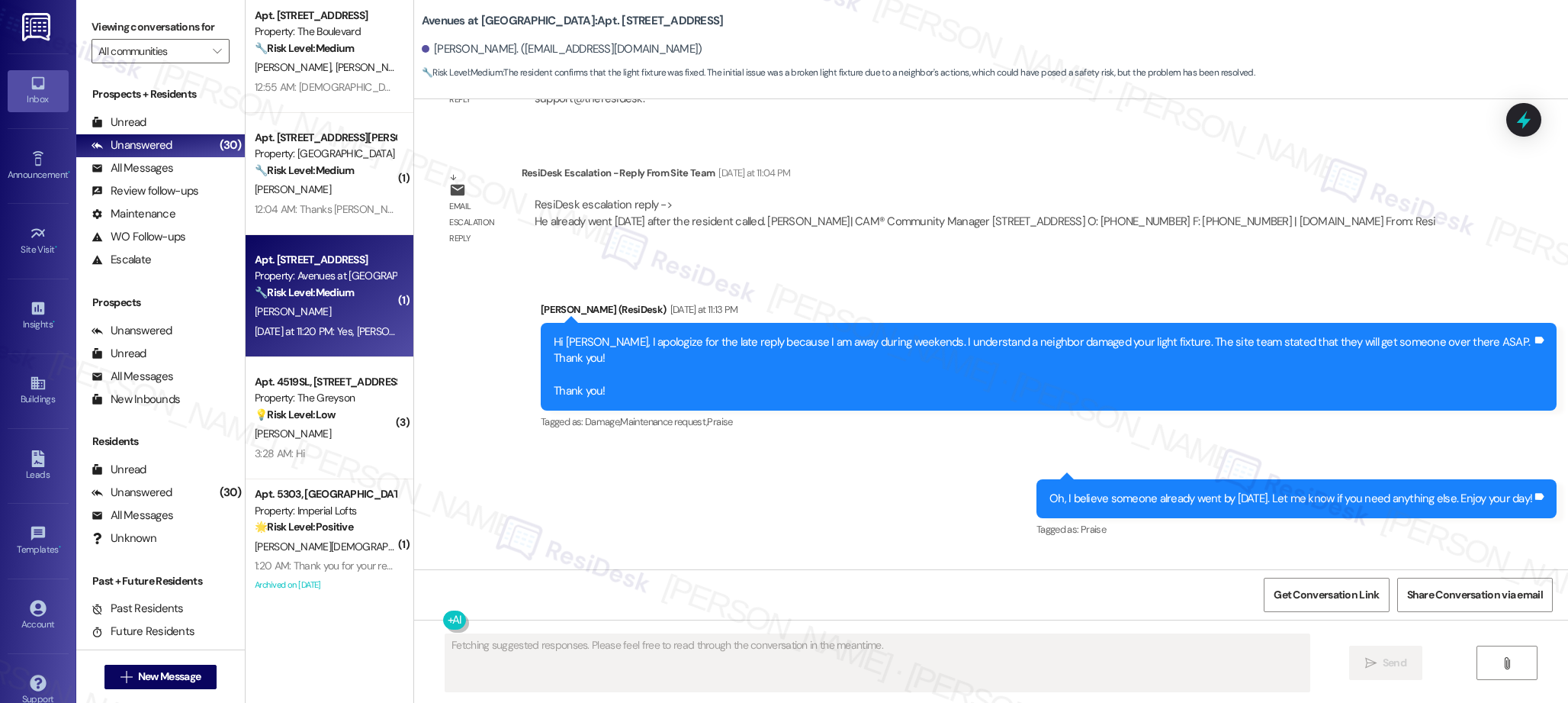
click at [365, 415] on div "Apt. 4766, [STREET_ADDRESS] Property: The Boulevard 🔧 Risk Level: Medium The re…" at bounding box center [329, 297] width 168 height 595
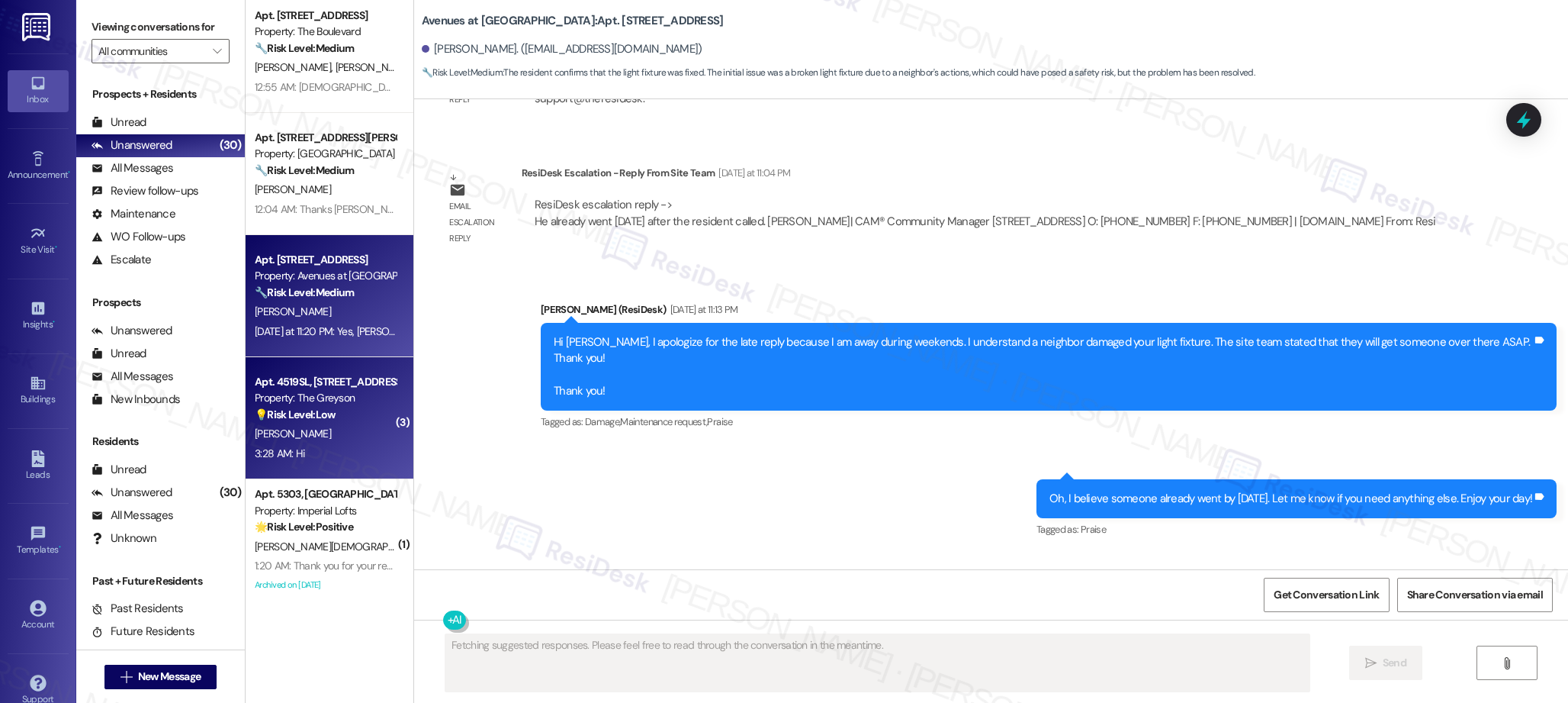
click at [348, 416] on div "💡 Risk Level: Low The resident sent a follow-up 'Hi' message after an automated…" at bounding box center [325, 414] width 141 height 16
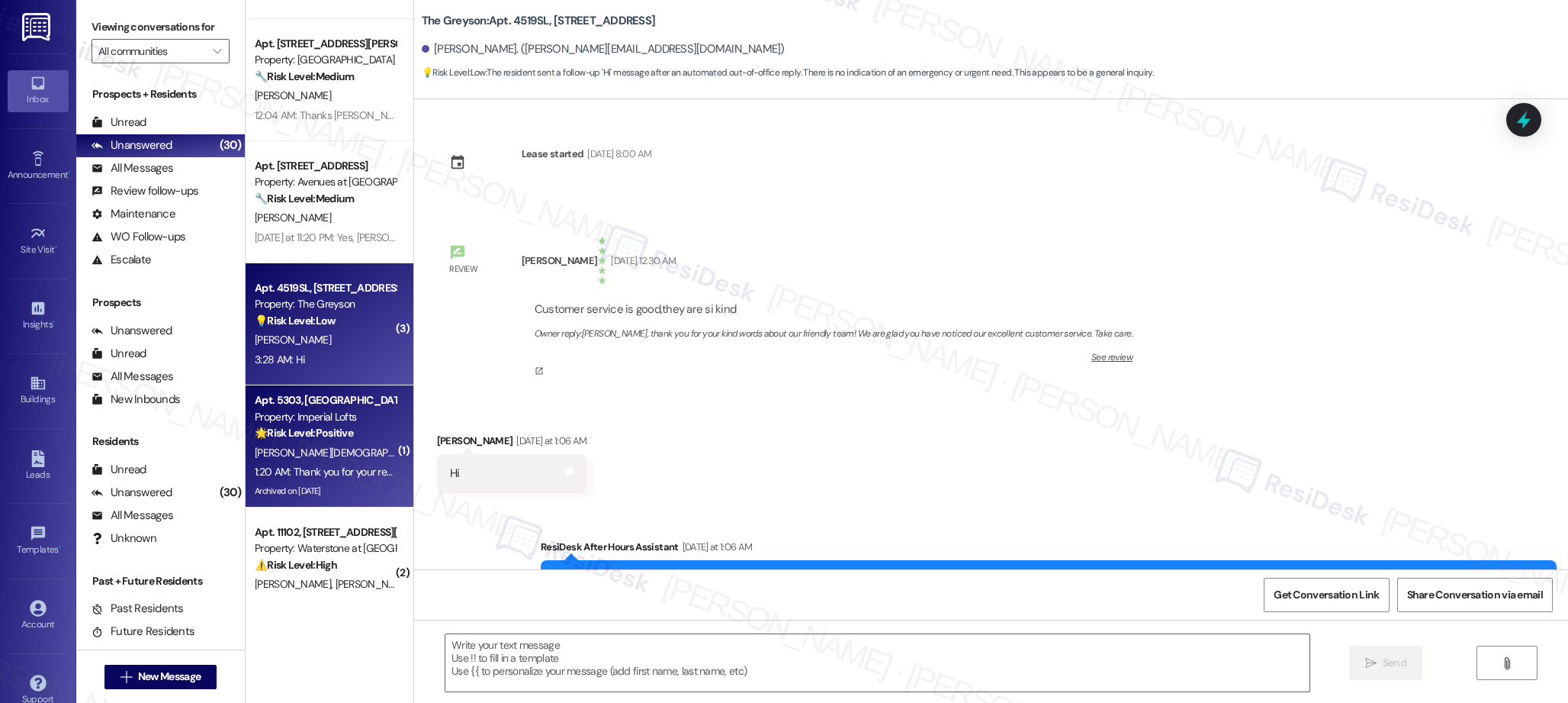
scroll to position [182, 0]
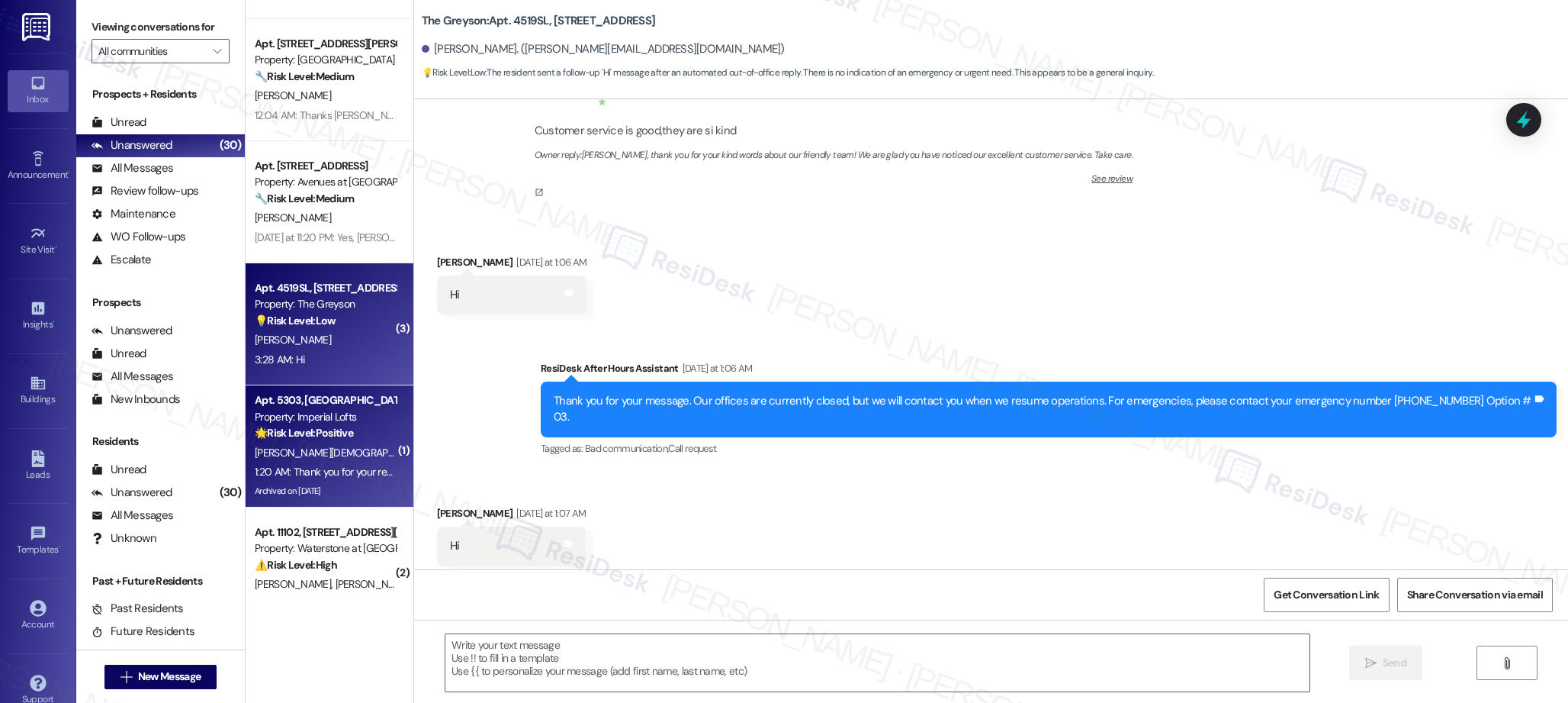
type textarea "Fetching suggested responses. Please feel free to read through the conversation…"
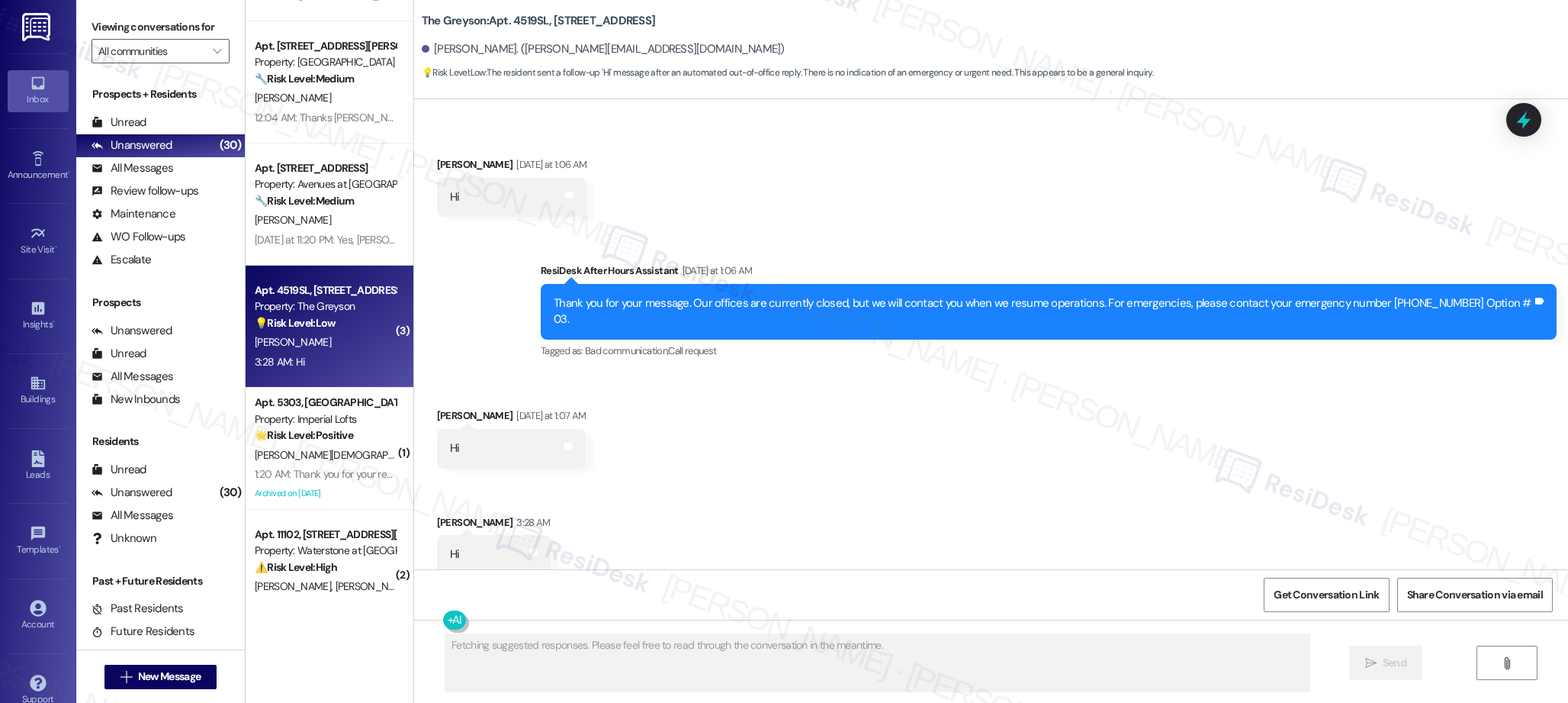
scroll to position [829, 0]
click at [318, 418] on div "Apt. 4766, [STREET_ADDRESS] Property: The Boulevard 🔧 Risk Level: Medium The re…" at bounding box center [329, 297] width 168 height 595
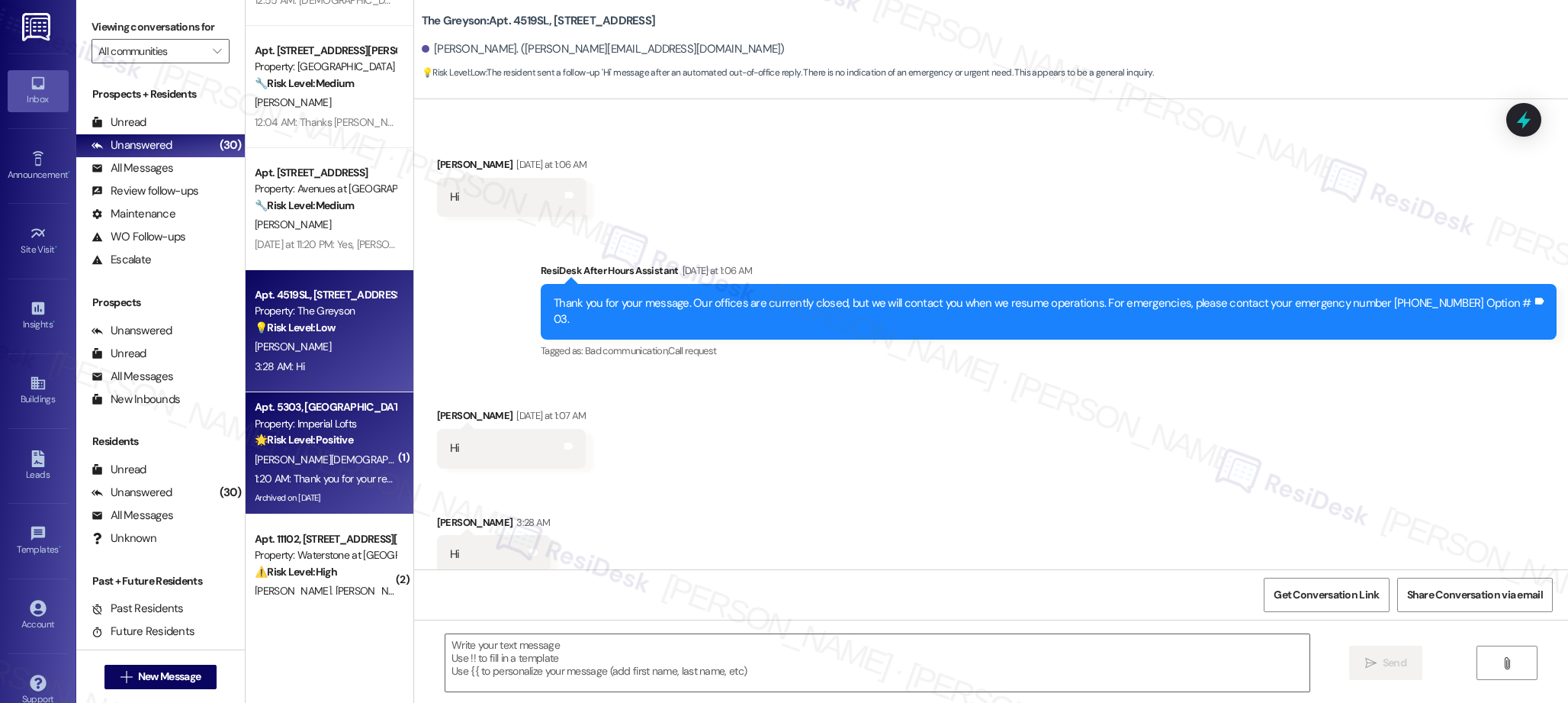
click at [325, 435] on strong "🌟 Risk Level: Positive" at bounding box center [304, 440] width 99 height 14
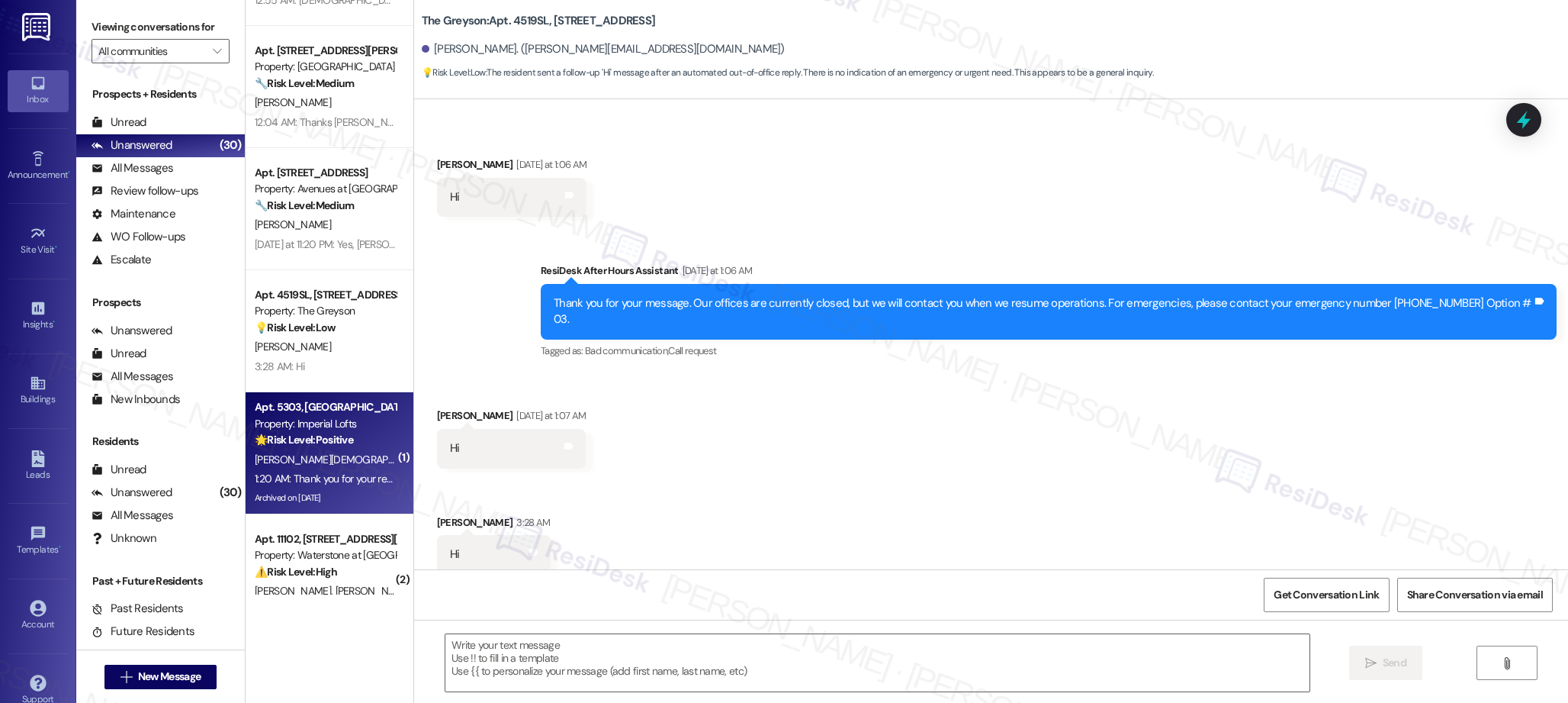
type textarea "Fetching suggested responses. Please feel free to read through the conversation…"
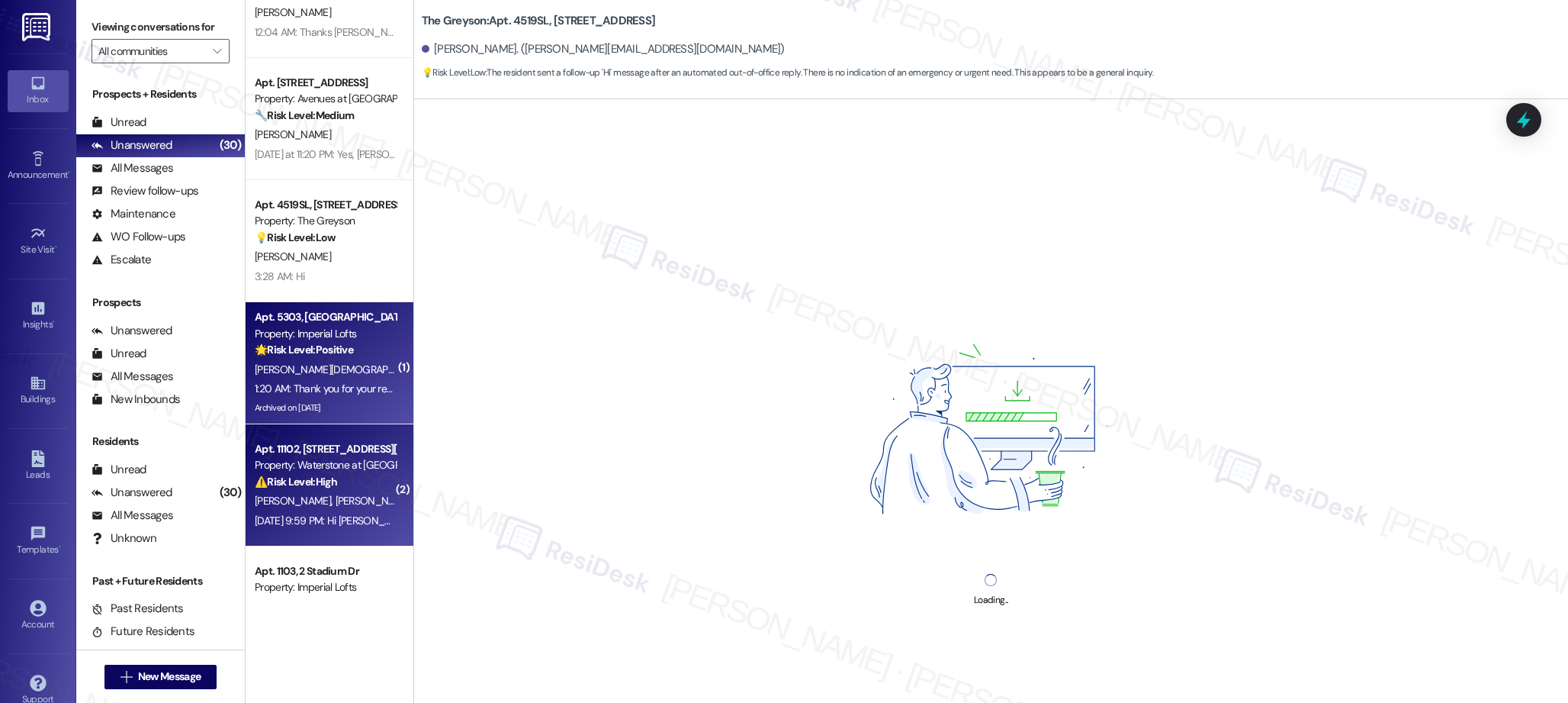
click at [331, 459] on div "Apt. 4766, [STREET_ADDRESS] Property: The Boulevard 🔧 Risk Level: Medium The re…" at bounding box center [329, 297] width 168 height 595
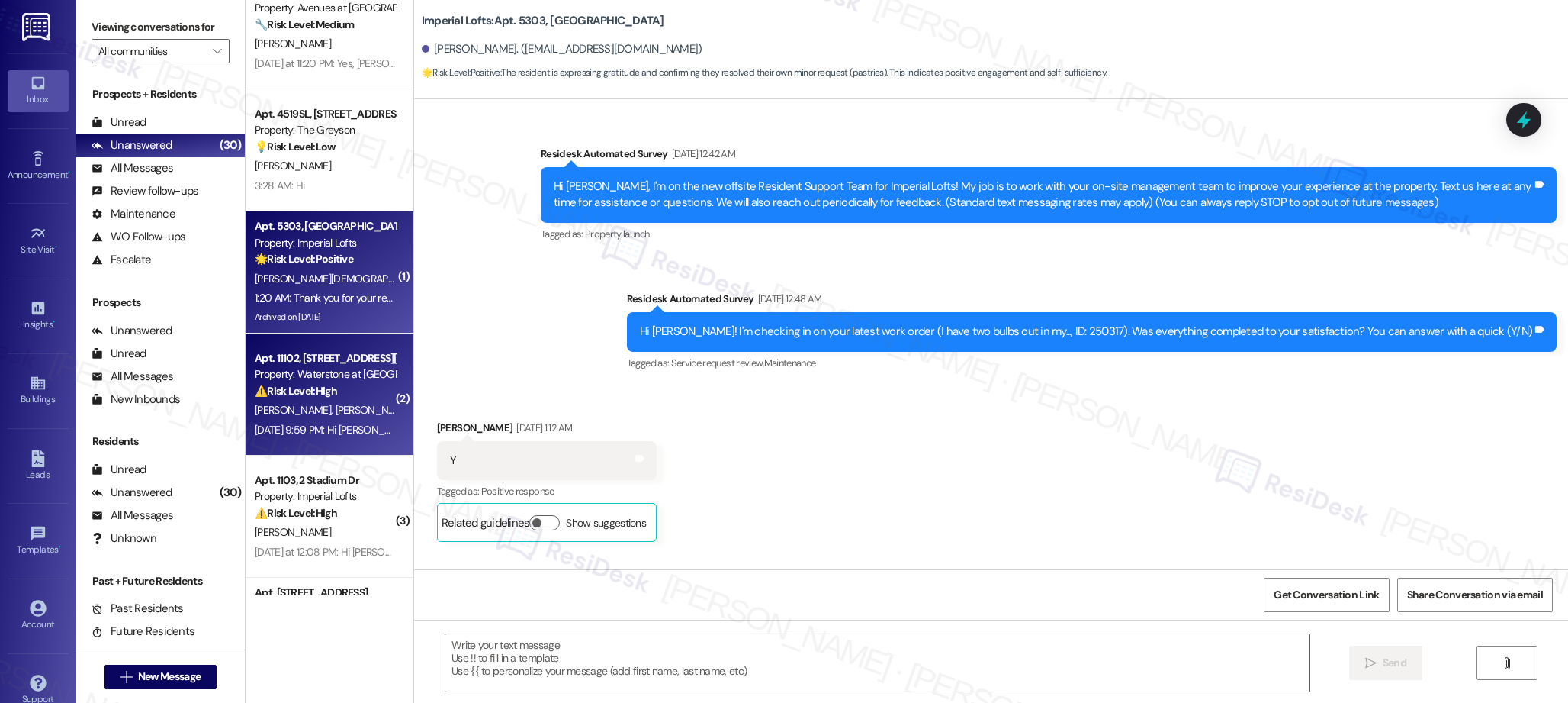
click at [325, 389] on div "⚠️ Risk Level: High The resident is inquiring about utility charges, which fall…" at bounding box center [325, 391] width 141 height 16
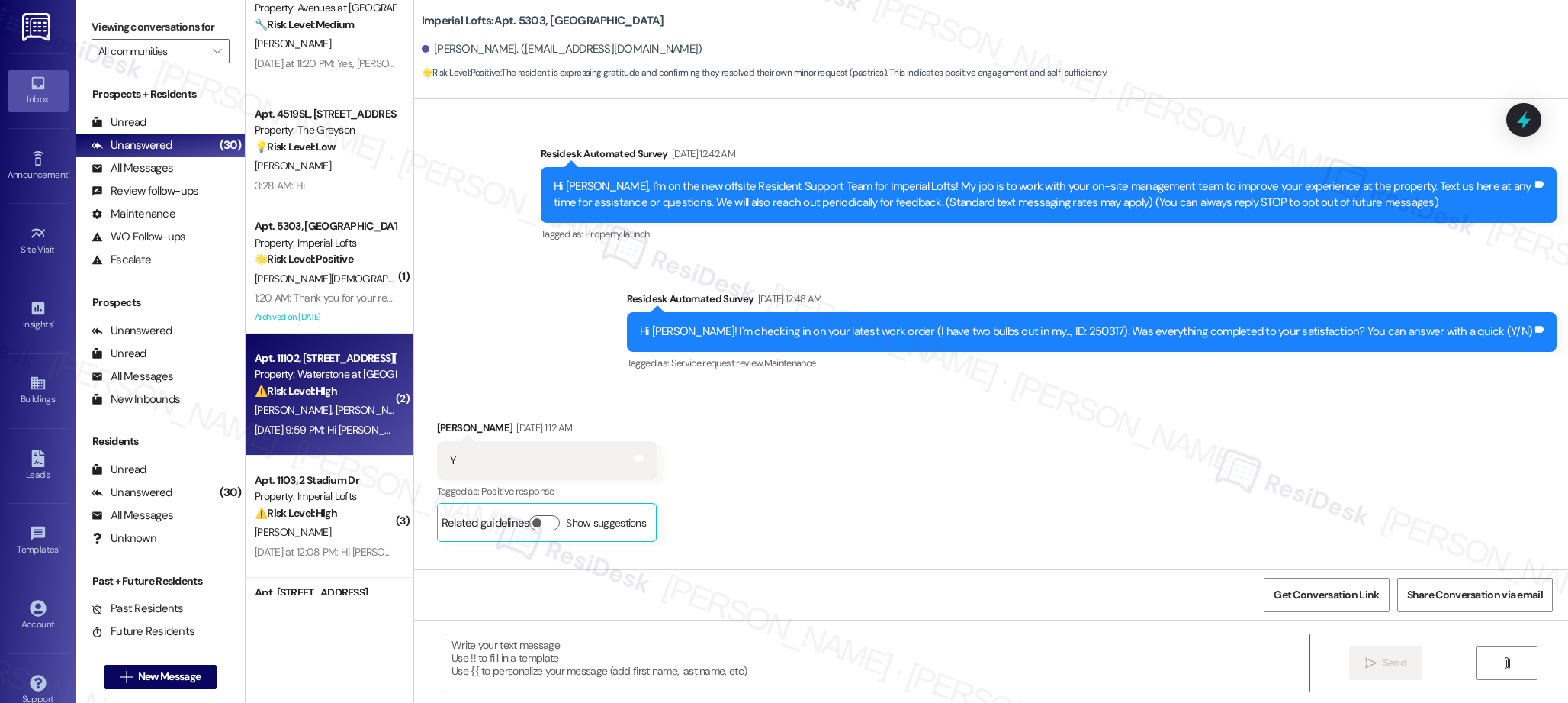
scroll to position [36496, 0]
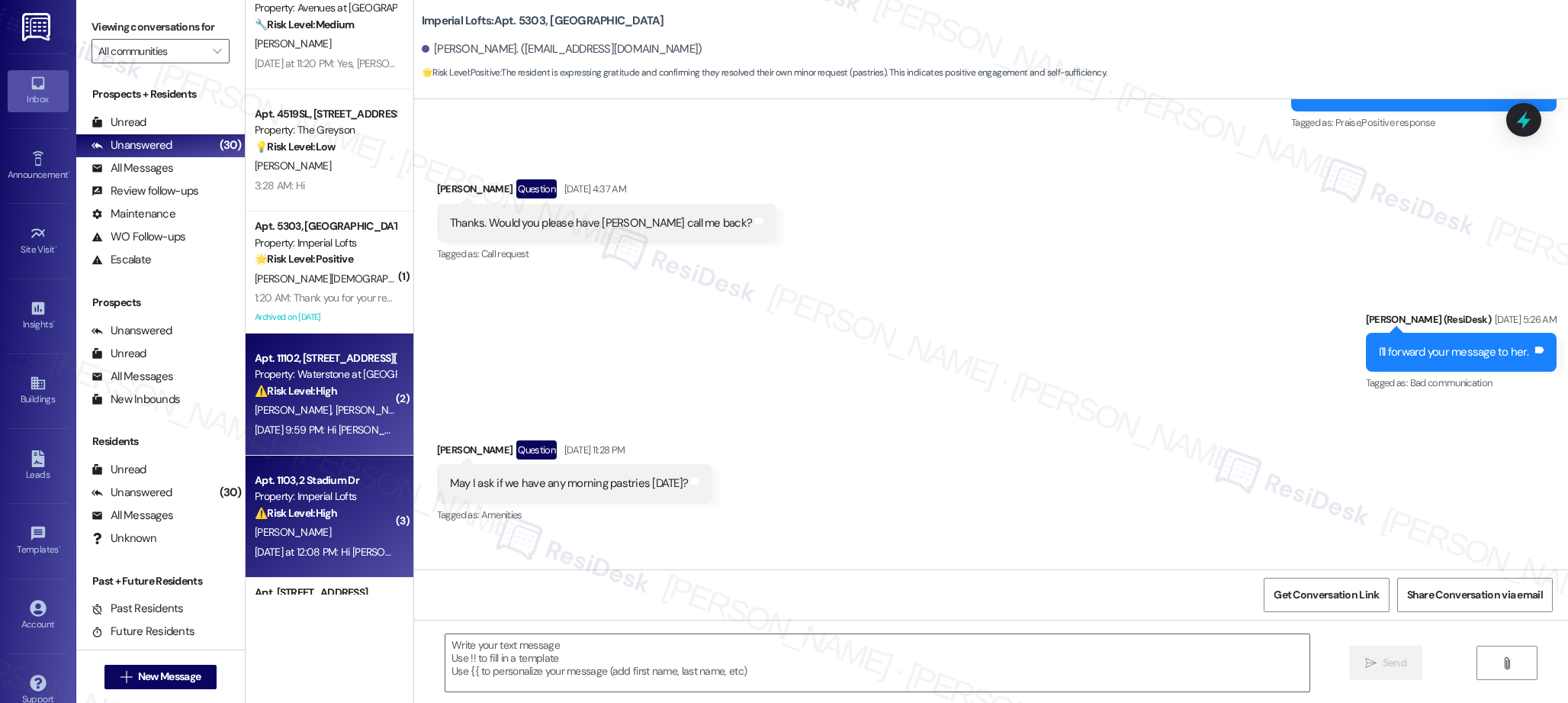
type textarea "Fetching suggested responses. Please feel free to read through the conversation…"
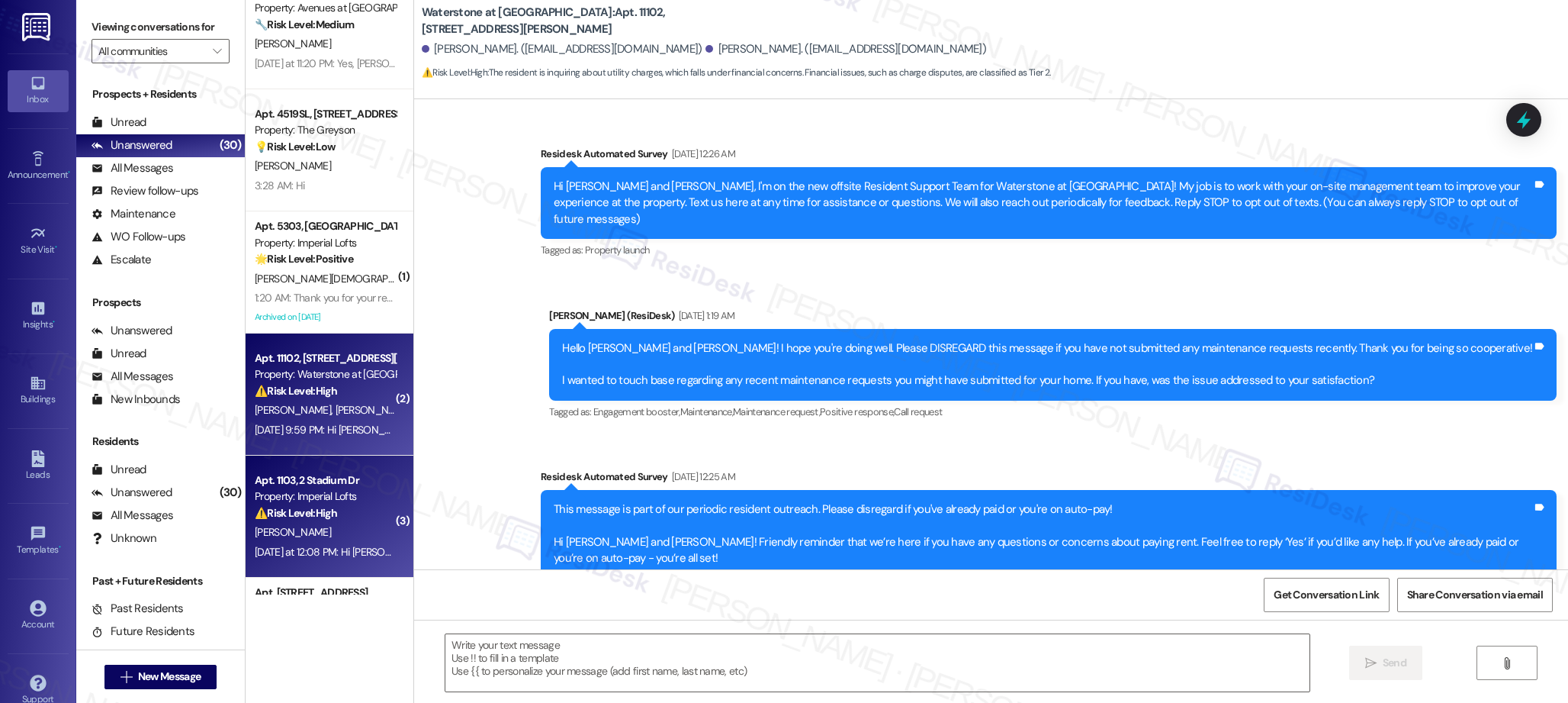
click at [344, 488] on div "Property: Imperial Lofts" at bounding box center [325, 496] width 141 height 16
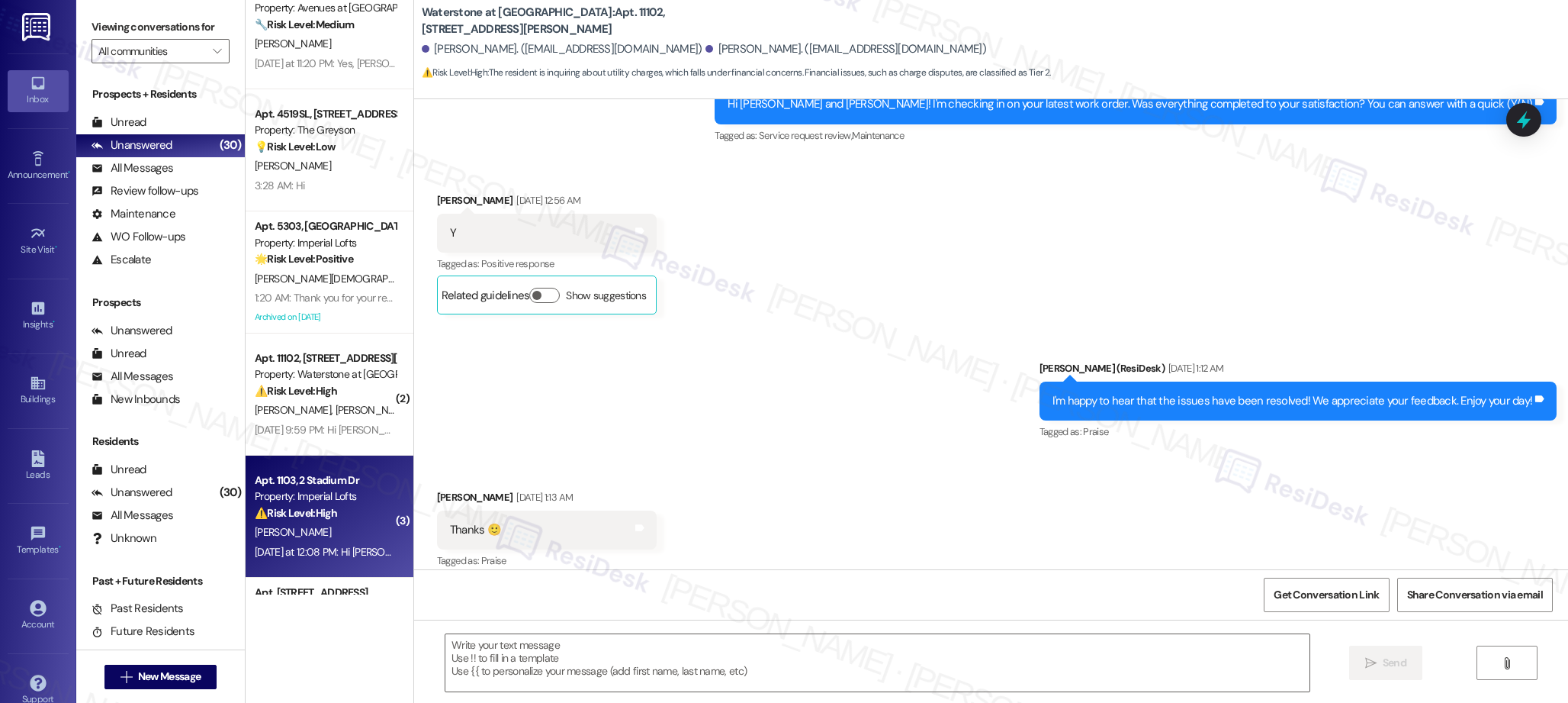
scroll to position [1500, 0]
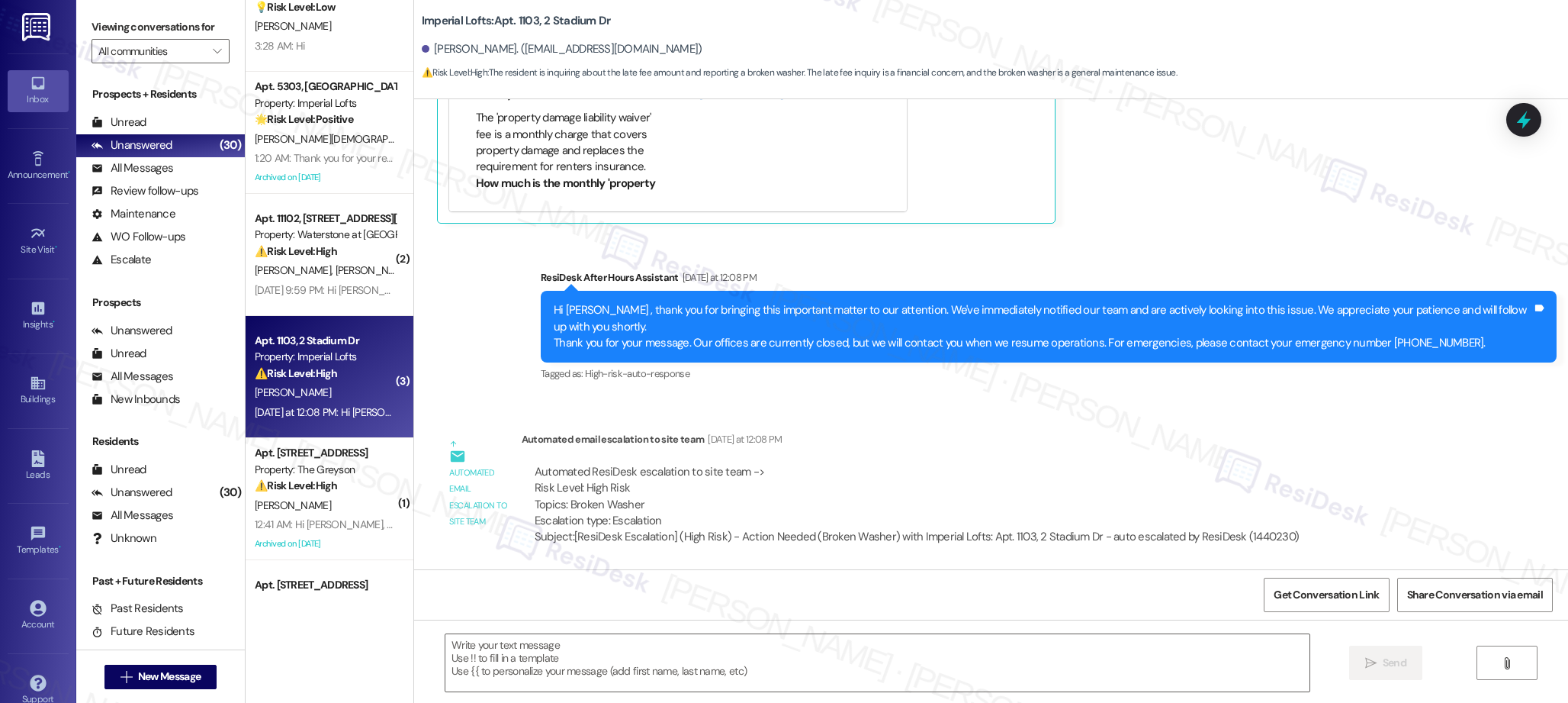
type textarea "Fetching suggested responses. Please feel free to read through the conversation…"
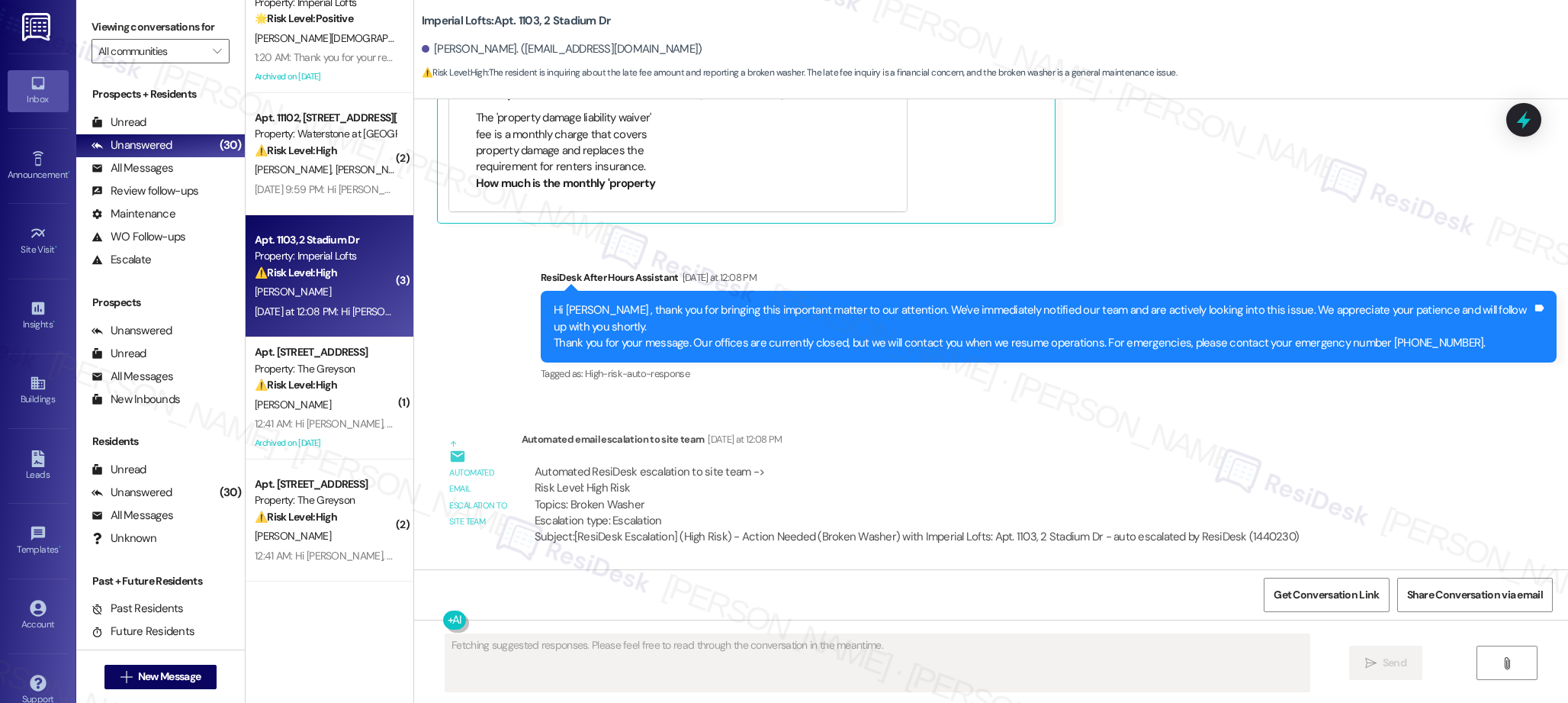
scroll to position [1297, 0]
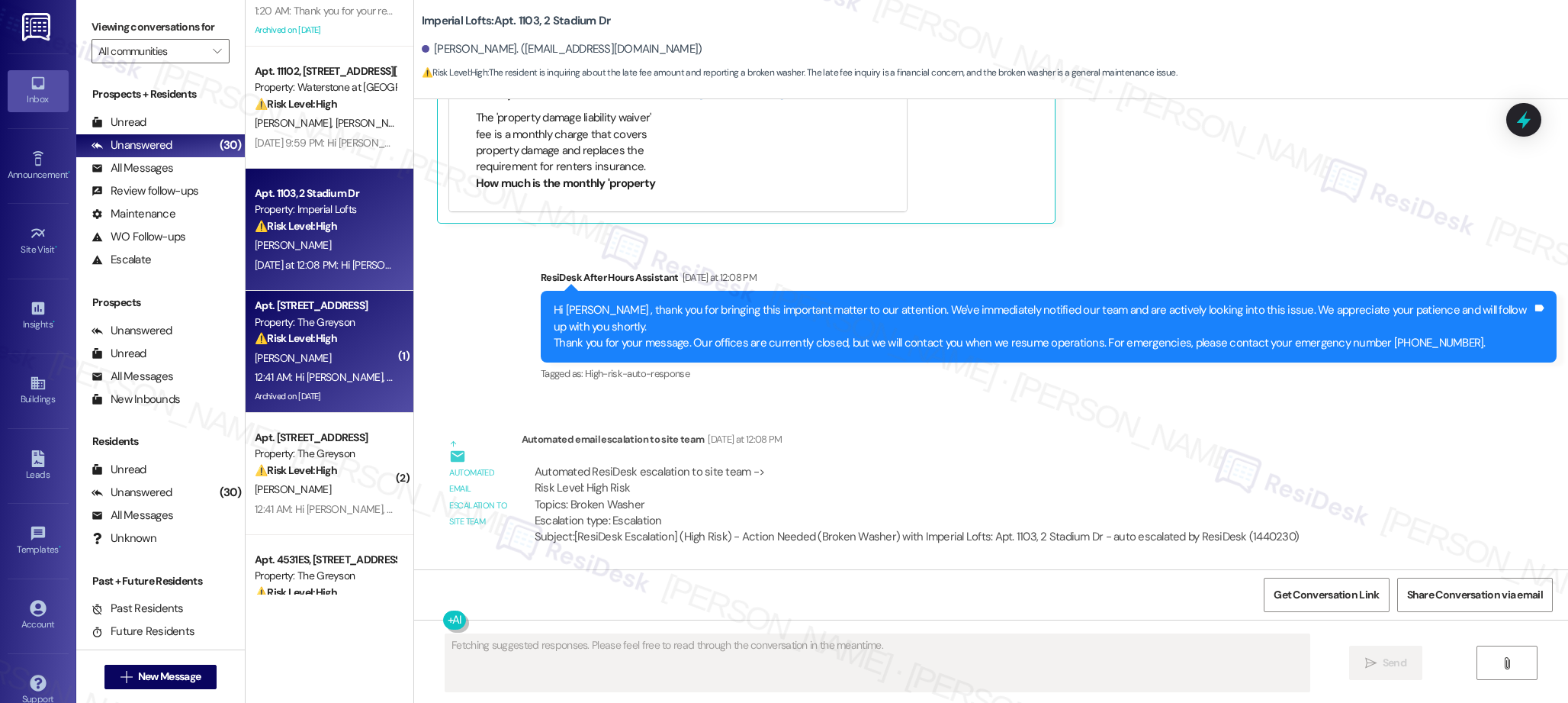
click at [313, 360] on div "[PERSON_NAME]" at bounding box center [325, 358] width 144 height 19
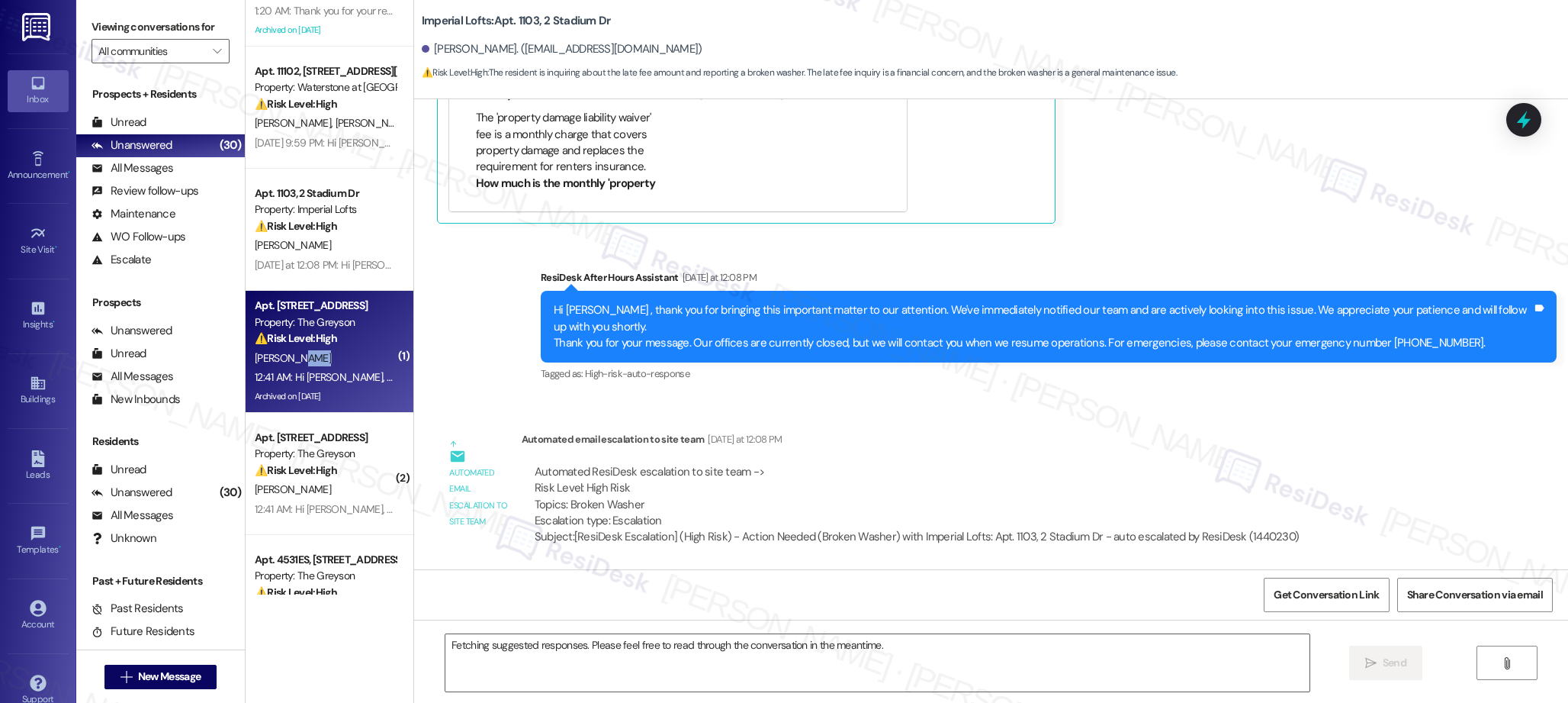
click at [313, 360] on div "[PERSON_NAME]" at bounding box center [325, 358] width 144 height 19
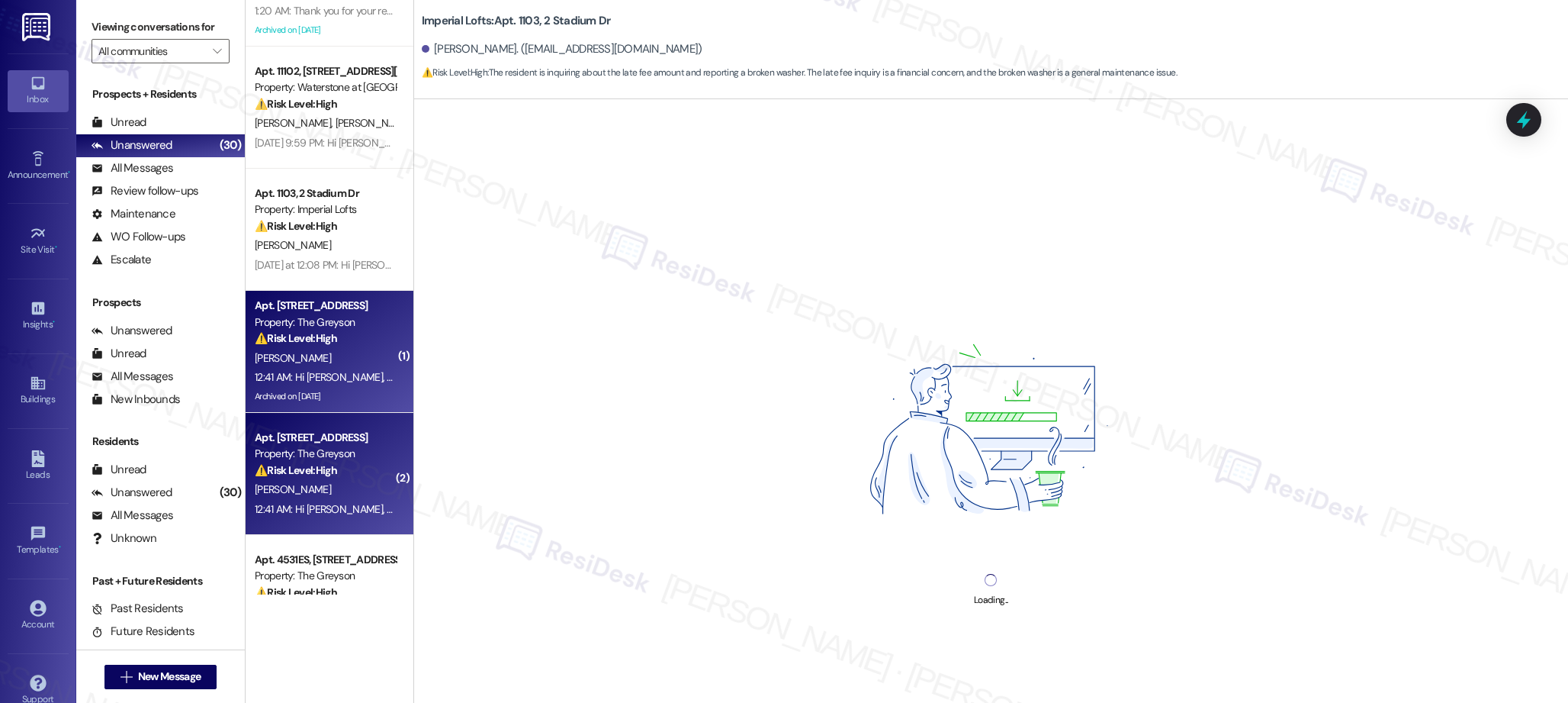
click at [319, 470] on strong "⚠️ Risk Level: High" at bounding box center [296, 470] width 83 height 14
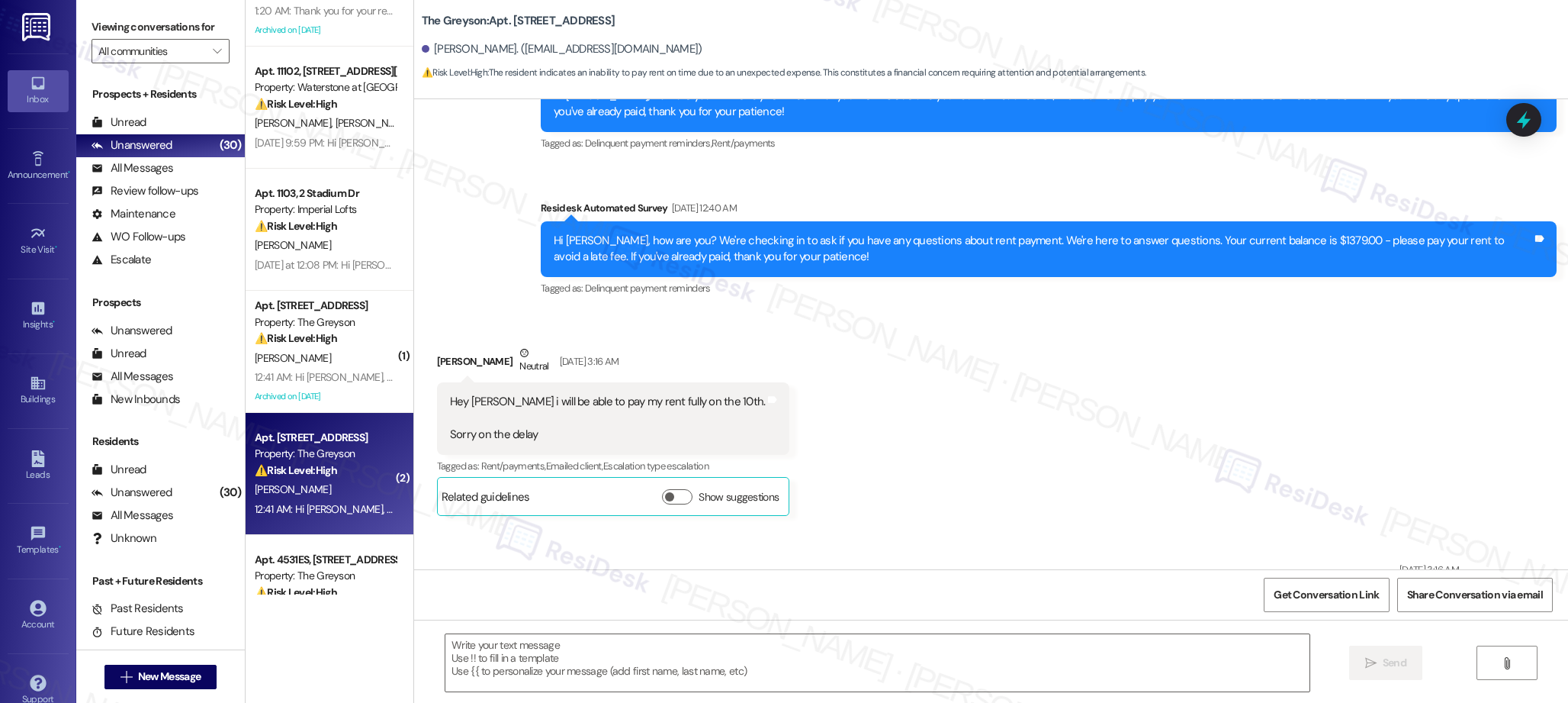
scroll to position [1405, 0]
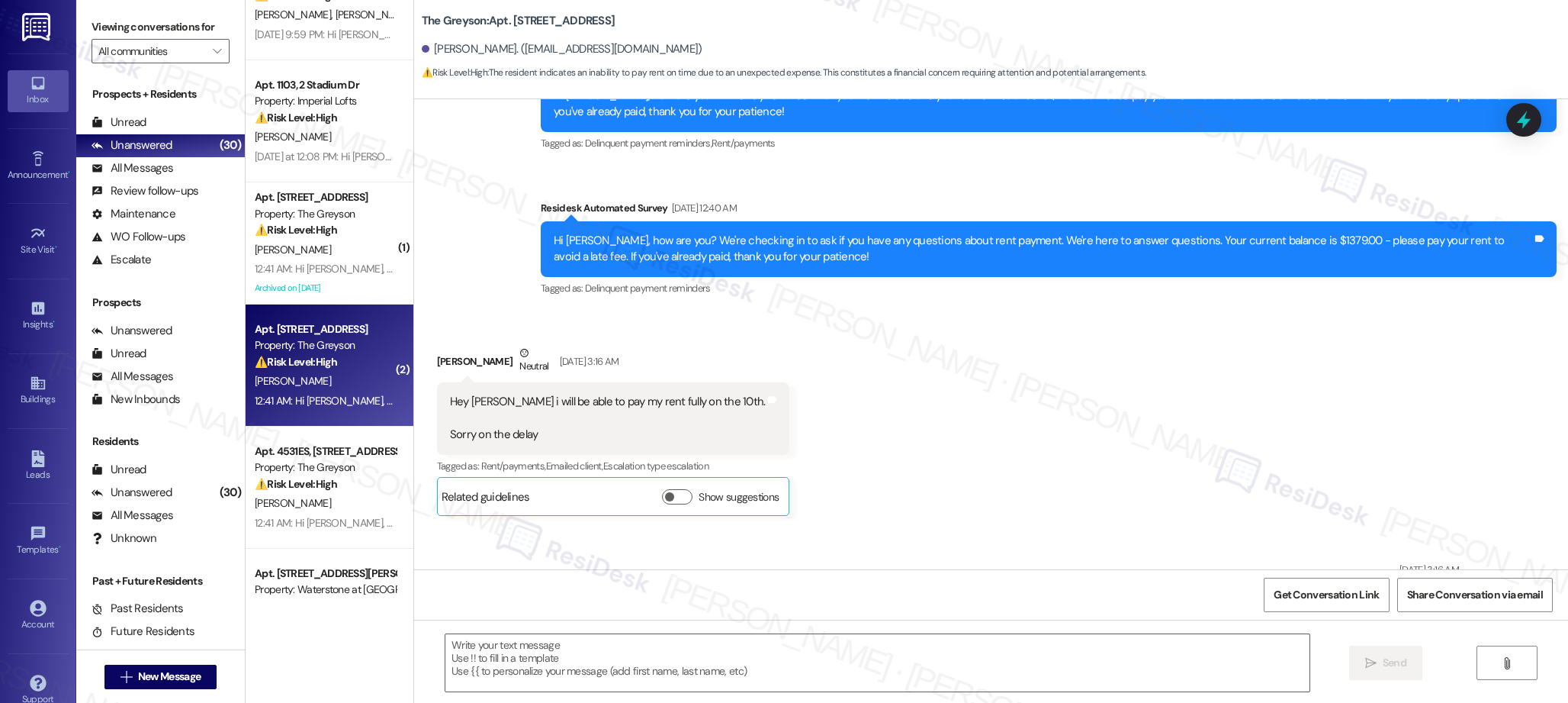
type textarea "Fetching suggested responses. Please feel free to read through the conversation…"
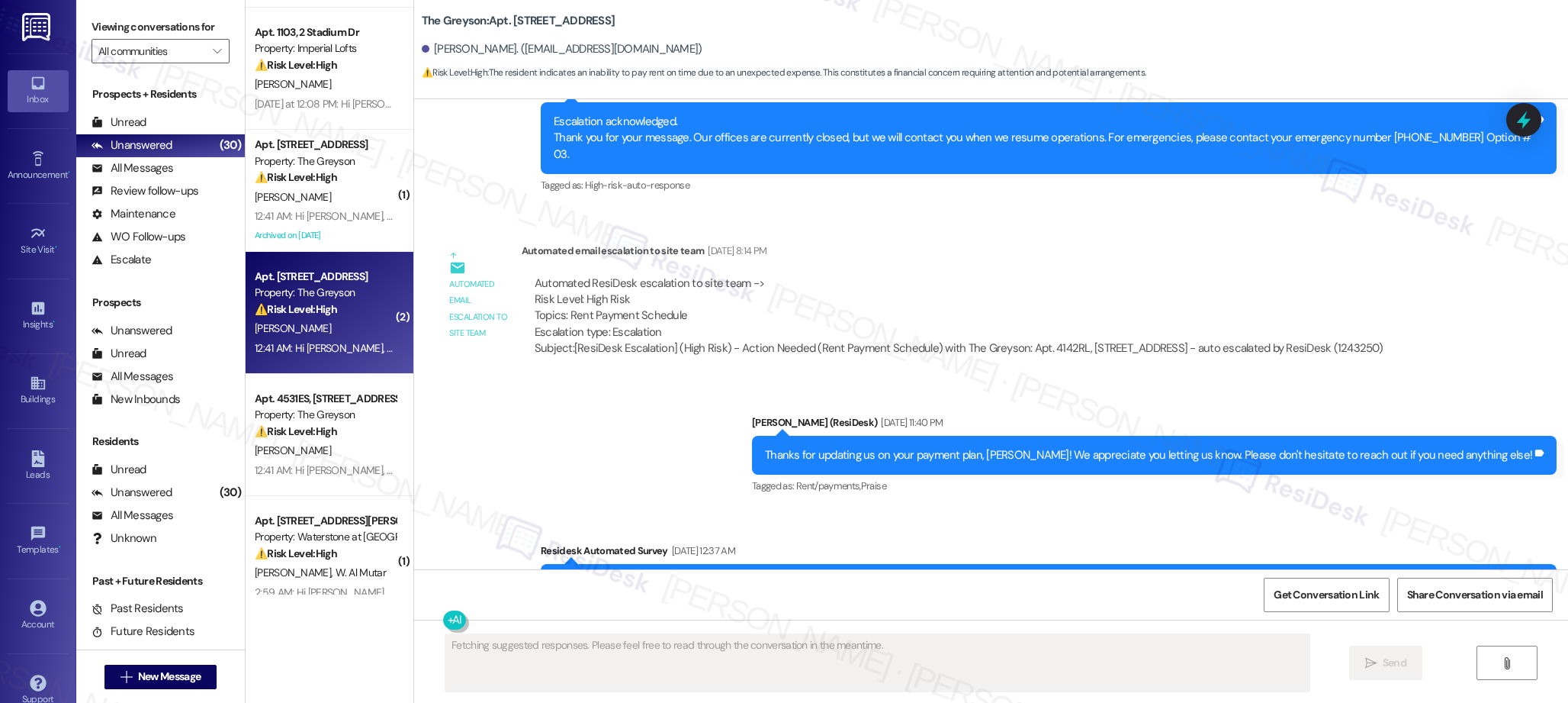
scroll to position [0, 0]
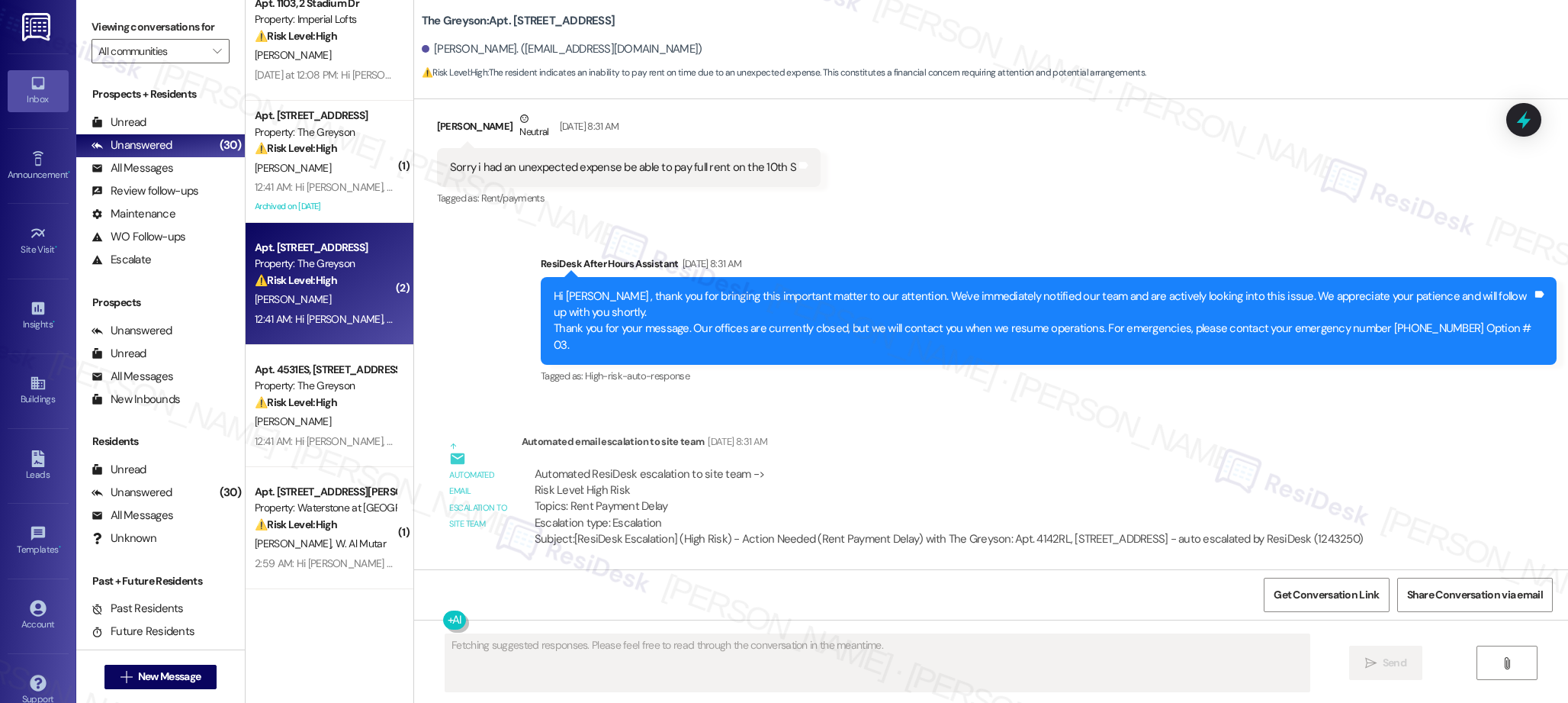
click at [330, 407] on div "Apt. 5303, 2 Stadium Dr Property: Imperial Lofts 🌟 Risk Level: Positive The res…" at bounding box center [329, 297] width 168 height 595
click at [330, 407] on div "⚠️ Risk Level: High The resident is responding to a rent reminder and indicatin…" at bounding box center [325, 402] width 141 height 16
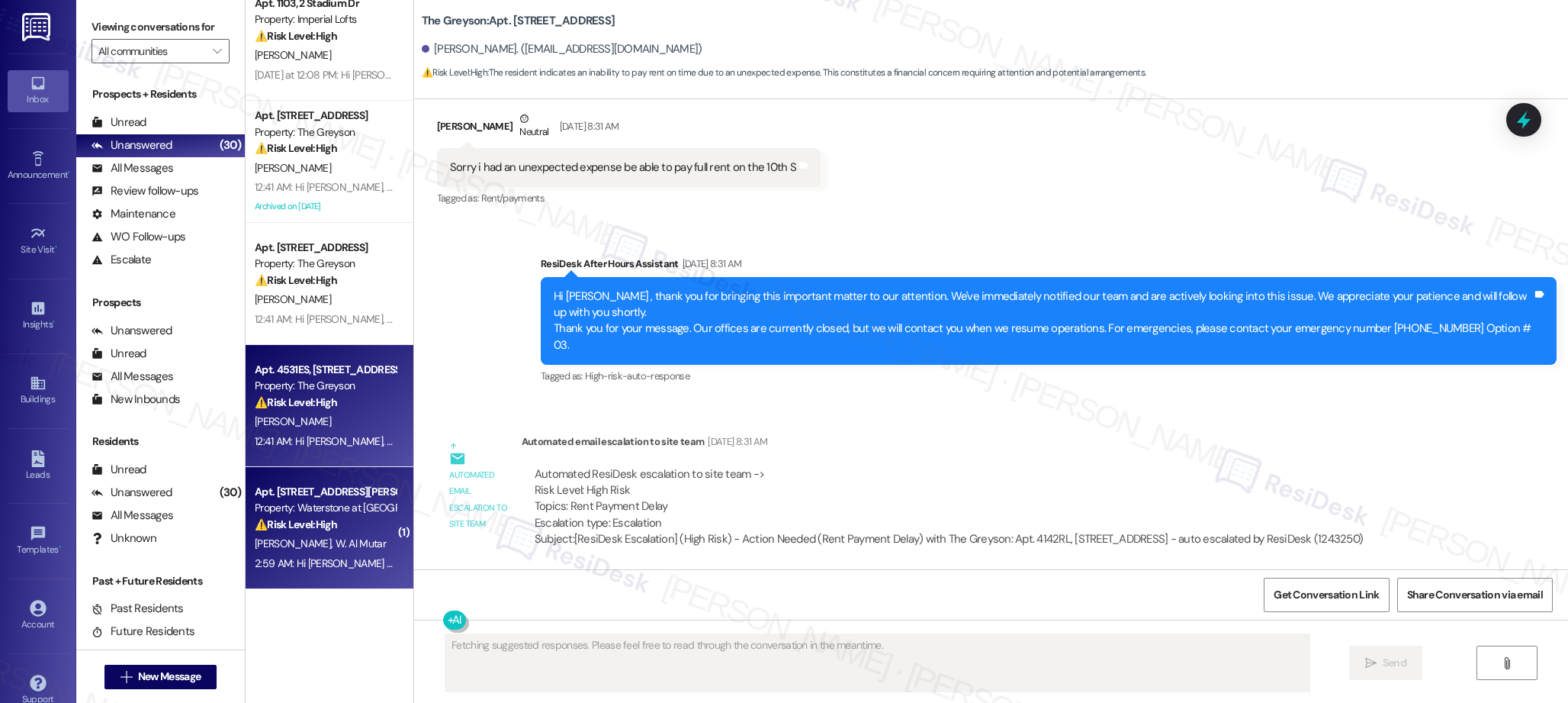
click at [335, 538] on span "W. Al Mutar" at bounding box center [359, 544] width 50 height 14
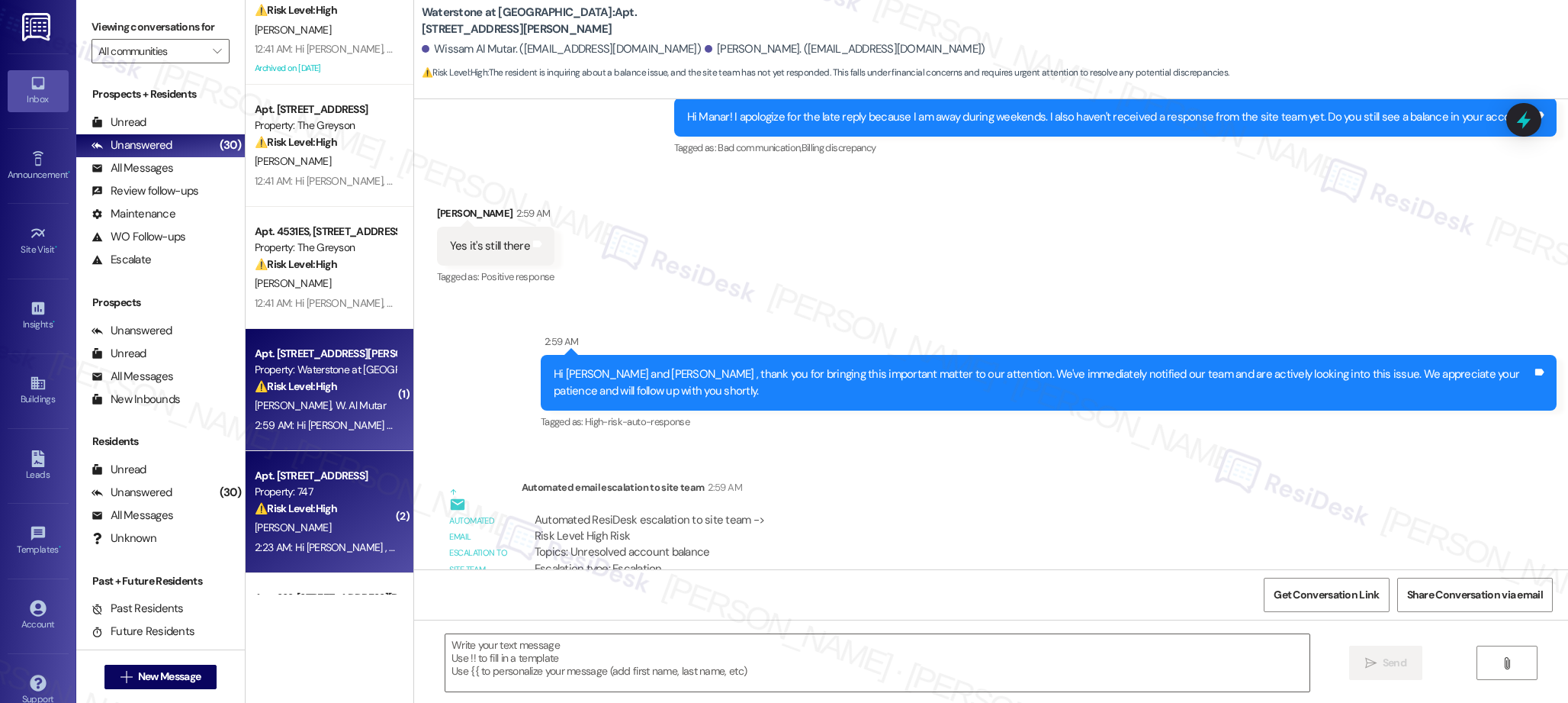
click at [307, 509] on strong "⚠️ Risk Level: High" at bounding box center [296, 508] width 83 height 14
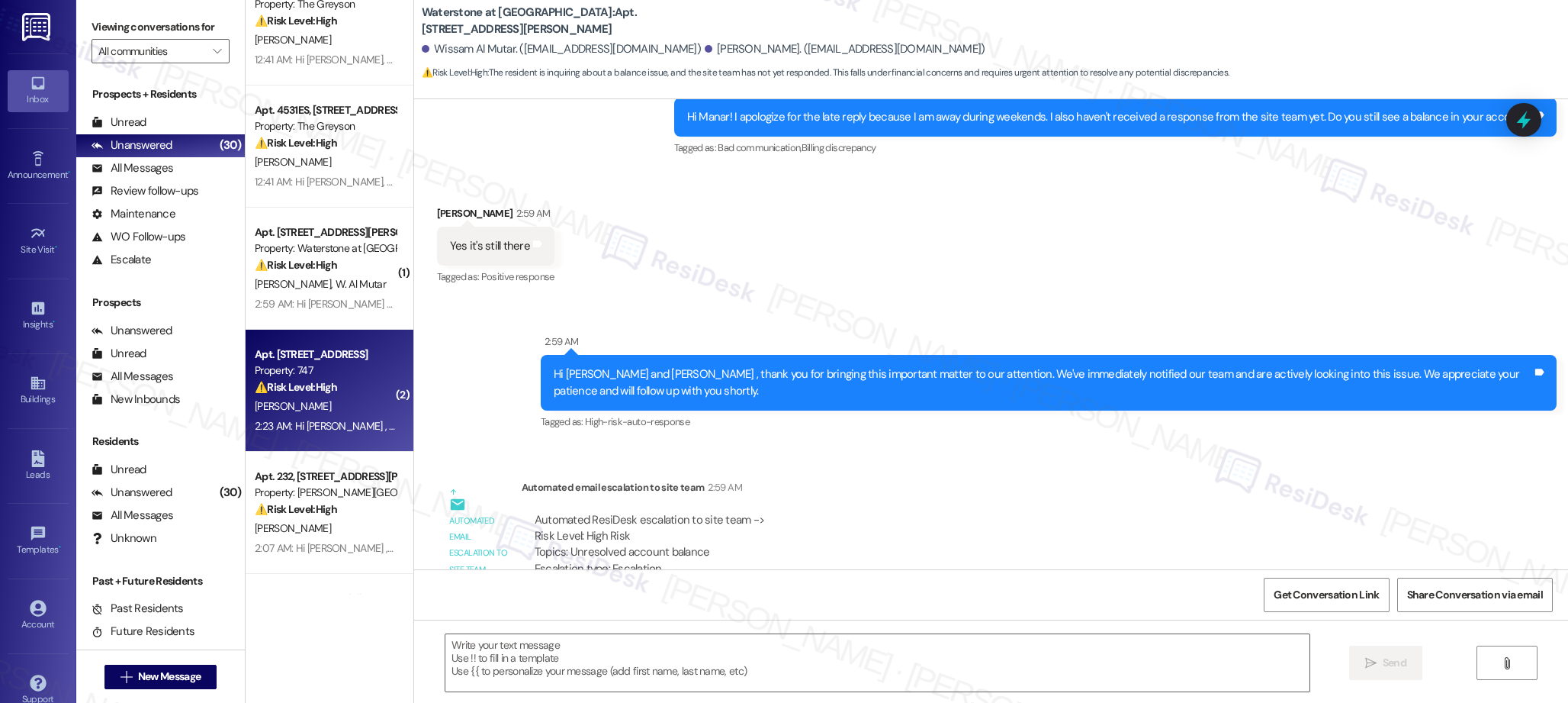
type textarea "Fetching suggested responses. Please feel free to read through the conversation…"
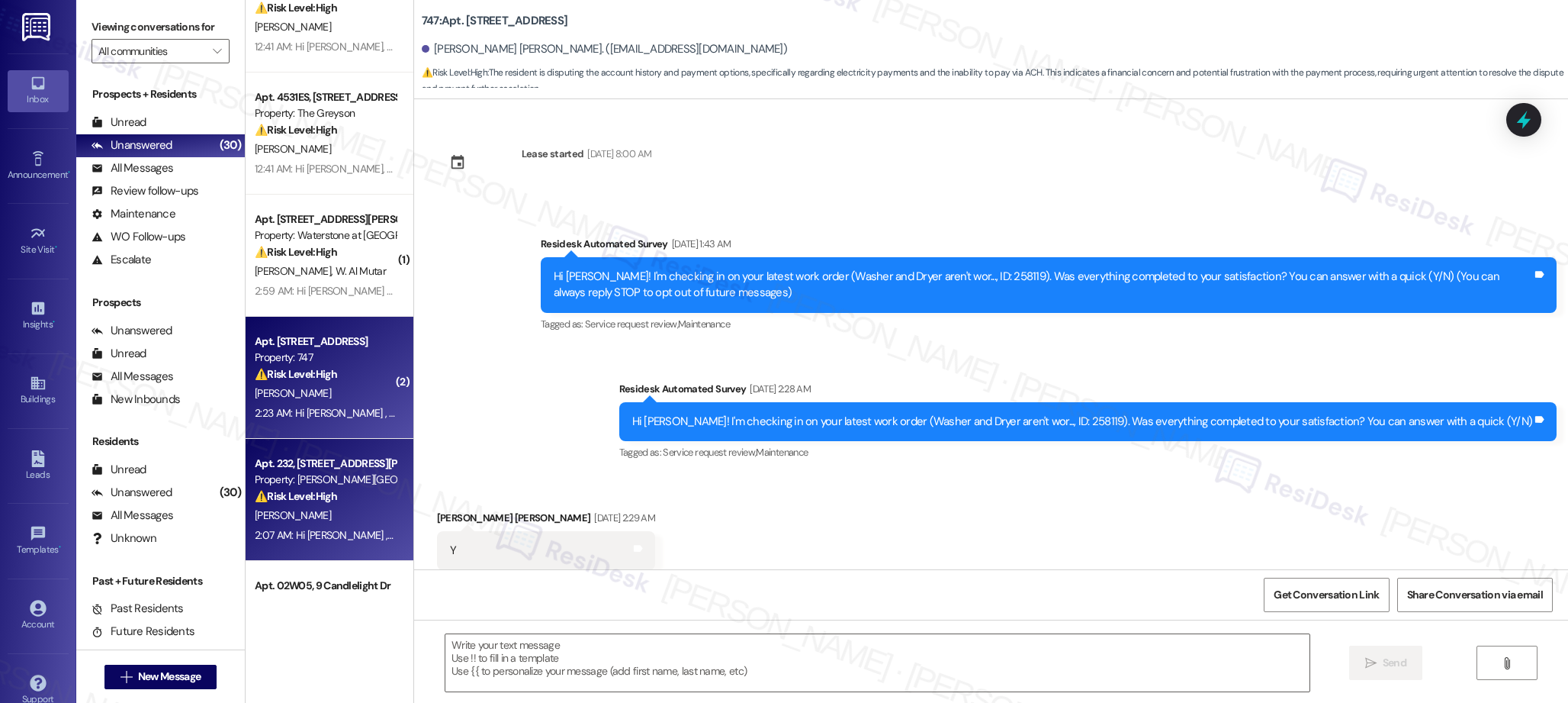
click at [326, 493] on div "⚠️ Risk Level: High The resident is reporting multiple unresolved maintenance i…" at bounding box center [325, 496] width 141 height 16
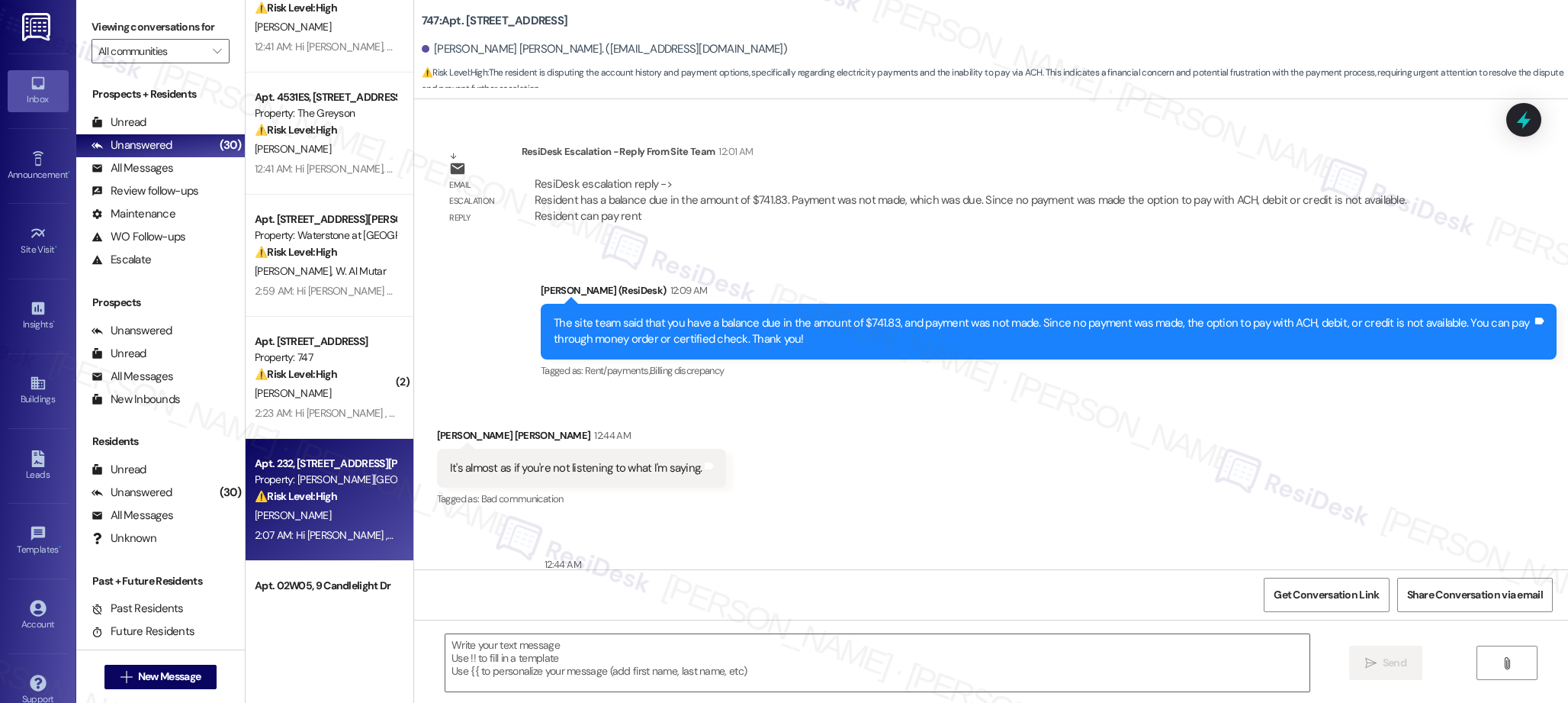
type textarea "Fetching suggested responses. Please feel free to read through the conversation…"
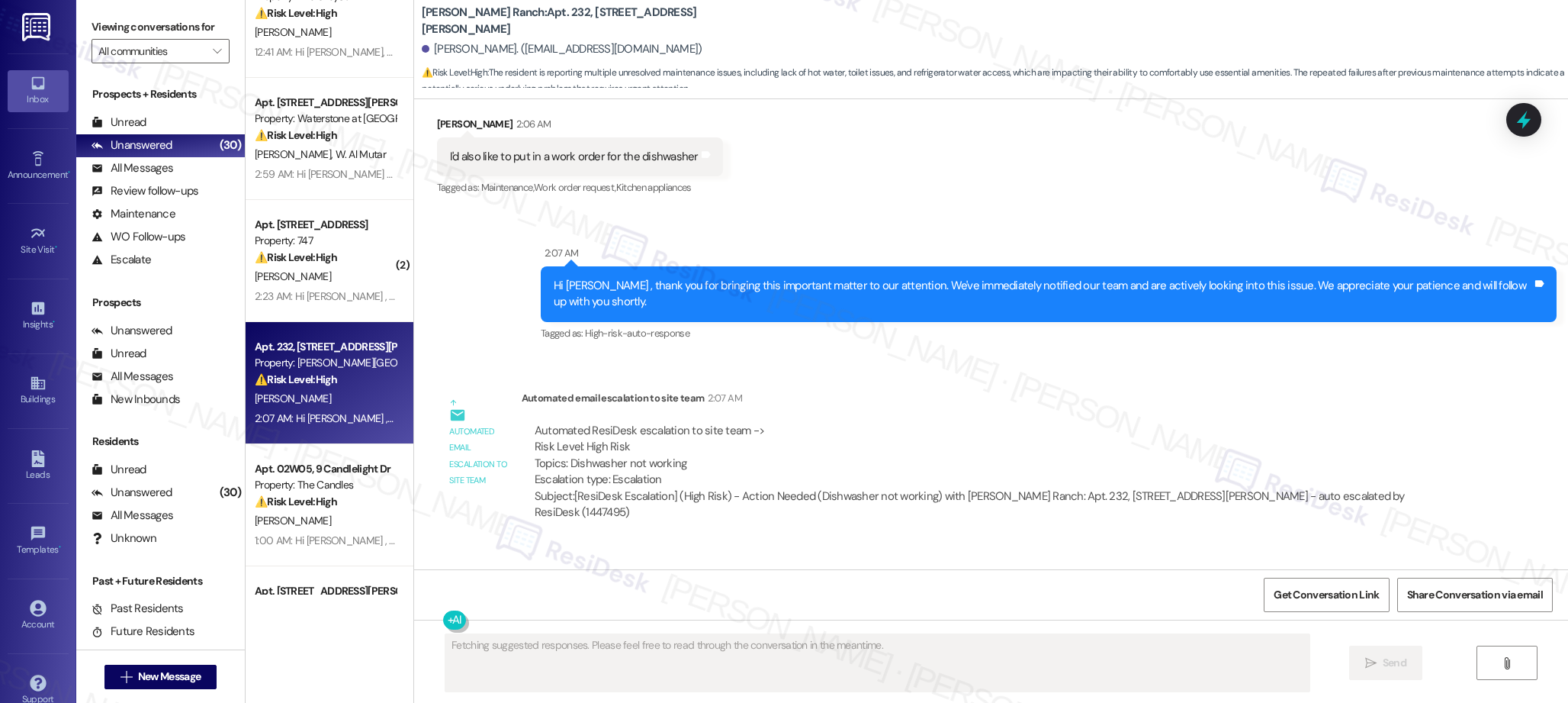
click at [346, 484] on div "Apt. [STREET_ADDRESS] Property: The Greyson ⚠️ Risk Level: High The resident is…" at bounding box center [329, 297] width 168 height 595
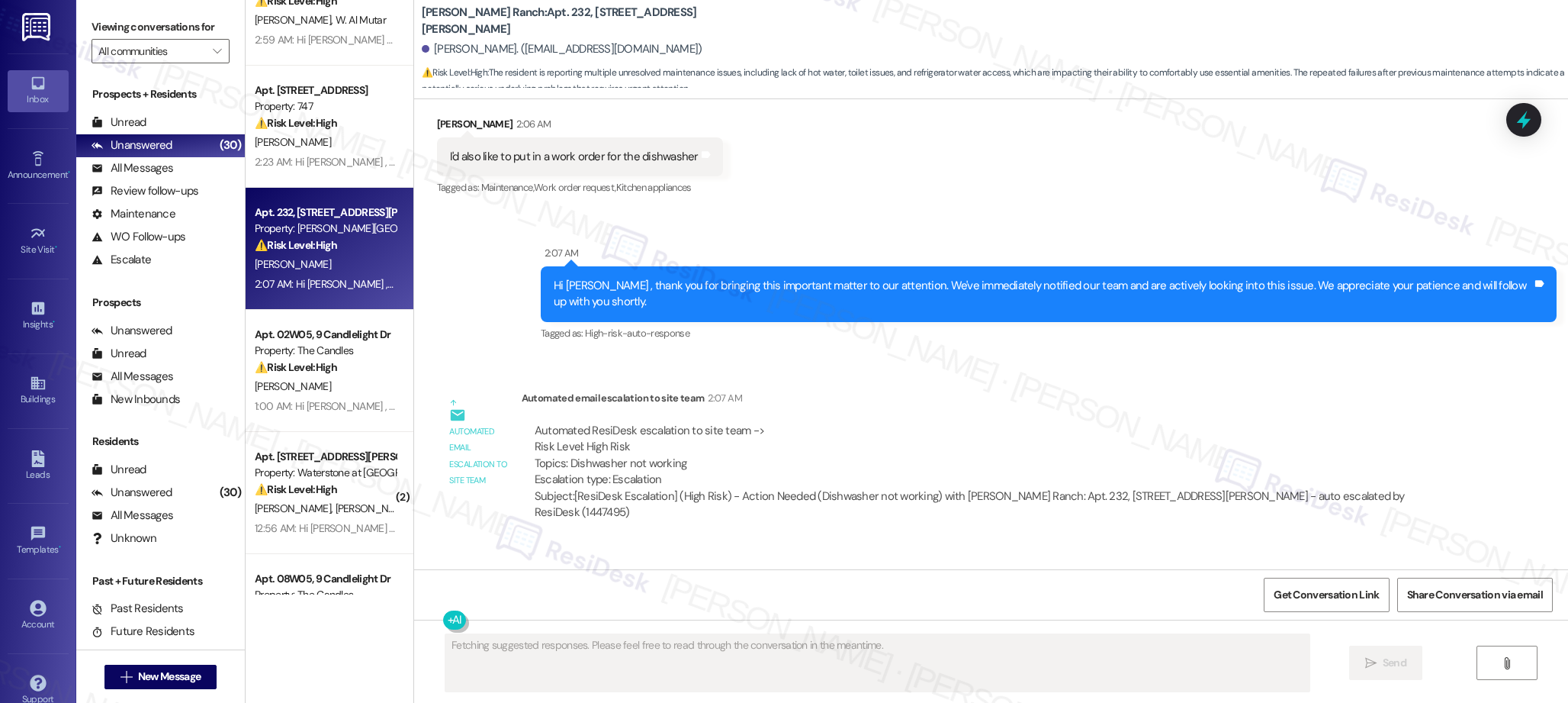
click at [299, 365] on strong "⚠️ Risk Level: High" at bounding box center [296, 367] width 83 height 14
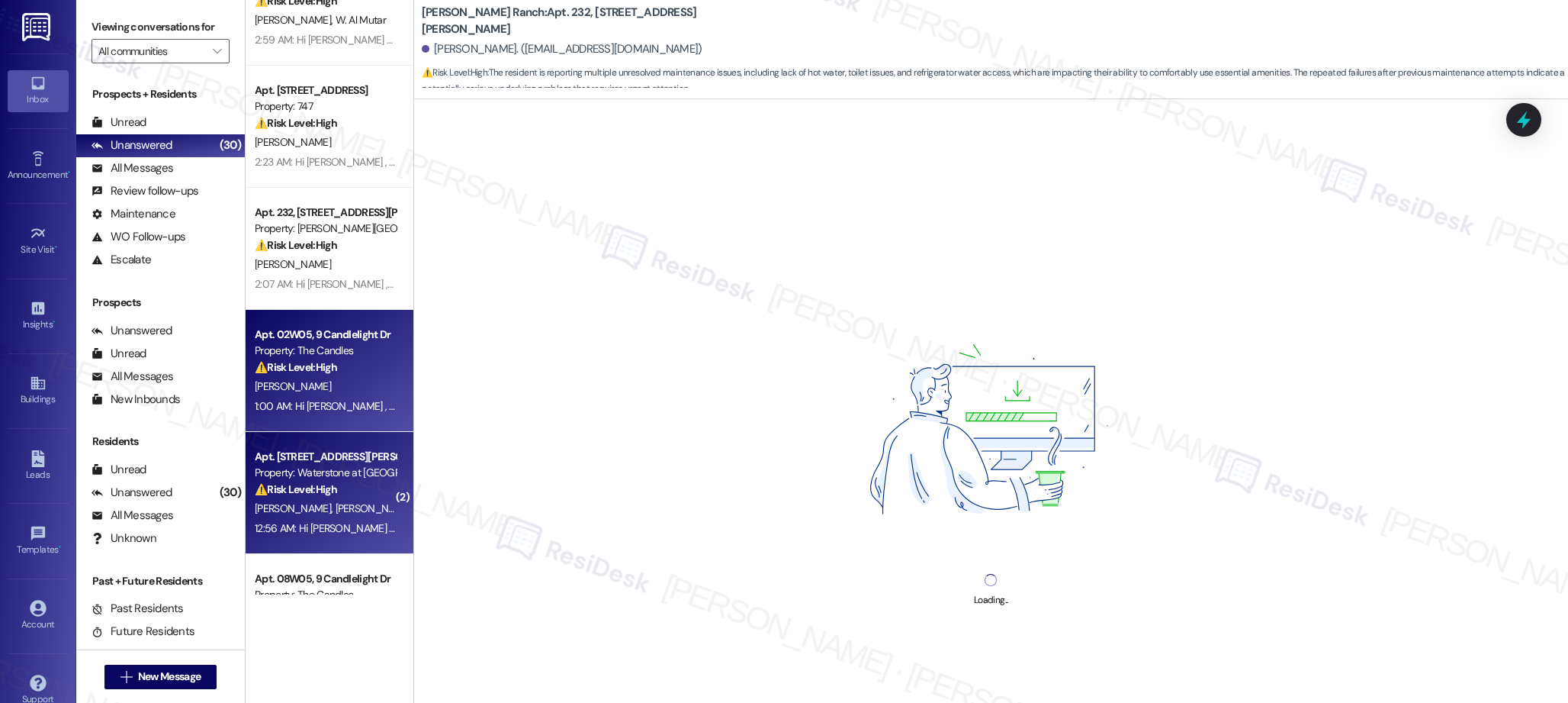
click at [327, 470] on div "Property: Waterstone at [GEOGRAPHIC_DATA]" at bounding box center [325, 472] width 141 height 16
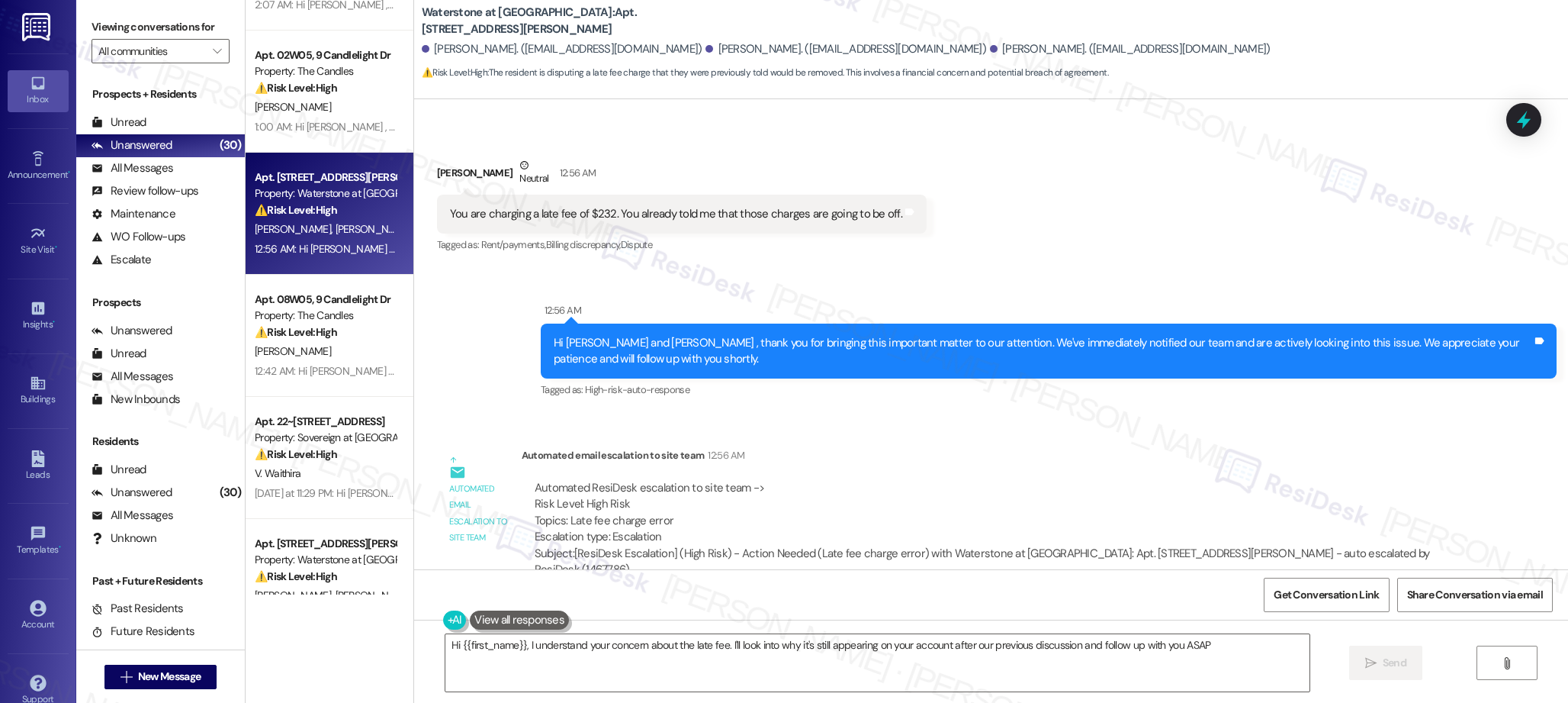
type textarea "Hi {{first_name}}, I understand your concern about the late fee. I'll look into…"
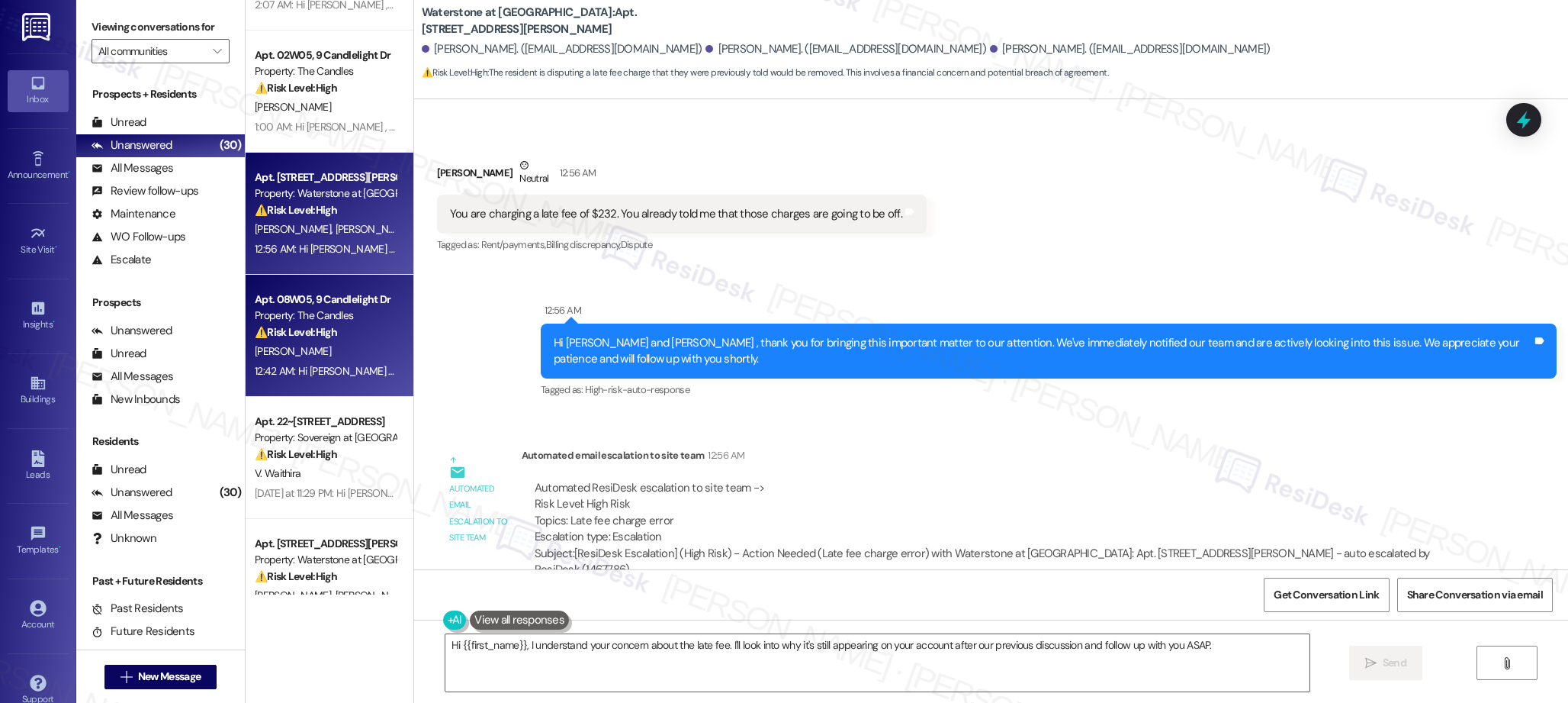
click at [272, 310] on div "Property: The Candles" at bounding box center [325, 315] width 141 height 16
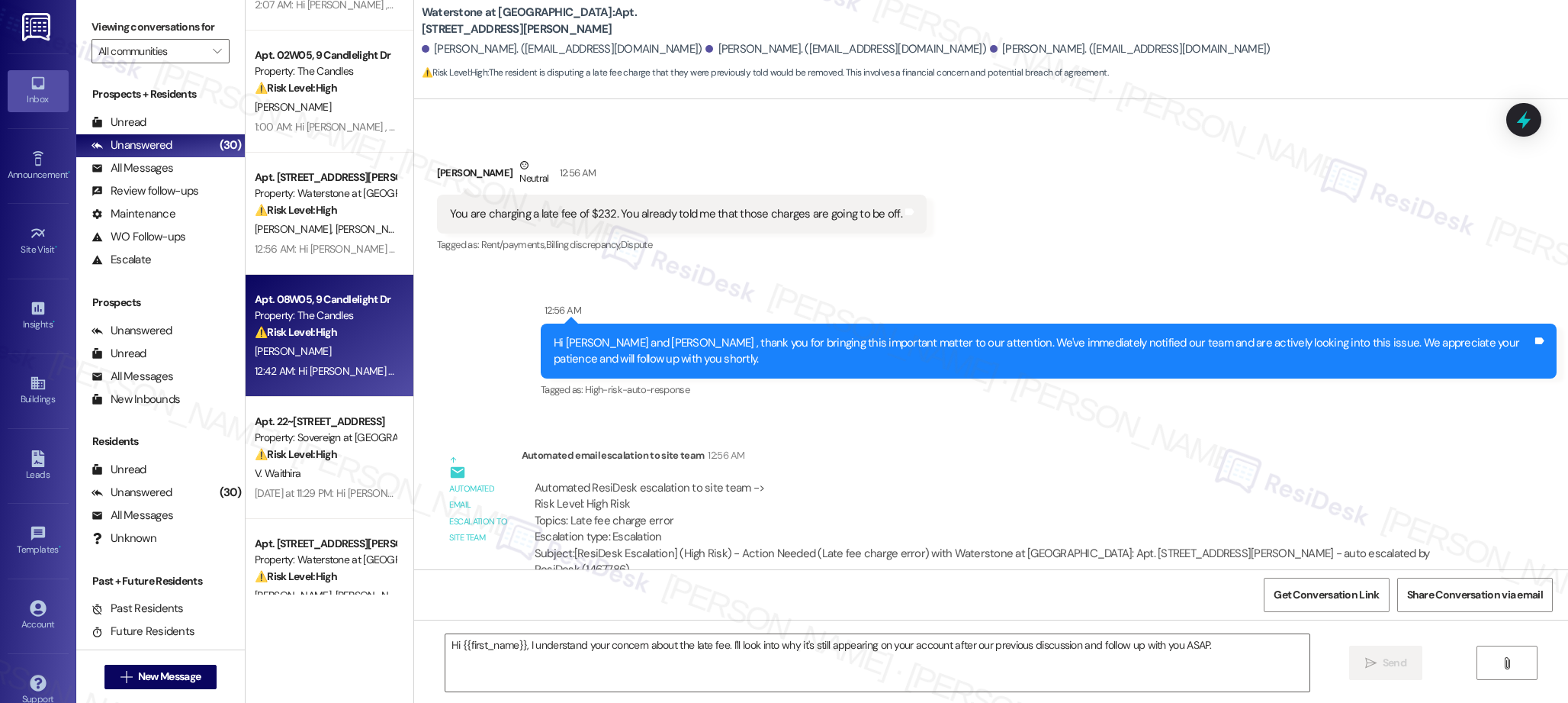
type textarea "Fetching suggested responses. Please feel free to read through the conversation…"
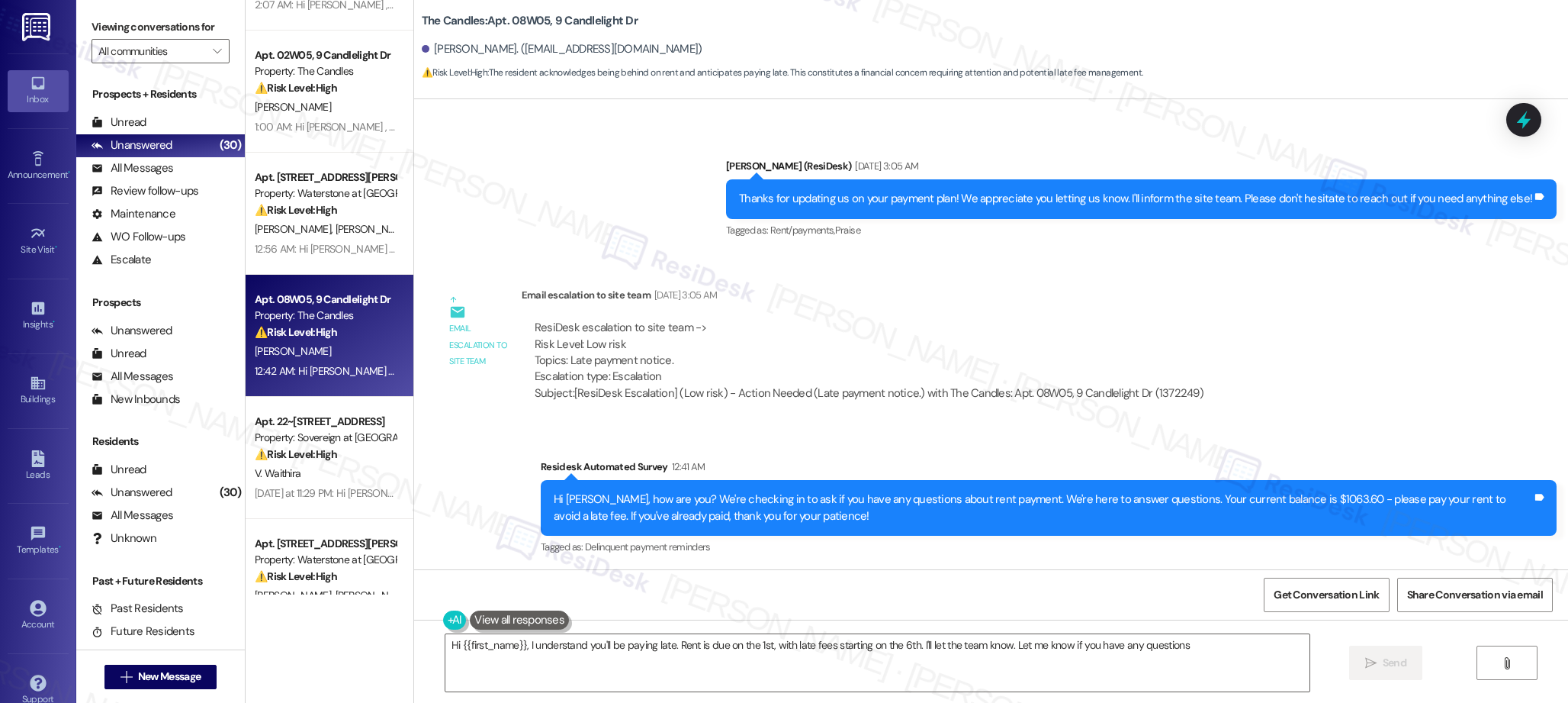
type textarea "Hi {{first_name}}, I understand you'll be paying late. Rent is due on the 1st, …"
click at [325, 435] on div "Property: Sovereign at [GEOGRAPHIC_DATA]" at bounding box center [325, 435] width 141 height 16
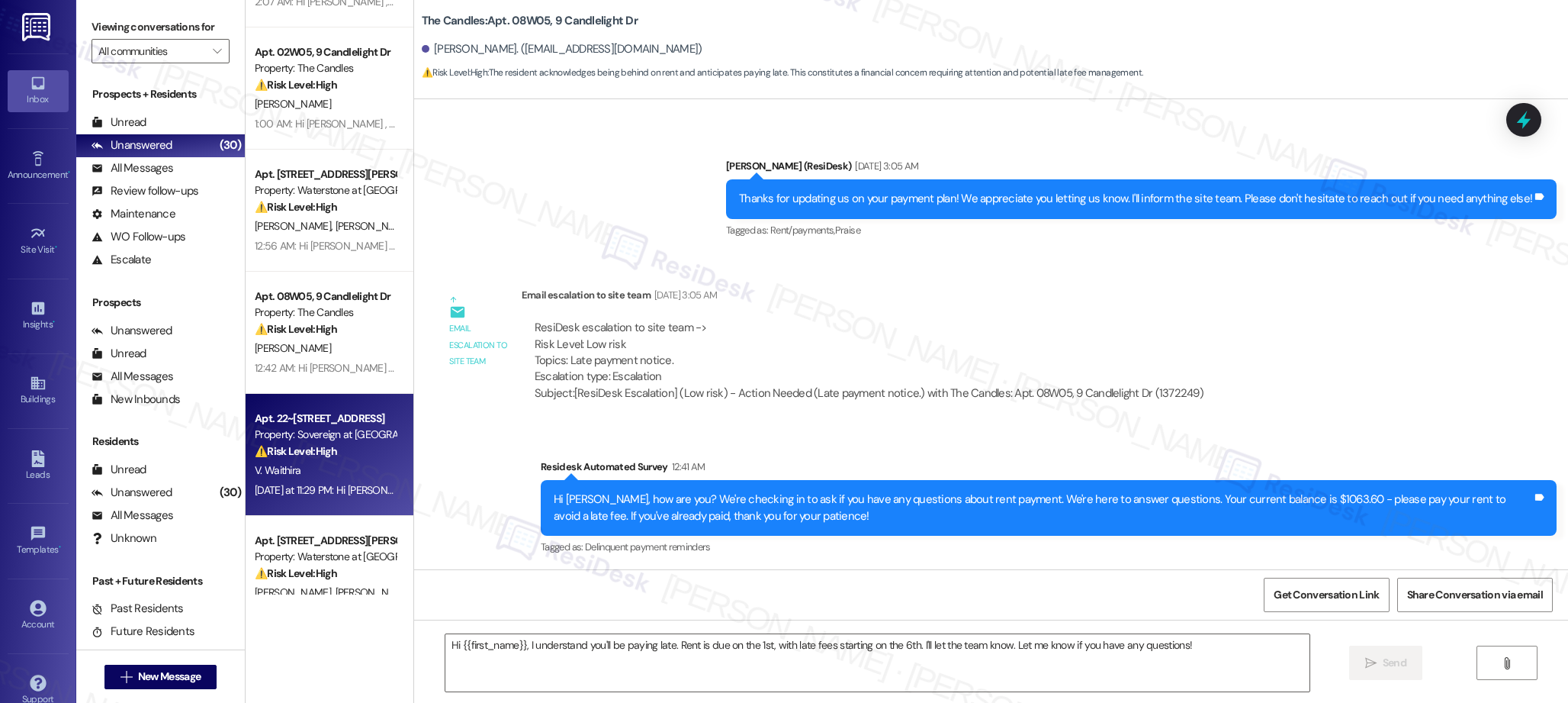
scroll to position [2292, 0]
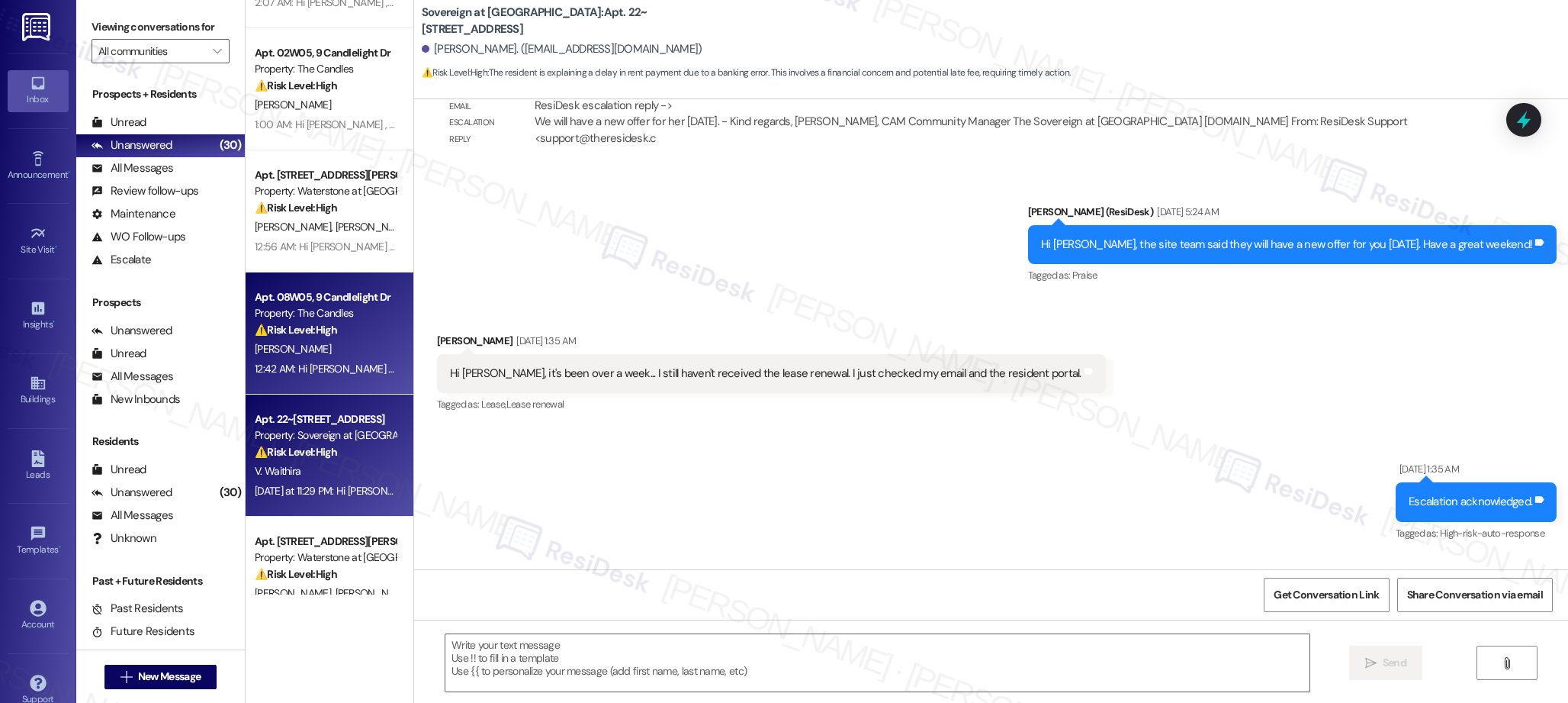
type textarea "Fetching suggested responses. Please feel free to read through the conversation…"
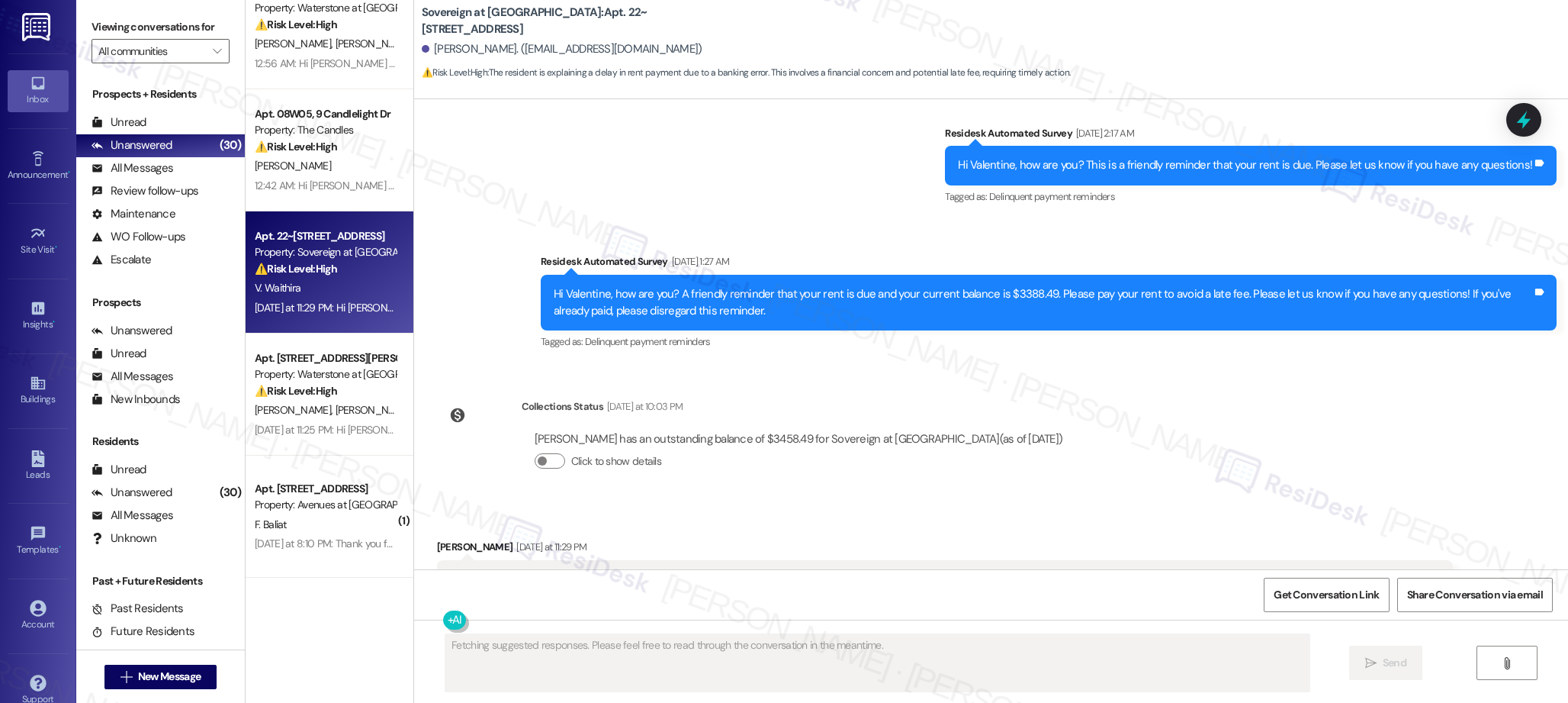
scroll to position [2482, 0]
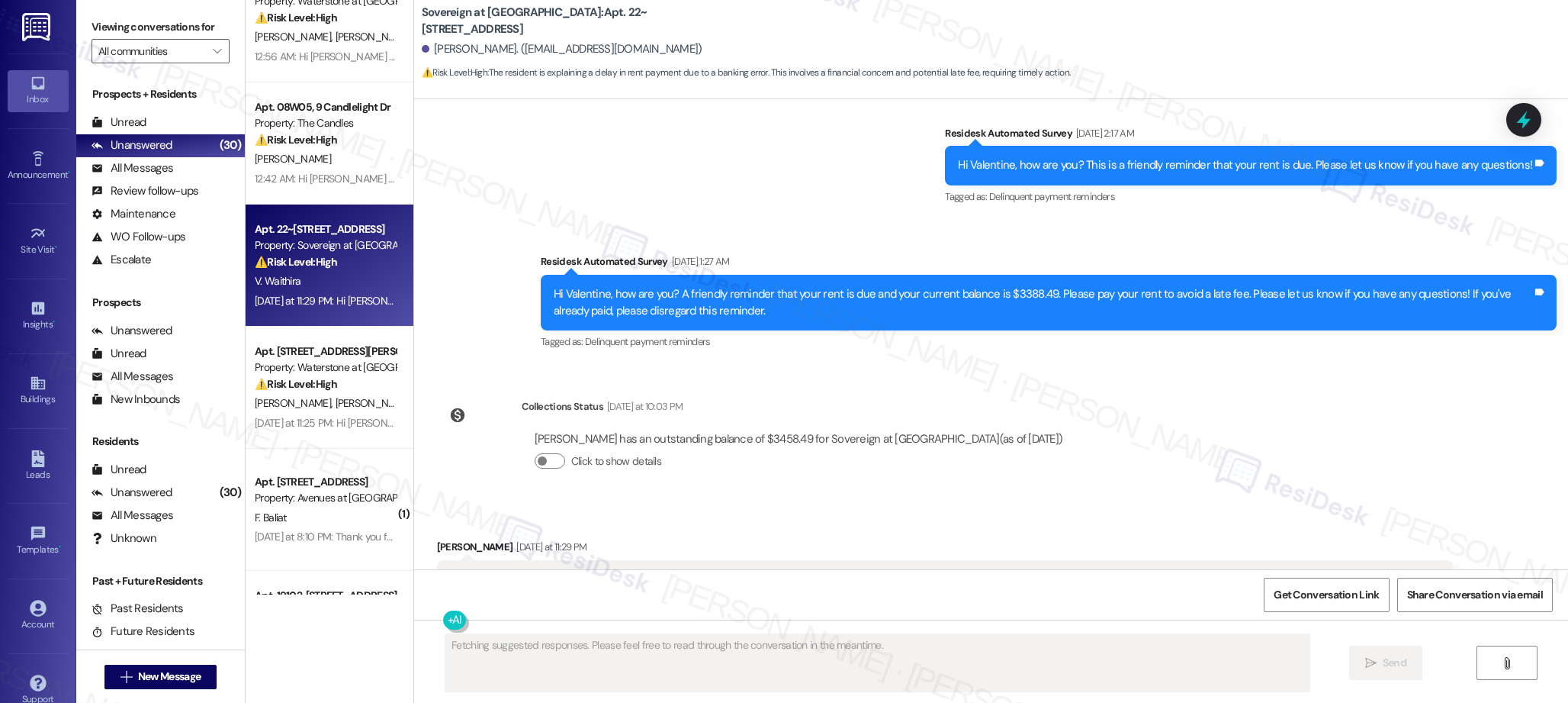
click at [323, 360] on div "Apt. 02W05, 9 Candlelight Dr Property: The Candles ⚠️ Risk Level: High The resi…" at bounding box center [329, 297] width 168 height 595
click at [323, 360] on div "Property: Waterstone at [GEOGRAPHIC_DATA]" at bounding box center [325, 367] width 141 height 16
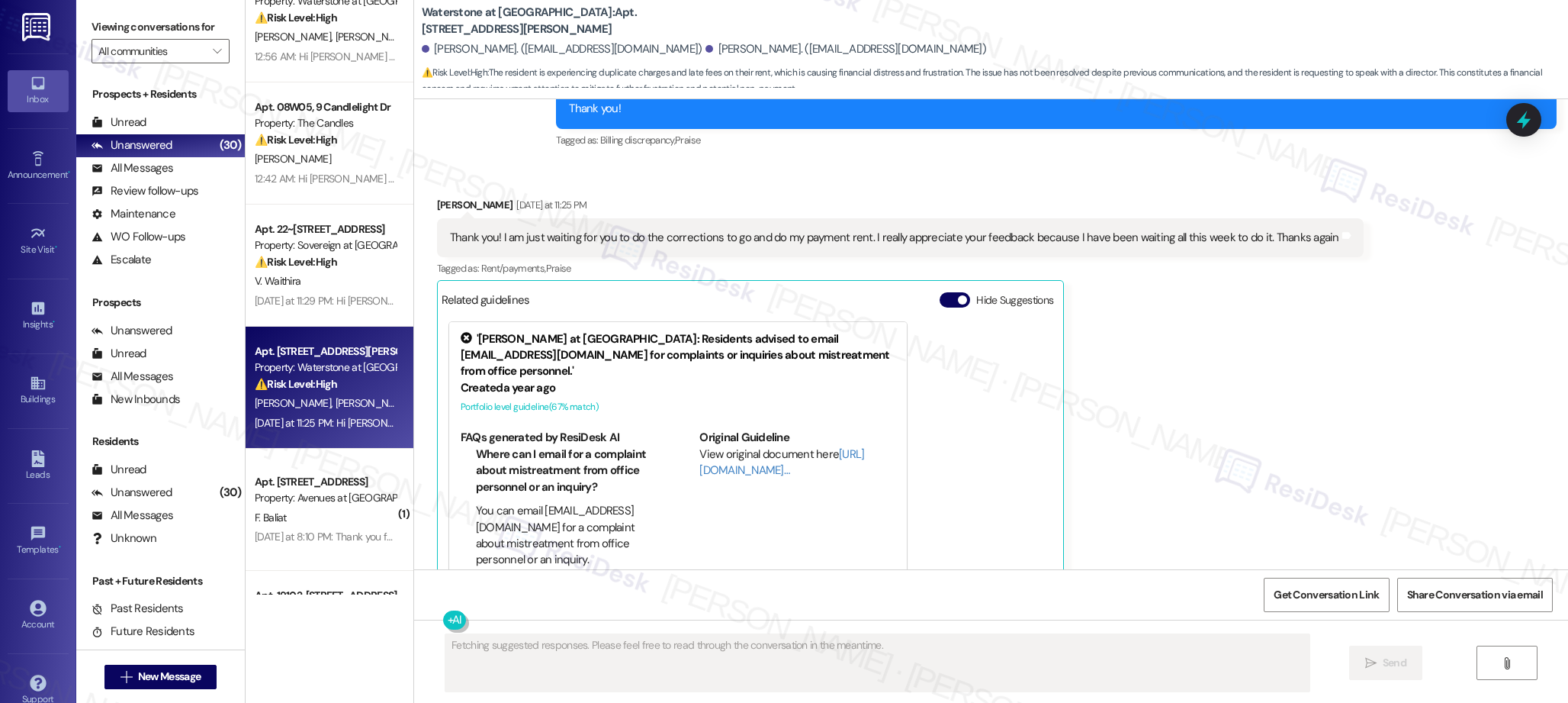
scroll to position [2576, 0]
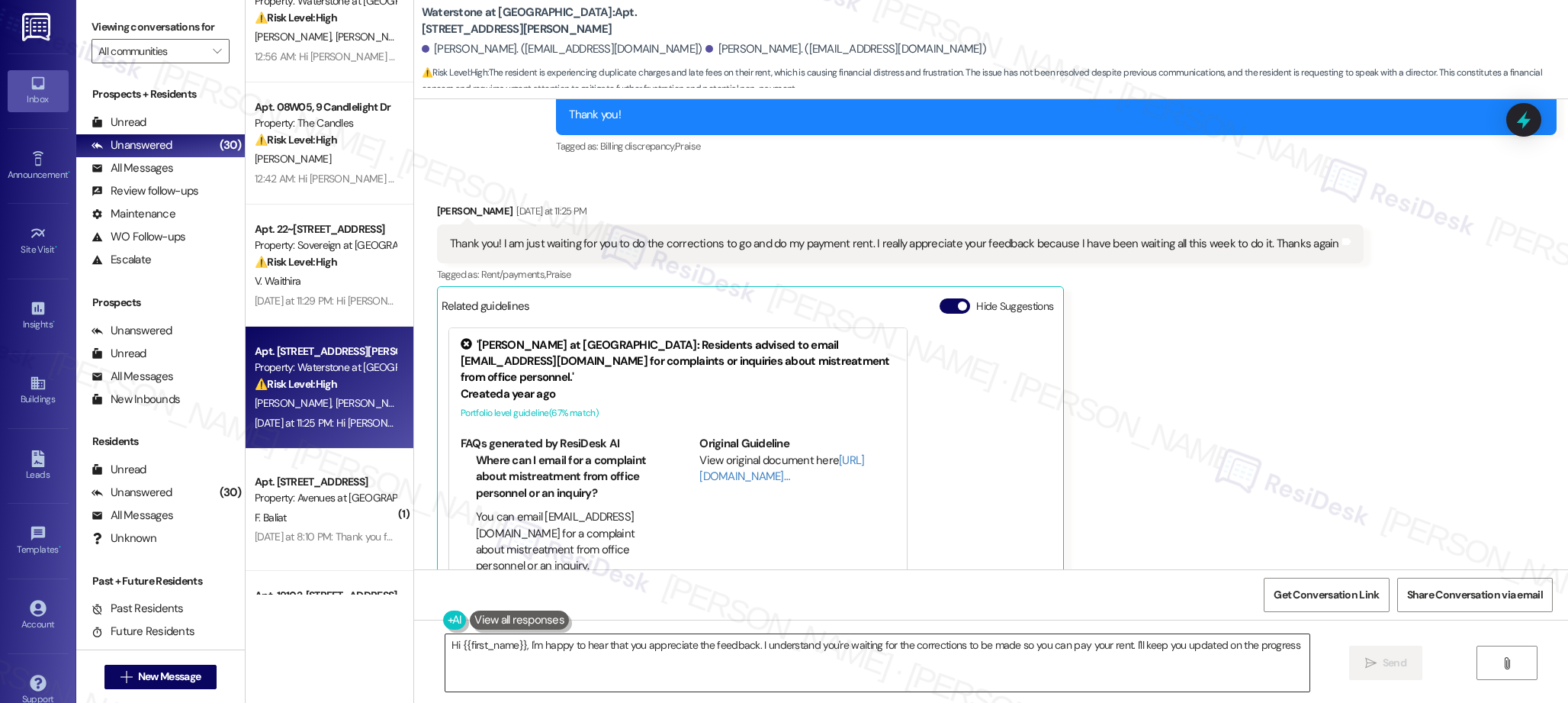
type textarea "Hi {{first_name}}, I'm happy to hear that you appreciate the feedback. I unders…"
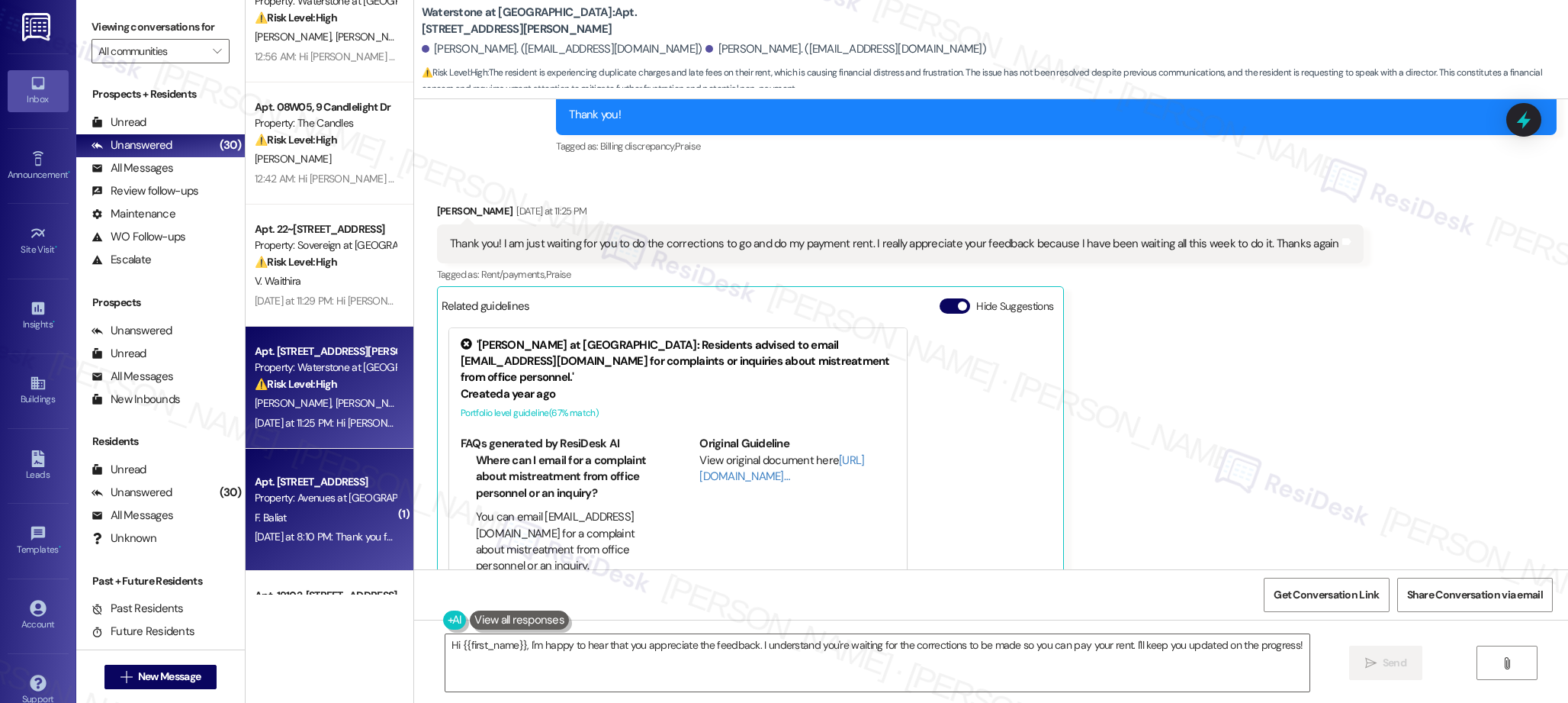
click at [311, 504] on div "Property: Avenues at [GEOGRAPHIC_DATA]" at bounding box center [325, 498] width 141 height 16
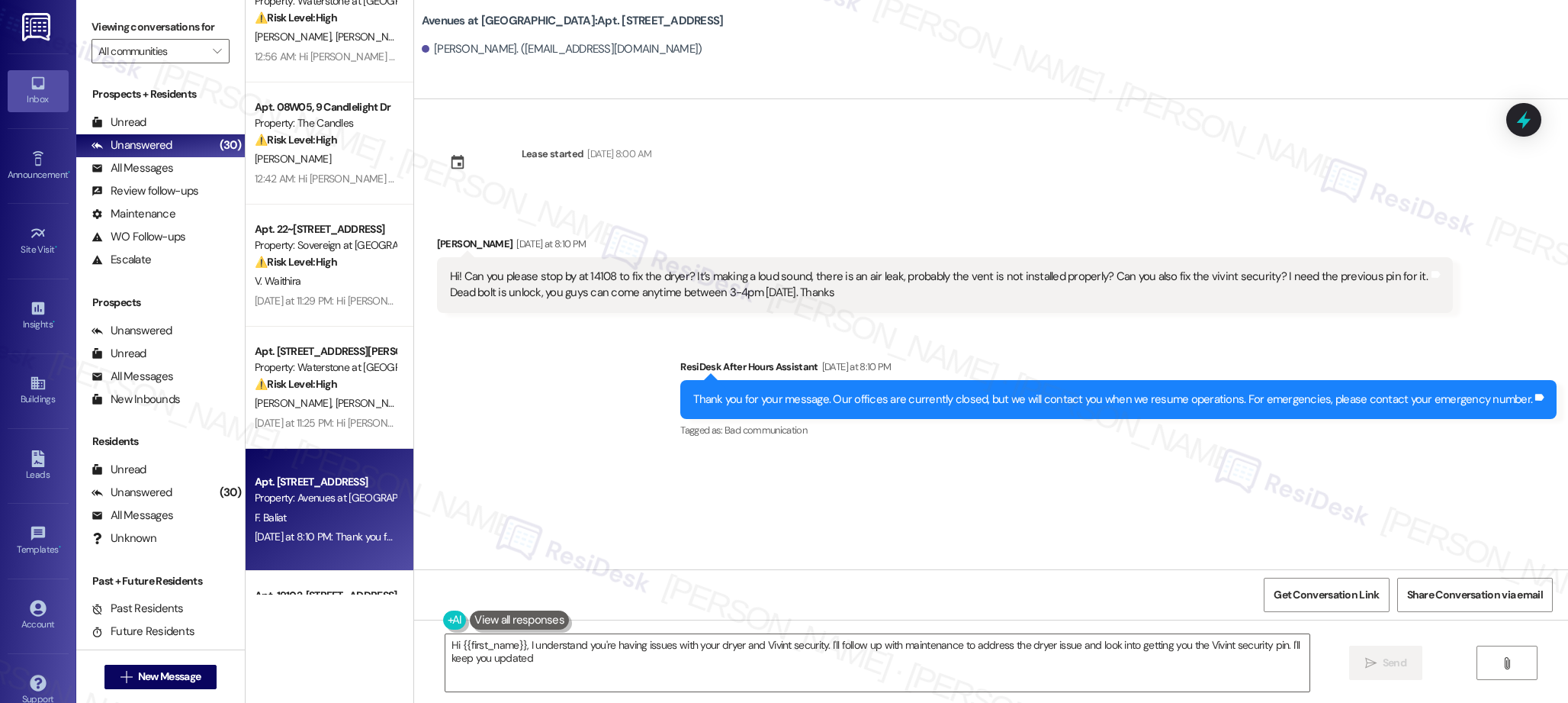
type textarea "Hi {{first_name}}, I understand you're having issues with your dryer and Vivint…"
